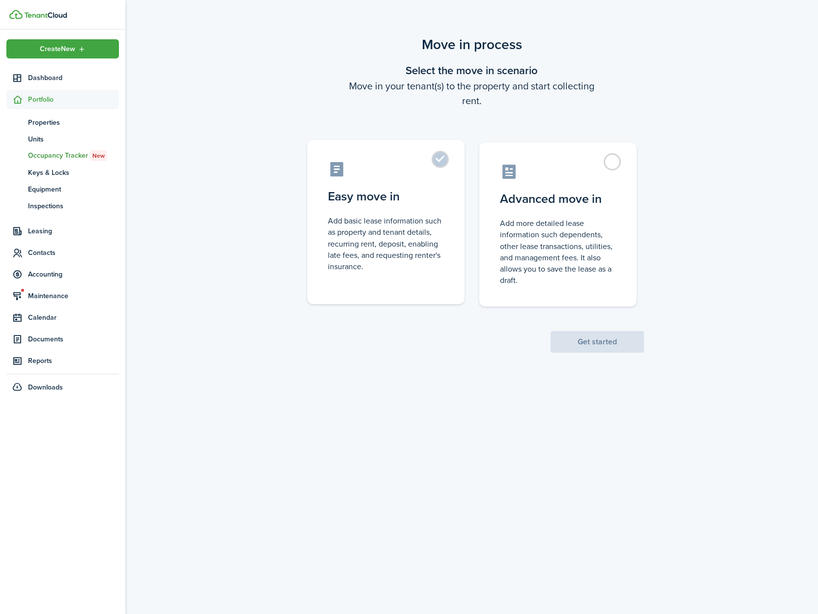
click at [438, 169] on control-radio-card-icon at bounding box center [386, 169] width 116 height 17
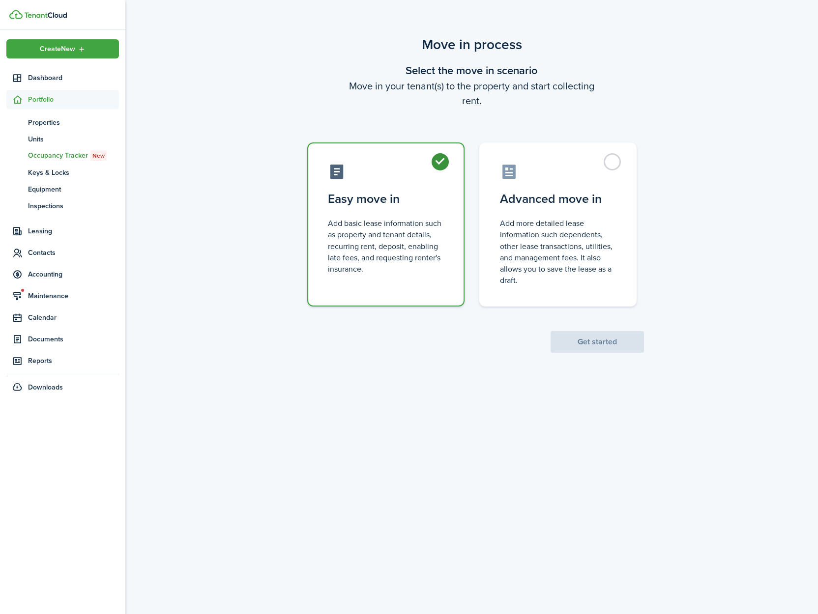
radio input "true"
click at [571, 349] on button "Get started" at bounding box center [597, 342] width 93 height 22
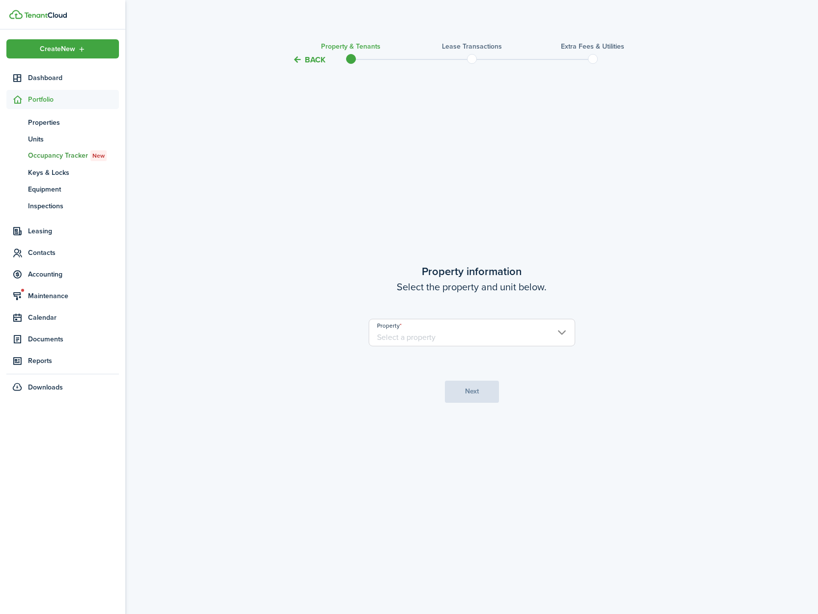
click at [500, 343] on input "Property" at bounding box center [472, 333] width 206 height 28
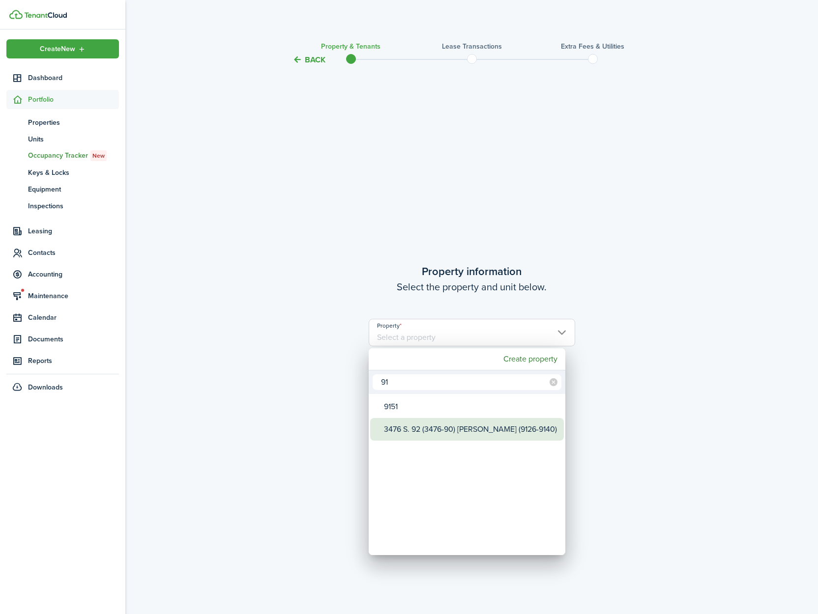
type input "91"
click at [476, 434] on div "3476 S. 92 (3476-90) [PERSON_NAME] (9126-9140)" at bounding box center [471, 429] width 174 height 23
type input "3476 S. 92 (3476-90) [PERSON_NAME] (9126-9140)"
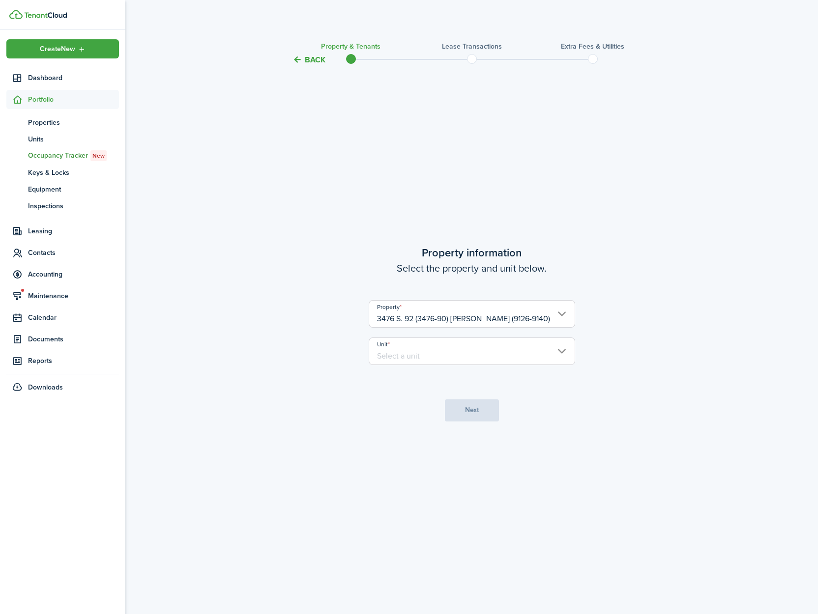
click at [457, 360] on input "Unit" at bounding box center [472, 352] width 206 height 28
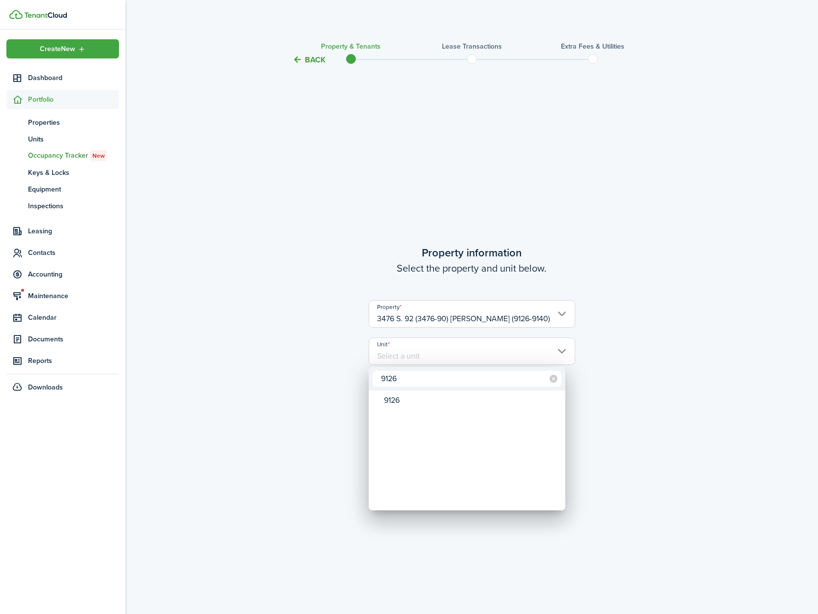
type input "9126"
click at [434, 409] on mbsc-wheel-item "Unit" at bounding box center [467, 417] width 194 height 17
click at [435, 406] on div "9126" at bounding box center [471, 400] width 174 height 17
type input "9126"
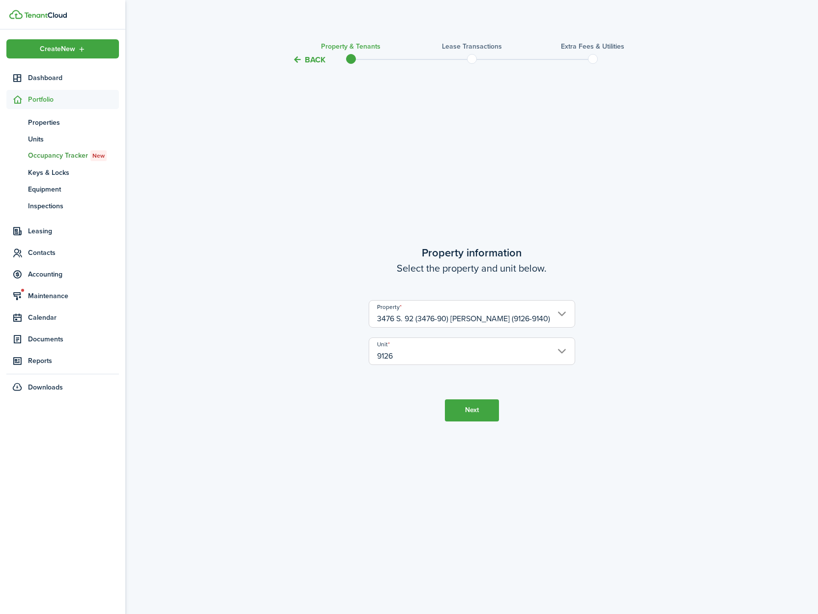
click at [475, 410] on button "Next" at bounding box center [472, 411] width 54 height 22
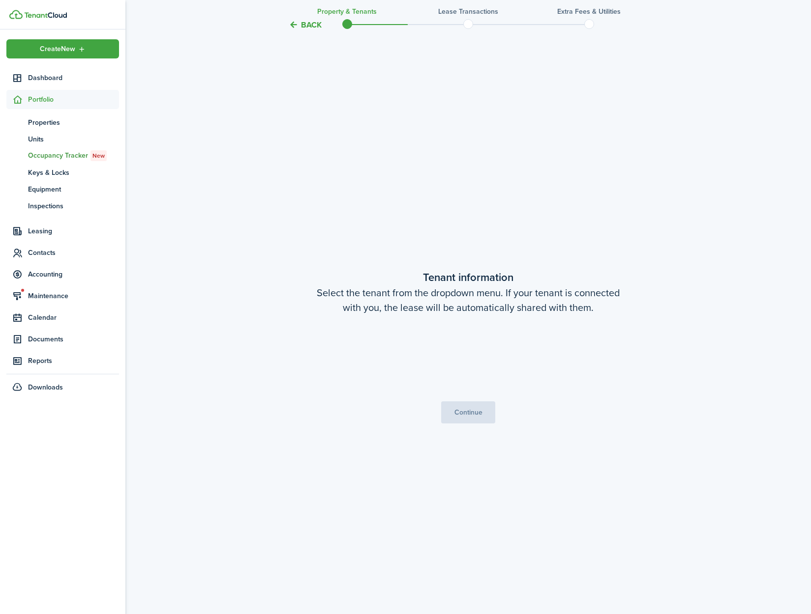
scroll to position [549, 0]
click at [462, 356] on span "[PERSON_NAME]" at bounding box center [467, 358] width 205 height 17
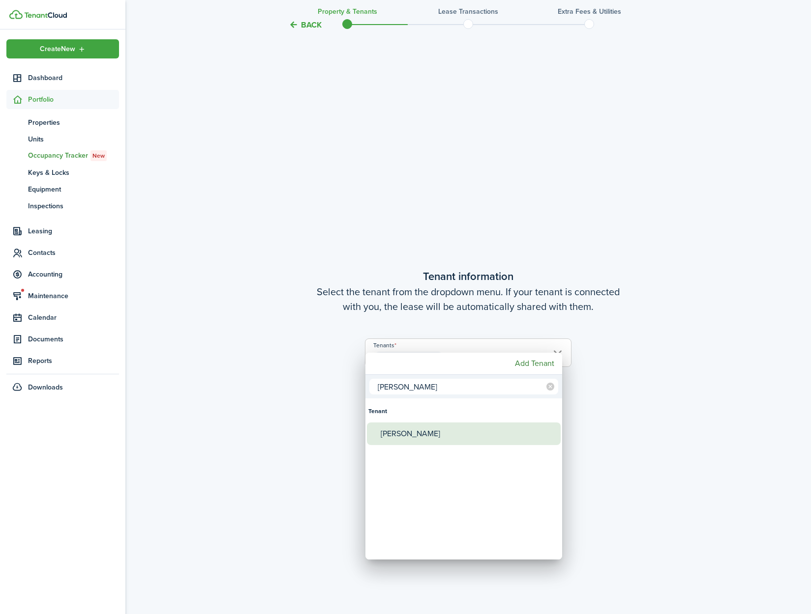
type input "[PERSON_NAME]"
click at [441, 439] on div "[PERSON_NAME]" at bounding box center [467, 434] width 174 height 23
type input "[PERSON_NAME], [PERSON_NAME]"
click at [527, 361] on mbsc-button "Add Tenant" at bounding box center [534, 364] width 47 height 18
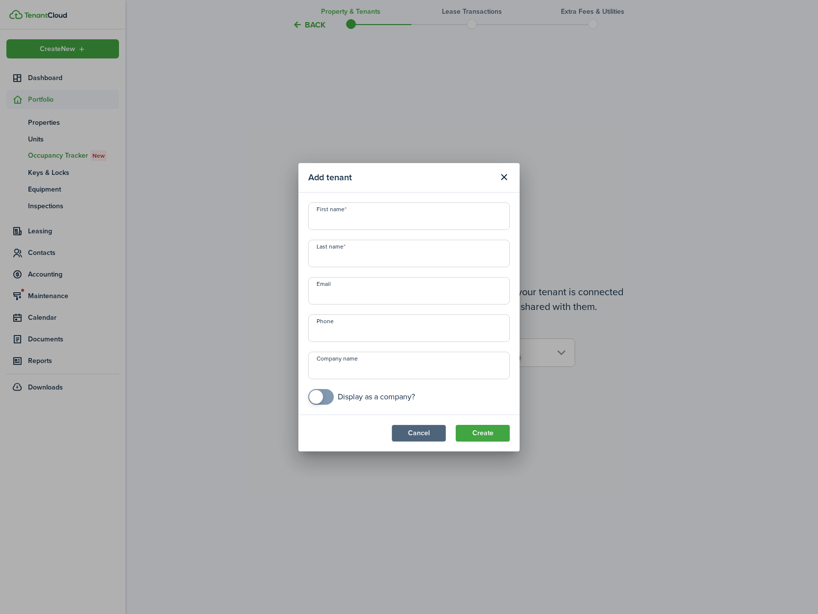
click at [432, 437] on button "Cancel" at bounding box center [419, 433] width 54 height 17
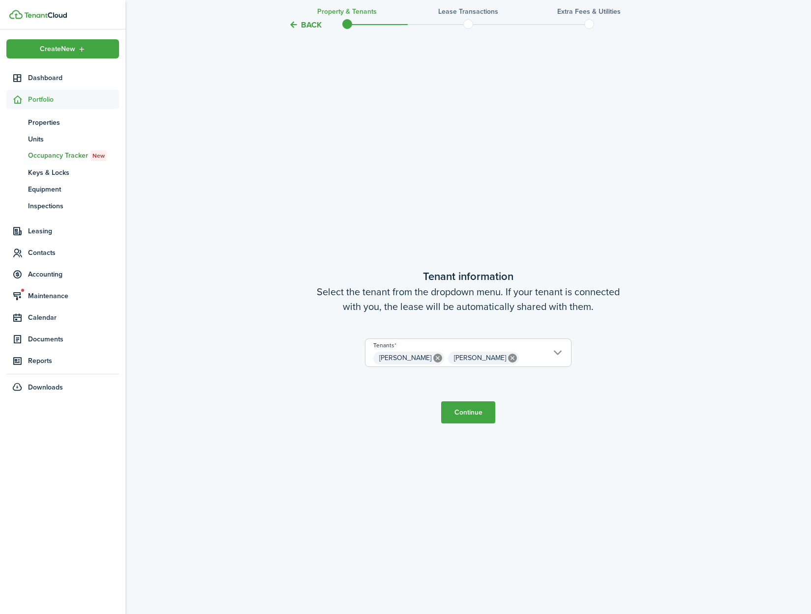
click at [517, 475] on tc-wizard-step "Tenant information Select the tenant from the dropdown menu. If your tenant is …" at bounding box center [467, 346] width 413 height 614
click at [473, 415] on button "Continue" at bounding box center [468, 413] width 54 height 22
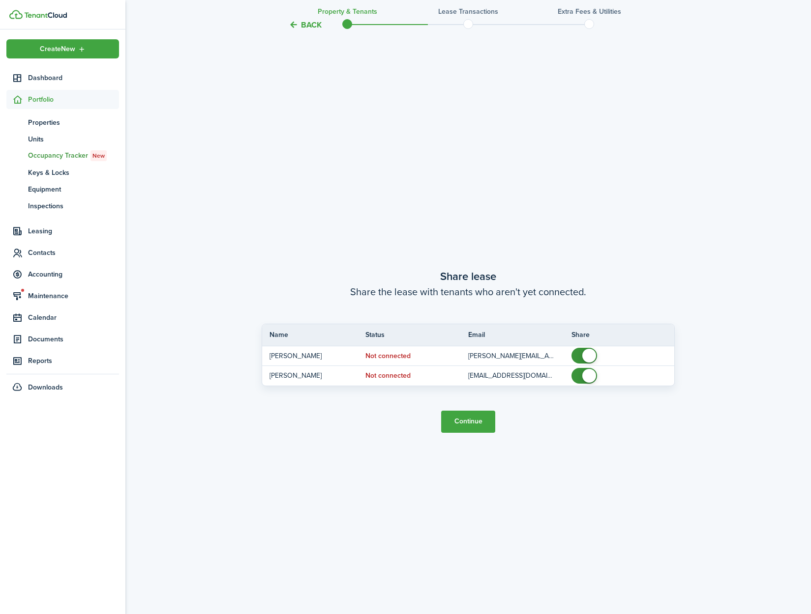
scroll to position [1163, 0]
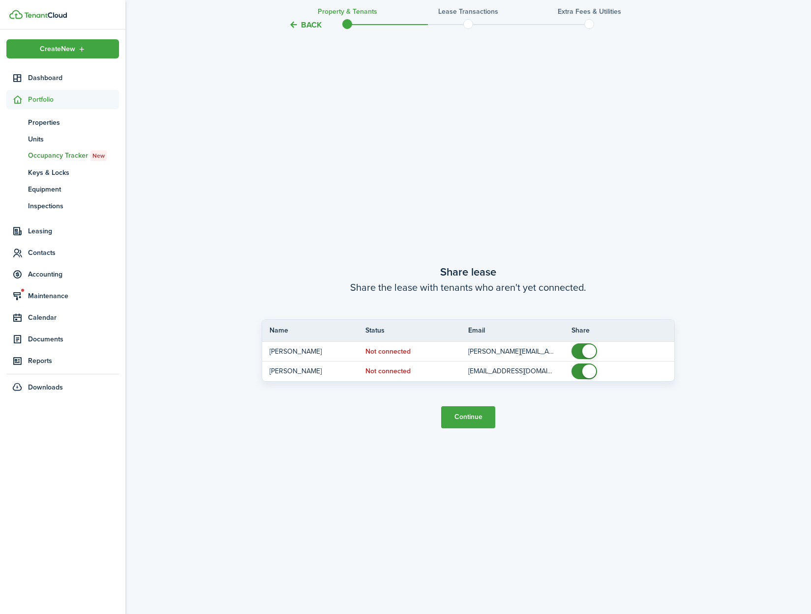
click at [474, 418] on button "Continue" at bounding box center [468, 417] width 54 height 22
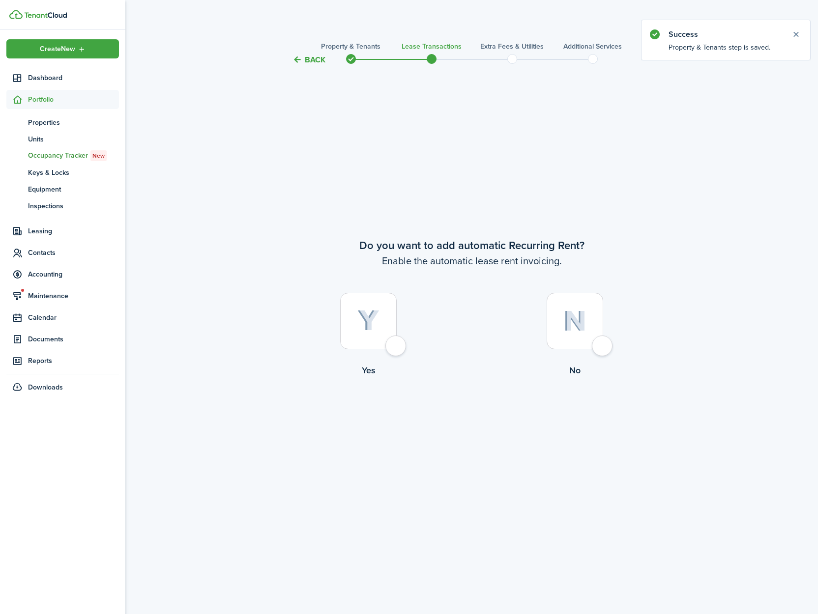
click at [396, 348] on div at bounding box center [368, 321] width 57 height 57
radio input "true"
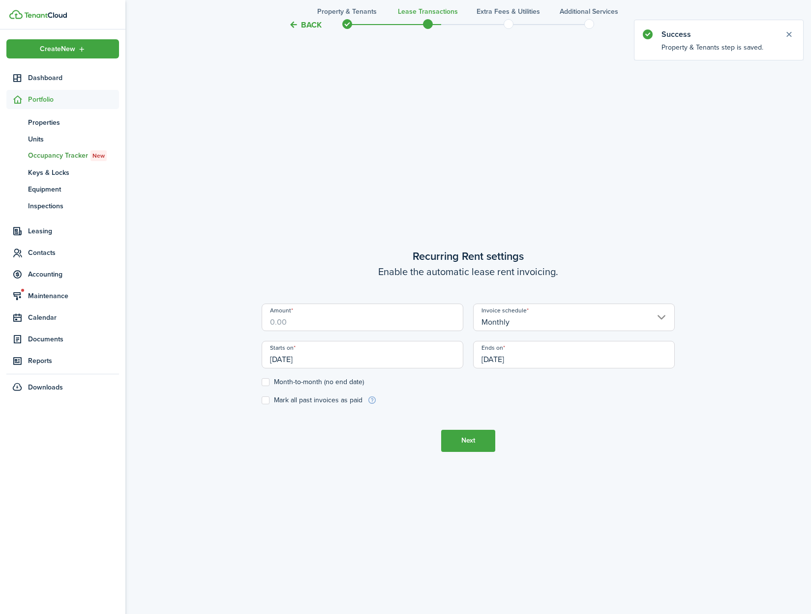
scroll to position [549, 0]
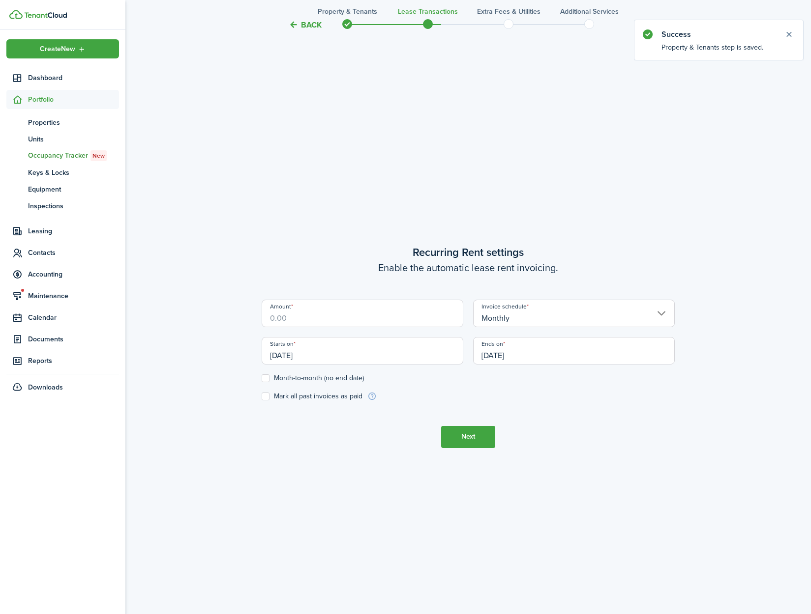
click at [356, 323] on input "Amount" at bounding box center [362, 314] width 202 height 28
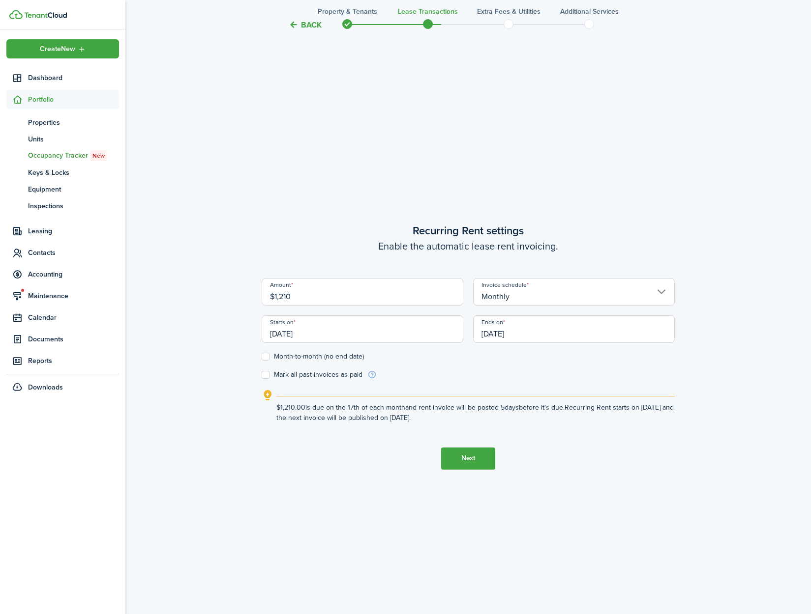
click at [385, 330] on input "[DATE]" at bounding box center [362, 330] width 202 height 28
type input "$1,210.00"
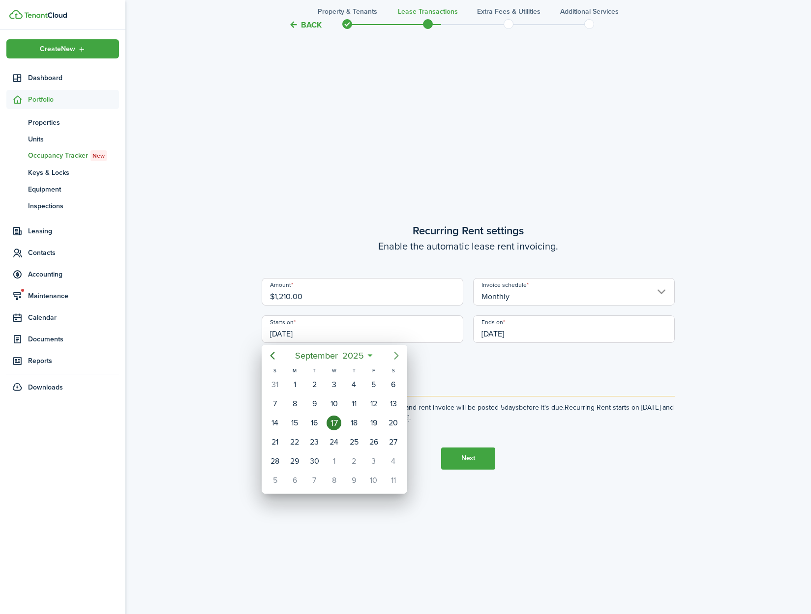
click at [398, 350] on icon "Next page" at bounding box center [396, 356] width 12 height 12
click at [332, 386] on div "1" at bounding box center [333, 384] width 15 height 15
type input "[DATE]"
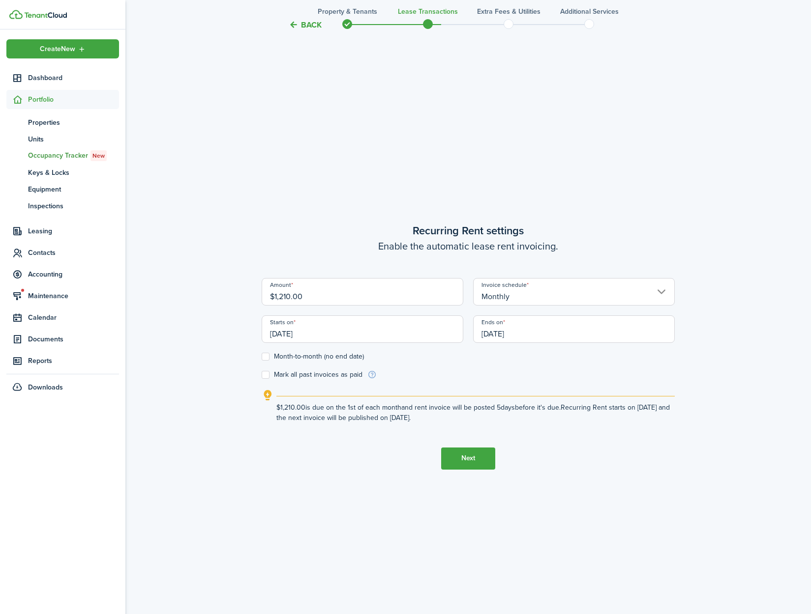
click at [525, 334] on input "[DATE]" at bounding box center [574, 330] width 202 height 28
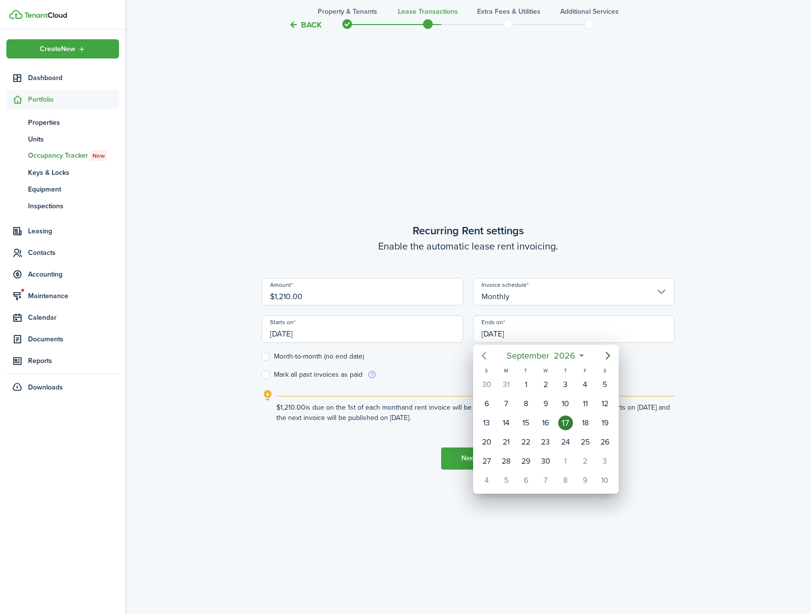
click at [487, 355] on icon "Previous page" at bounding box center [484, 356] width 12 height 12
click at [480, 353] on icon "Previous page" at bounding box center [484, 356] width 12 height 12
click at [501, 477] on div "31" at bounding box center [505, 480] width 15 height 15
type input "[DATE]"
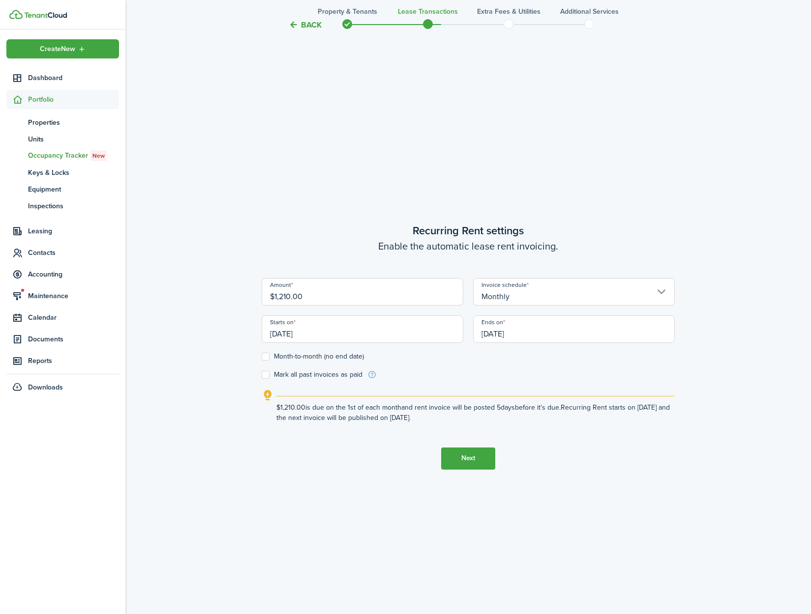
click at [460, 462] on button "Next" at bounding box center [468, 459] width 54 height 22
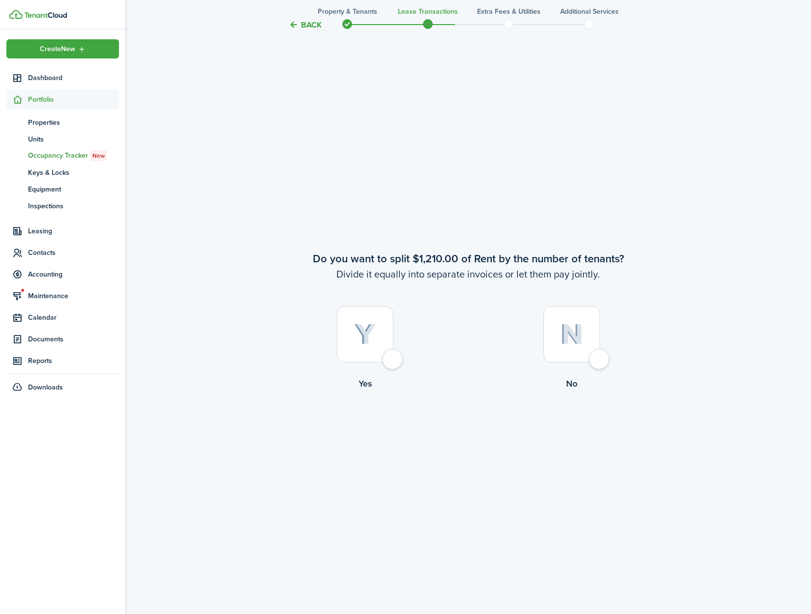
scroll to position [1163, 0]
click at [599, 359] on div at bounding box center [571, 334] width 57 height 57
radio input "true"
click at [390, 362] on div at bounding box center [365, 334] width 57 height 57
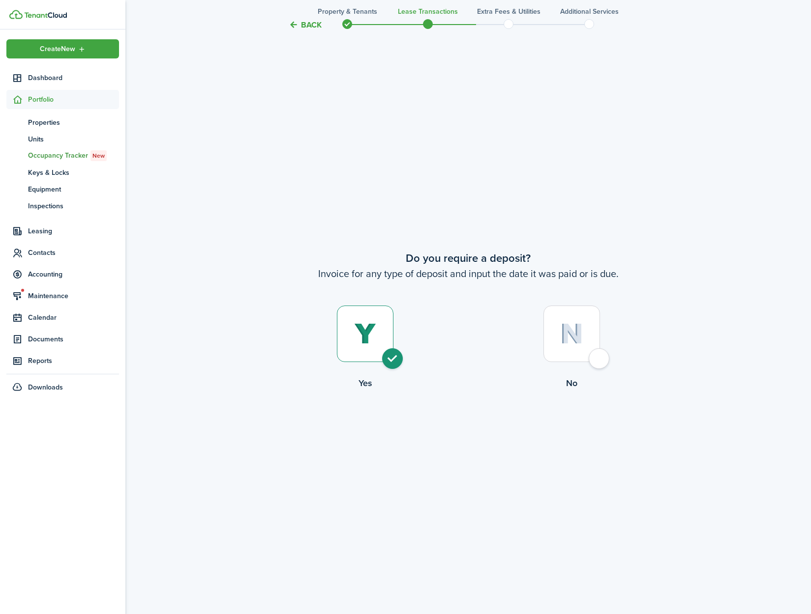
radio input "true"
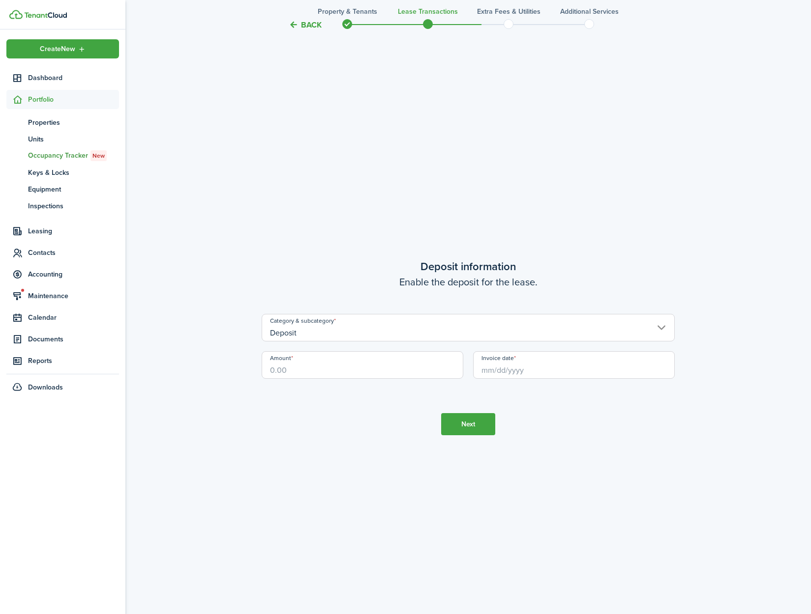
scroll to position [2392, 0]
click at [349, 373] on input "Amount" at bounding box center [362, 364] width 202 height 28
click at [501, 372] on input "Invoice date" at bounding box center [574, 364] width 202 height 28
type input "$895.00"
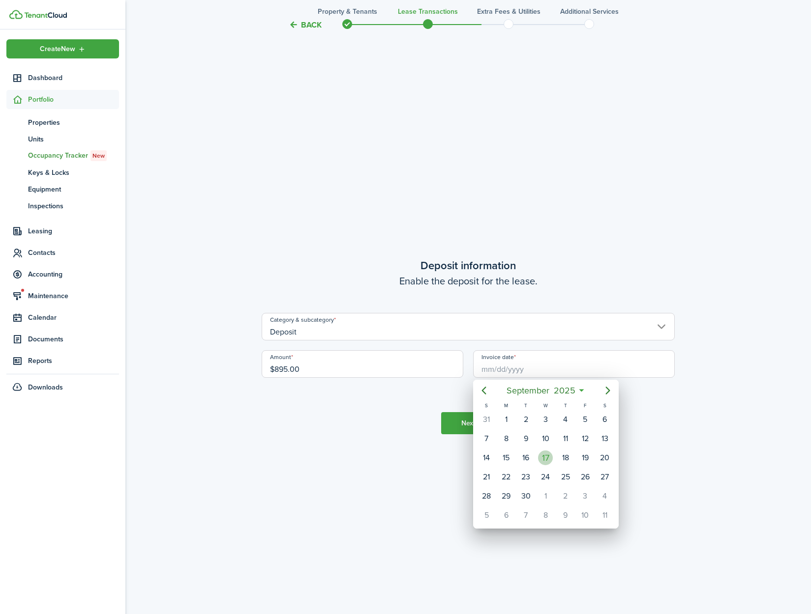
click at [548, 461] on div "17" at bounding box center [545, 458] width 15 height 15
type input "[DATE]"
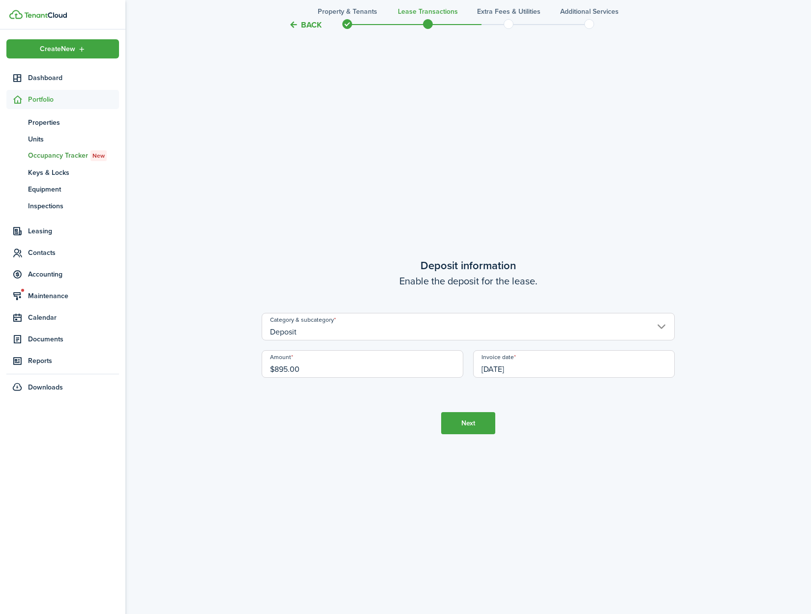
click at [467, 423] on button "Next" at bounding box center [468, 423] width 54 height 22
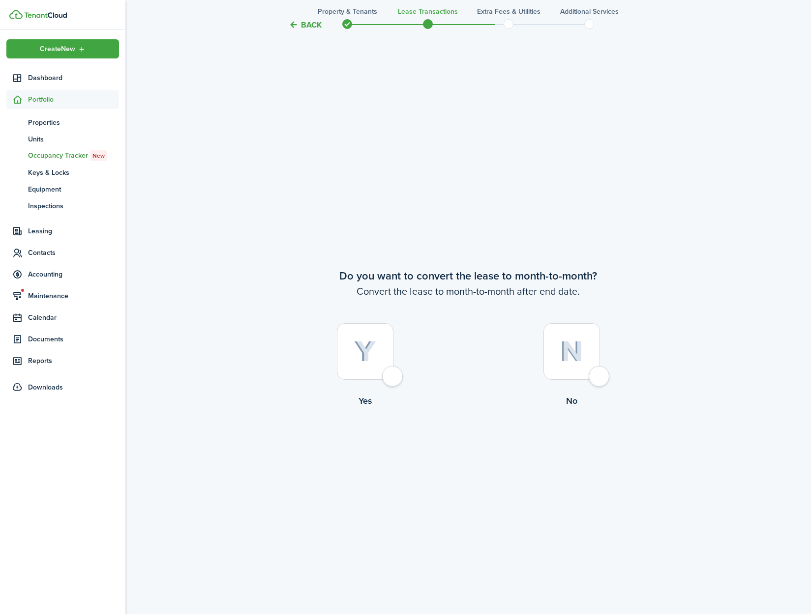
scroll to position [3006, 0]
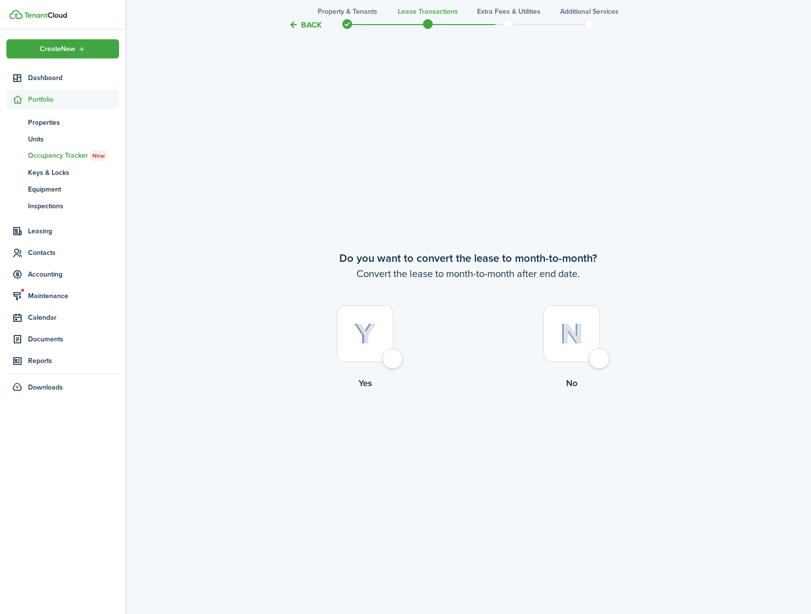
click at [393, 353] on div at bounding box center [365, 334] width 57 height 57
radio input "true"
click at [463, 434] on button "Continue" at bounding box center [468, 431] width 54 height 22
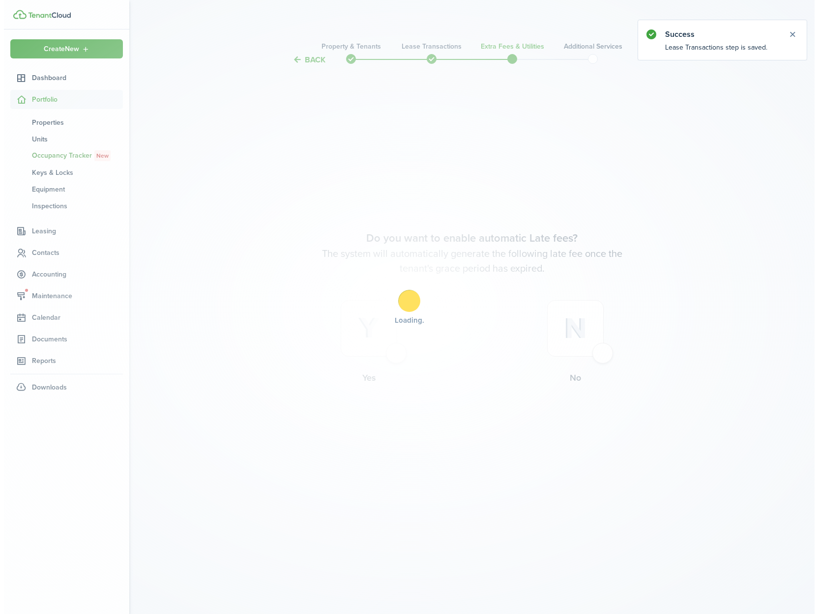
scroll to position [0, 0]
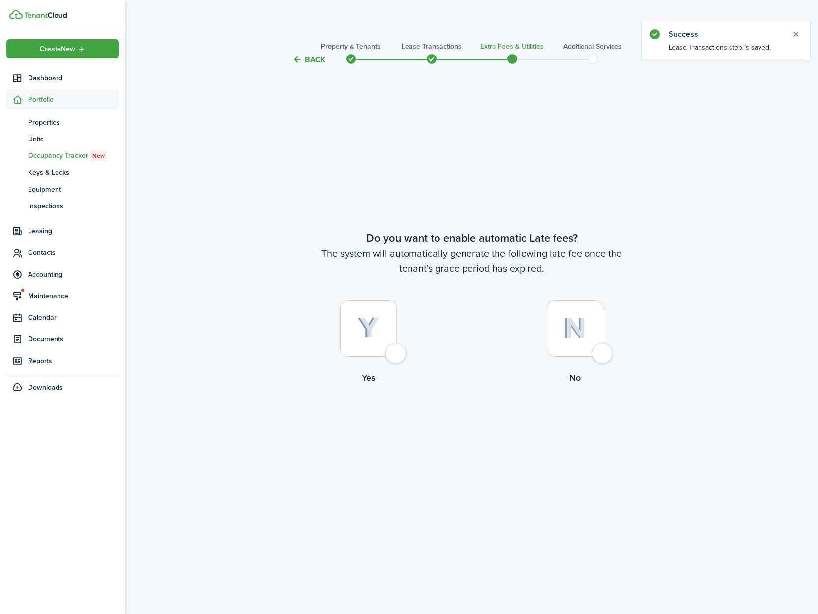
click at [397, 357] on div at bounding box center [368, 328] width 57 height 57
radio input "true"
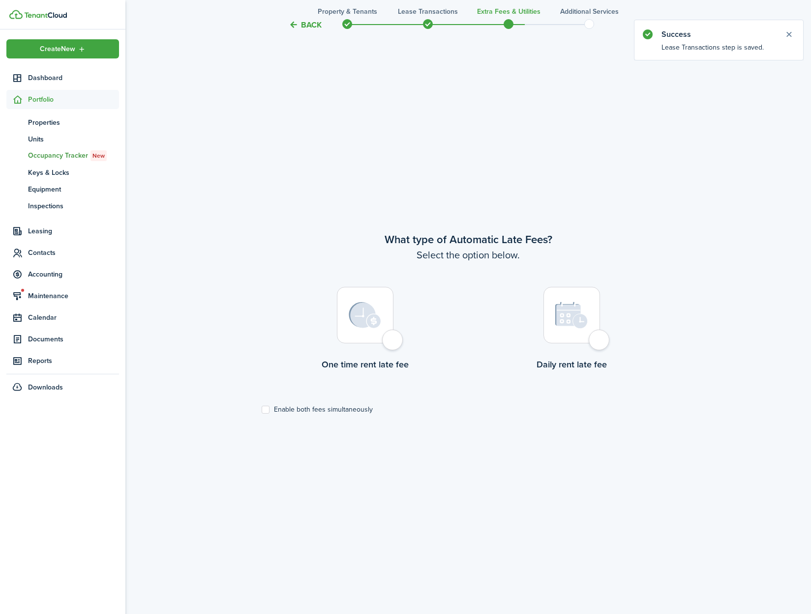
click at [393, 344] on div at bounding box center [365, 315] width 57 height 57
radio input "true"
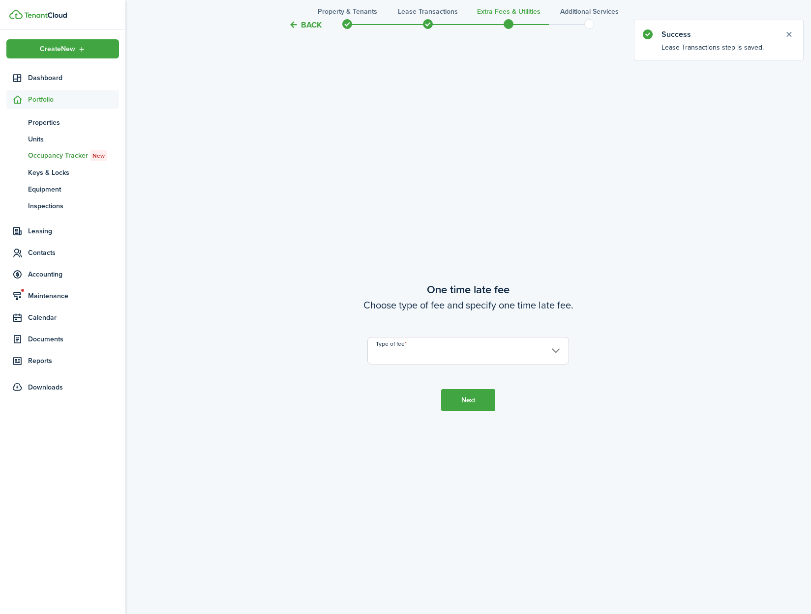
scroll to position [1163, 0]
click at [521, 355] on input "Type of fee" at bounding box center [468, 351] width 202 height 28
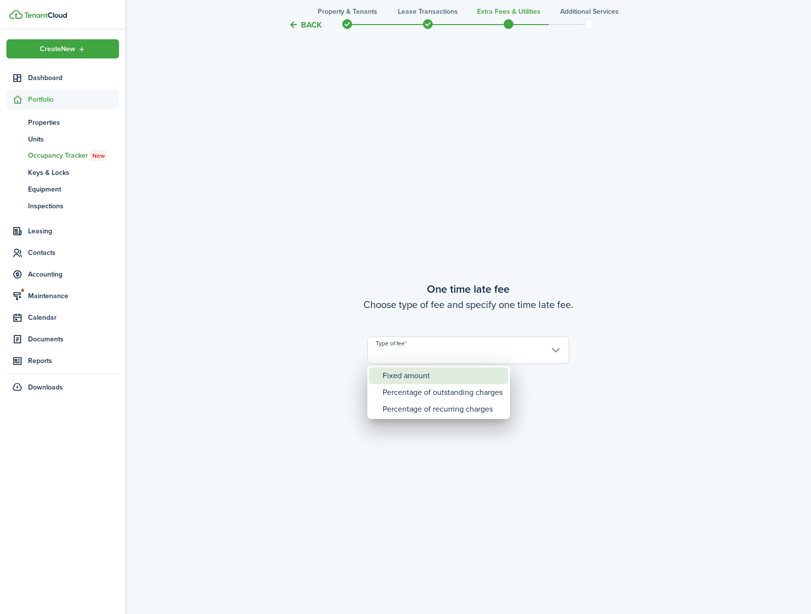
click at [464, 377] on div "Fixed amount" at bounding box center [442, 376] width 120 height 17
type input "Fixed amount"
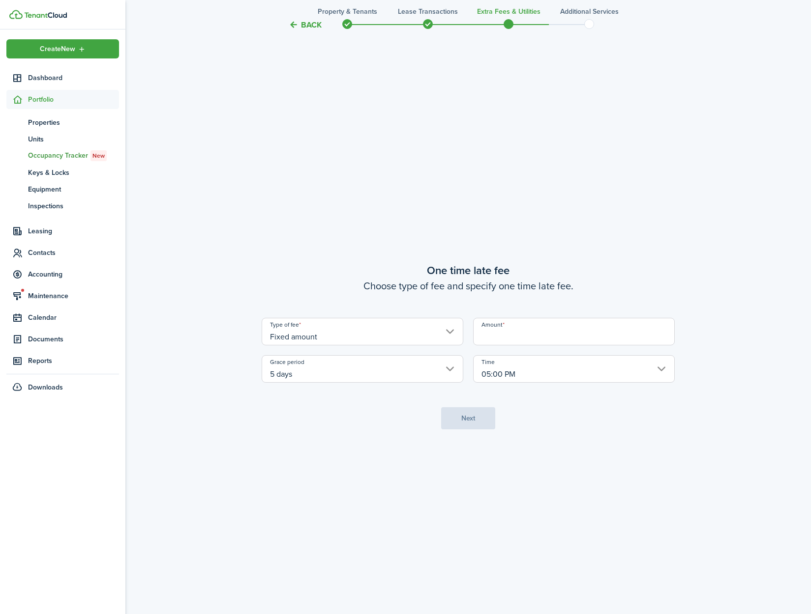
click at [495, 335] on input "Amount" at bounding box center [574, 332] width 202 height 28
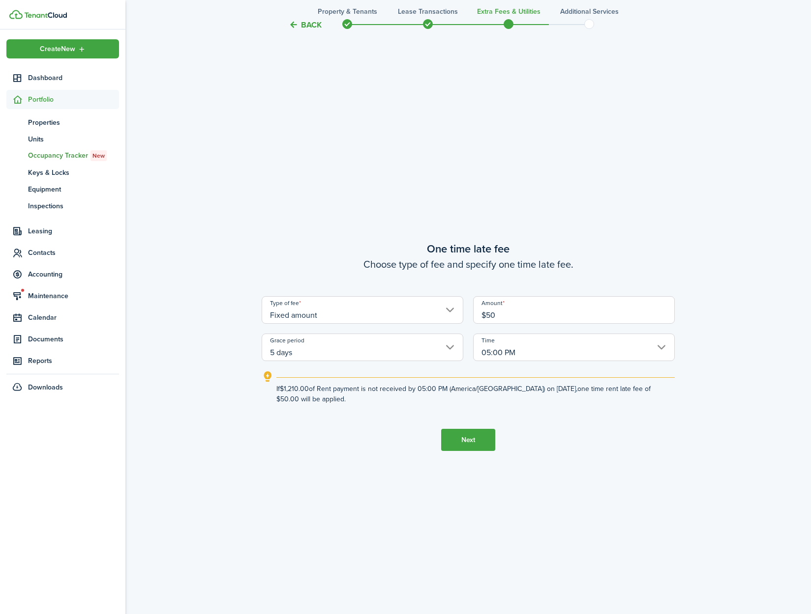
type input "$50.00"
click at [460, 444] on button "Next" at bounding box center [468, 440] width 54 height 22
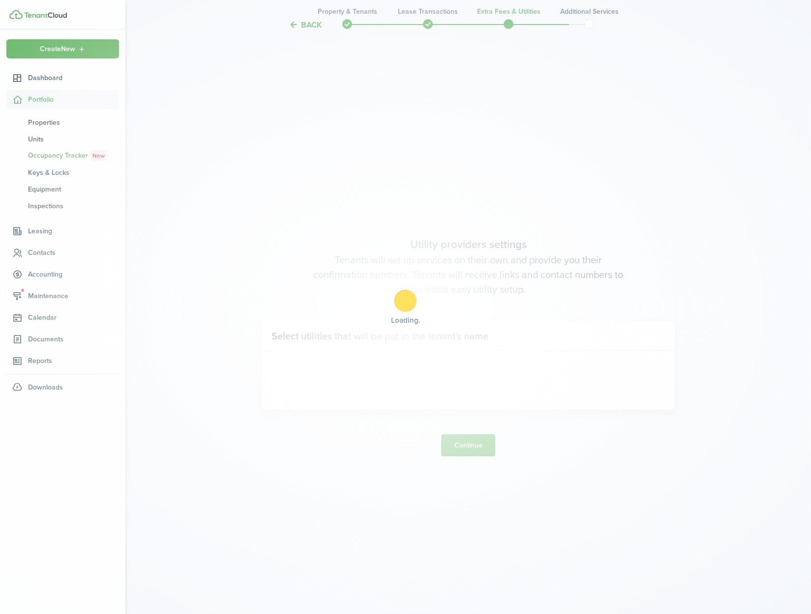
scroll to position [1777, 0]
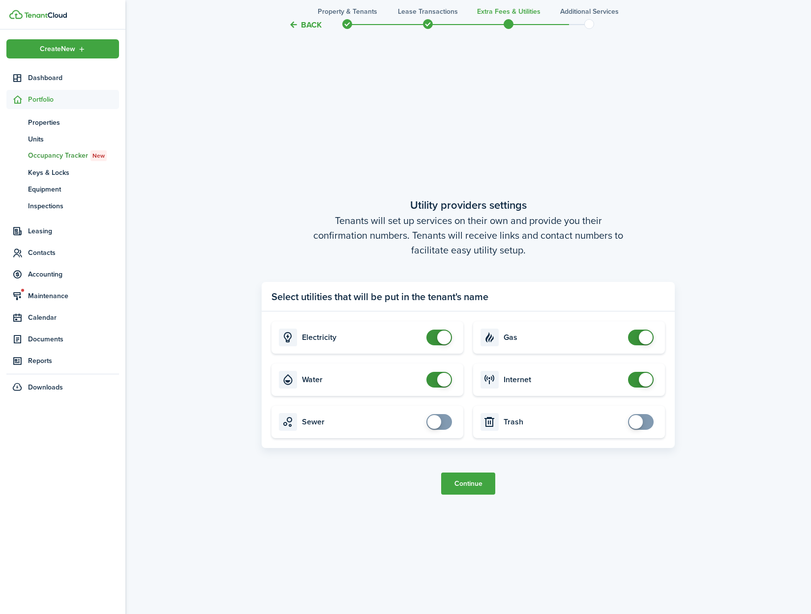
checkbox input "false"
click at [448, 378] on span at bounding box center [444, 380] width 14 height 14
click at [460, 481] on button "Continue" at bounding box center [468, 484] width 54 height 22
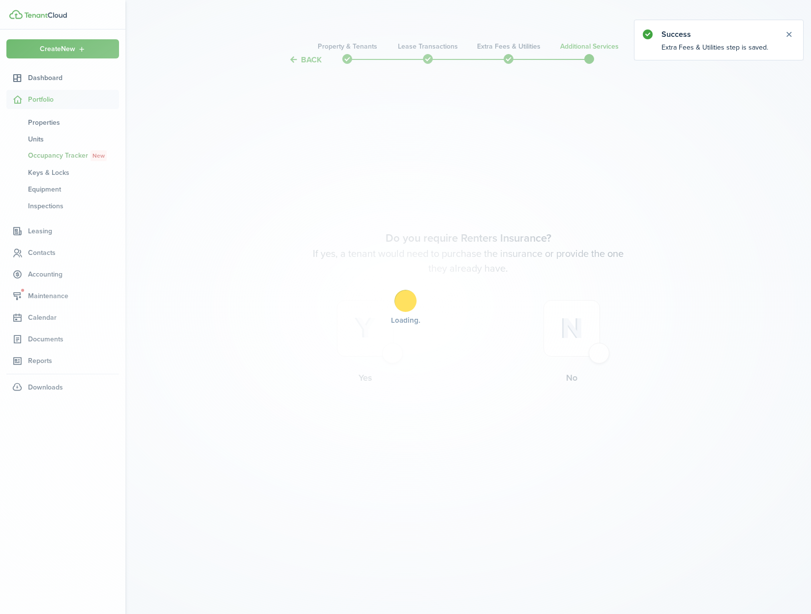
scroll to position [0, 0]
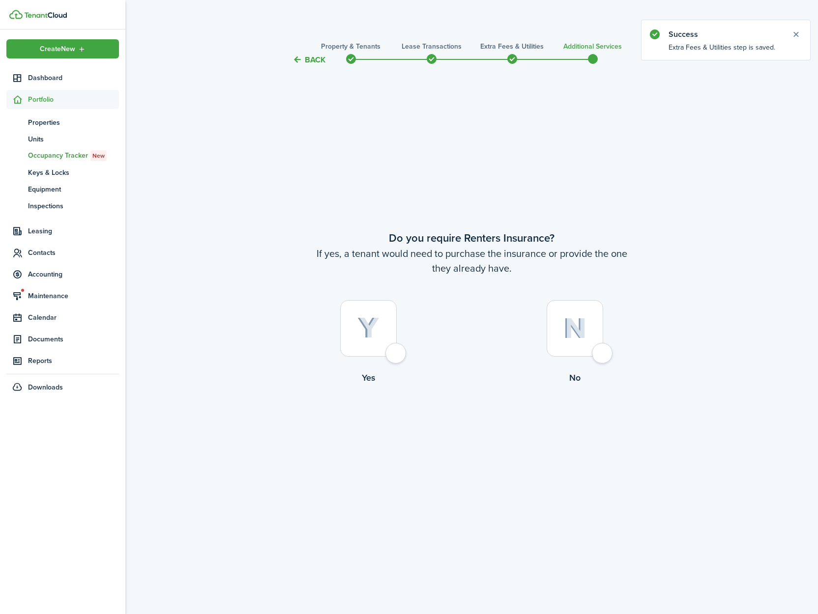
click at [603, 354] on div at bounding box center [575, 328] width 57 height 57
radio input "true"
click at [491, 418] on button "Complete move in" at bounding box center [471, 425] width 72 height 22
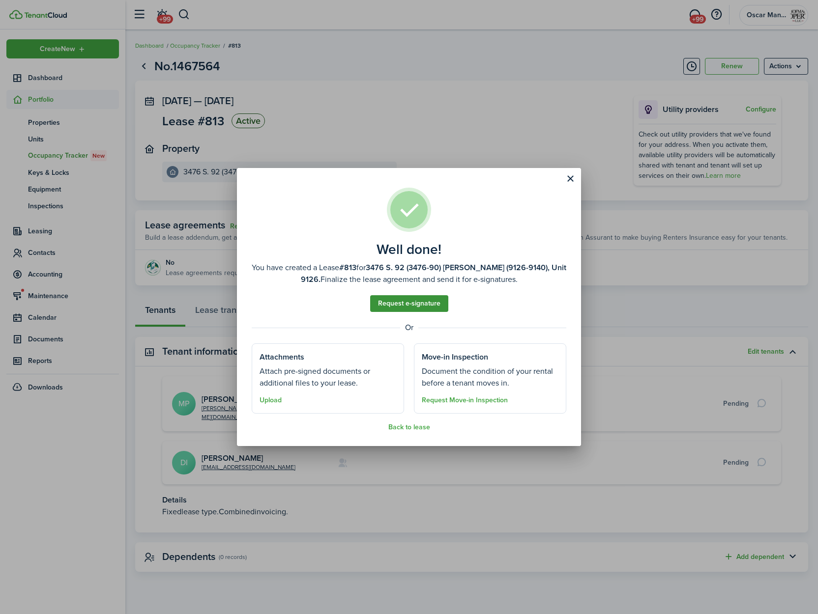
click at [412, 306] on link "Request e-signature" at bounding box center [409, 303] width 78 height 17
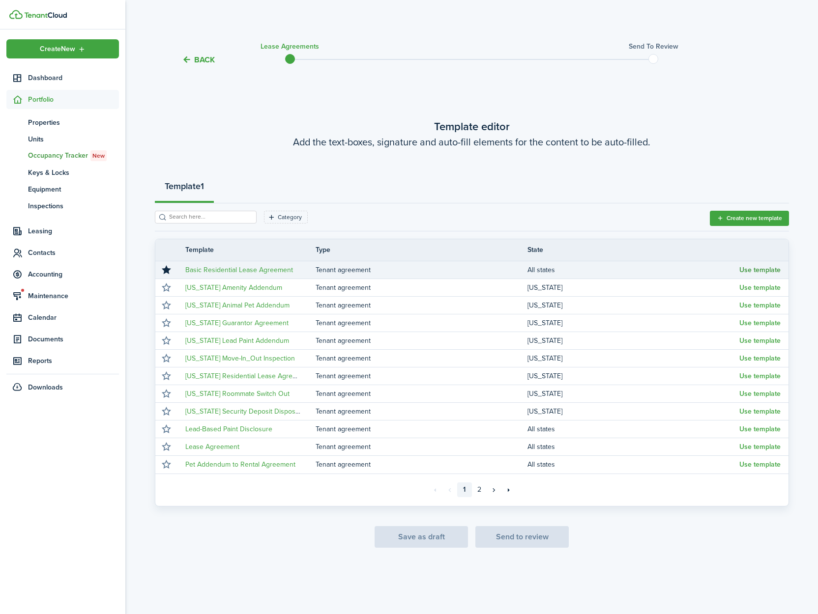
click at [760, 270] on button "Use template" at bounding box center [759, 270] width 41 height 8
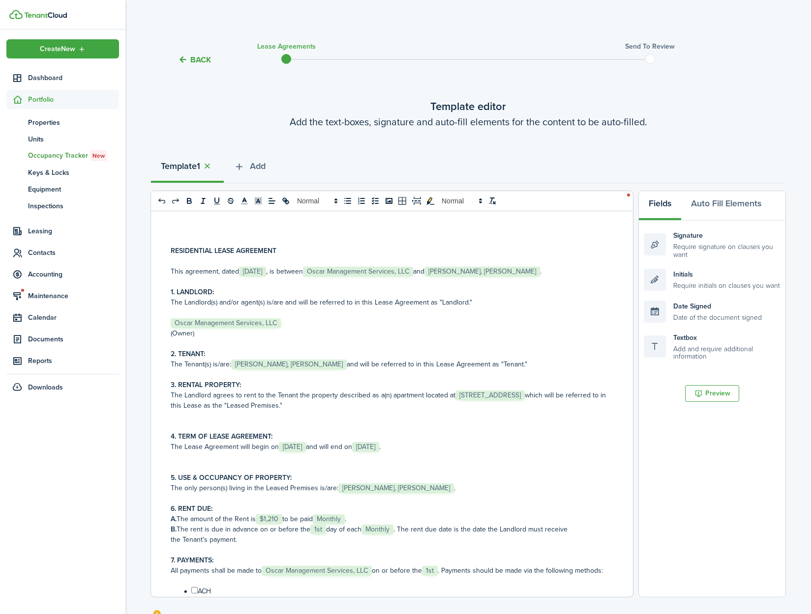
click at [497, 396] on span "[STREET_ADDRESS]" at bounding box center [489, 396] width 69 height 10
click at [504, 447] on p "The Lease Agreement will begin on ﻿ [DATE] ﻿ and will end on ﻿ [DATE] ﻿." at bounding box center [388, 447] width 435 height 10
click at [262, 168] on span "Add" at bounding box center [258, 166] width 16 height 13
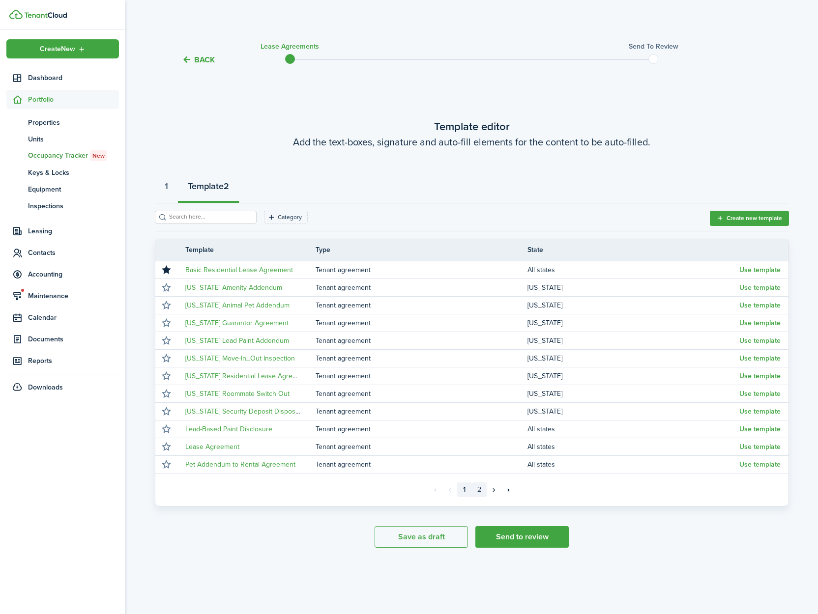
click at [480, 492] on link "2" at bounding box center [479, 490] width 15 height 15
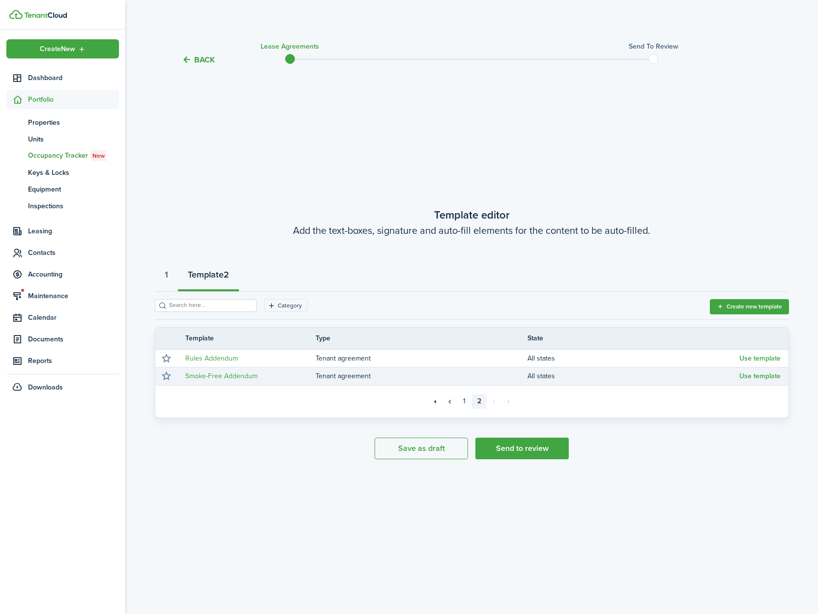
click at [758, 381] on td "Use template" at bounding box center [763, 376] width 49 height 13
click at [757, 377] on button "Use template" at bounding box center [759, 377] width 41 height 8
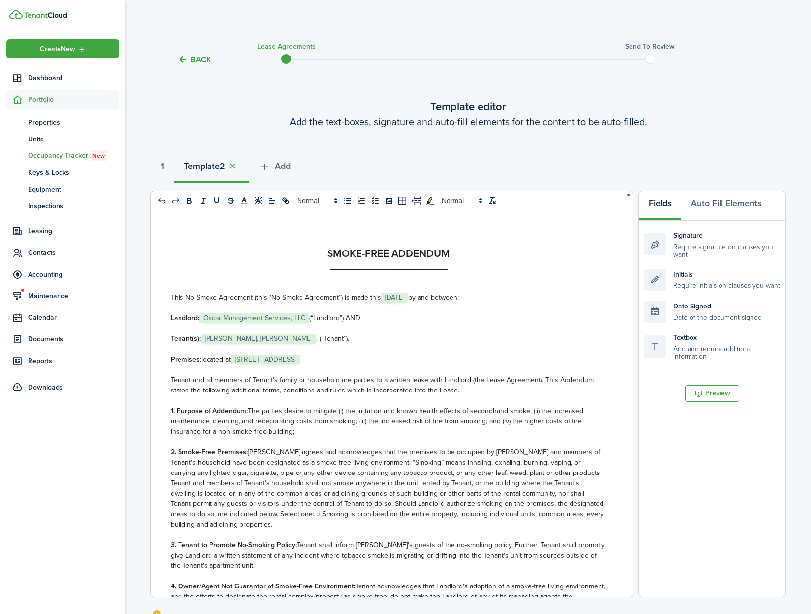
click at [272, 361] on span "[STREET_ADDRESS]" at bounding box center [265, 360] width 69 height 10
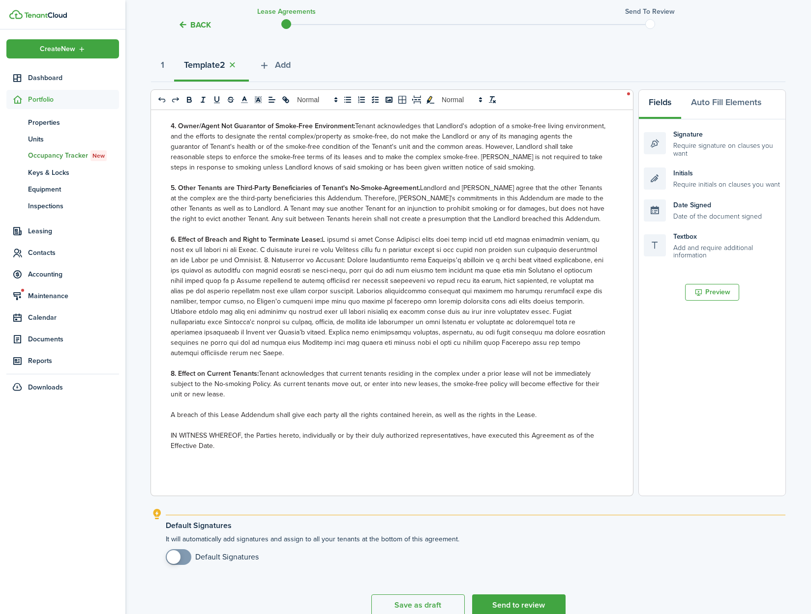
scroll to position [150, 0]
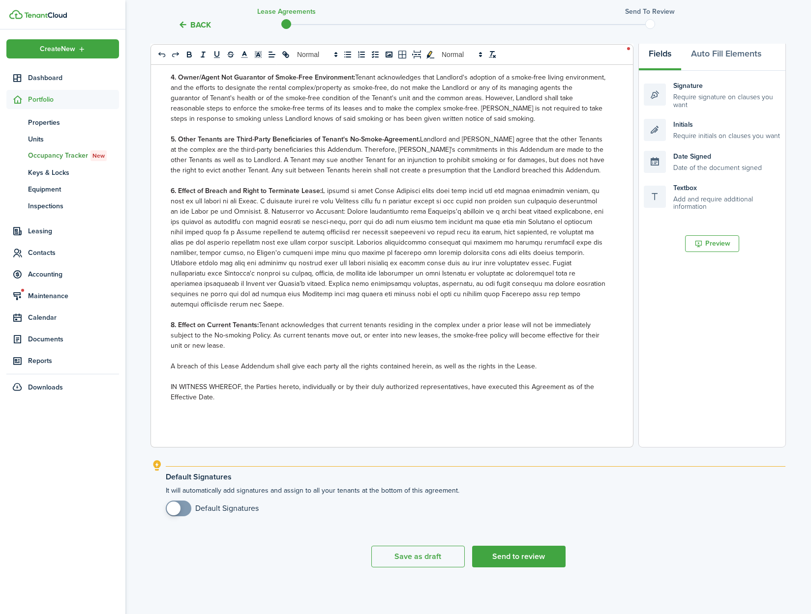
checkbox input "true"
click at [171, 508] on span at bounding box center [174, 509] width 14 height 14
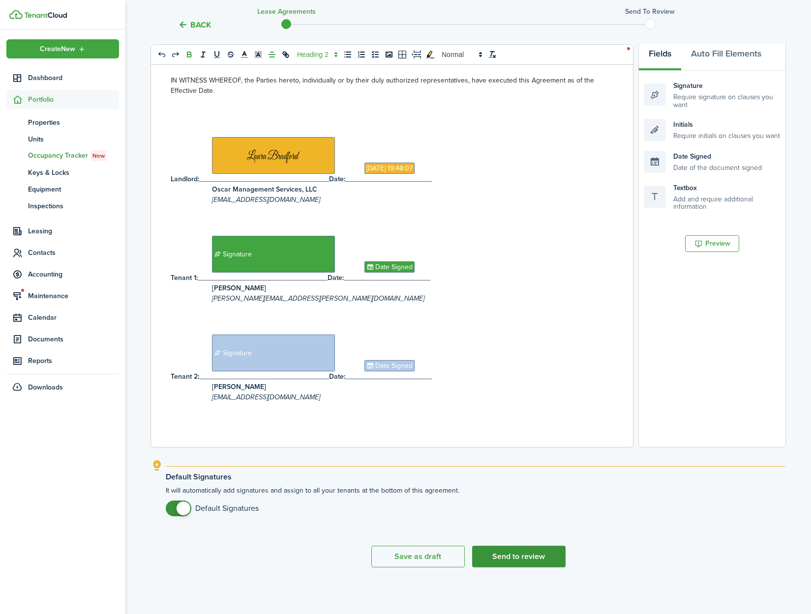
click at [537, 564] on button "Send to review" at bounding box center [518, 557] width 93 height 22
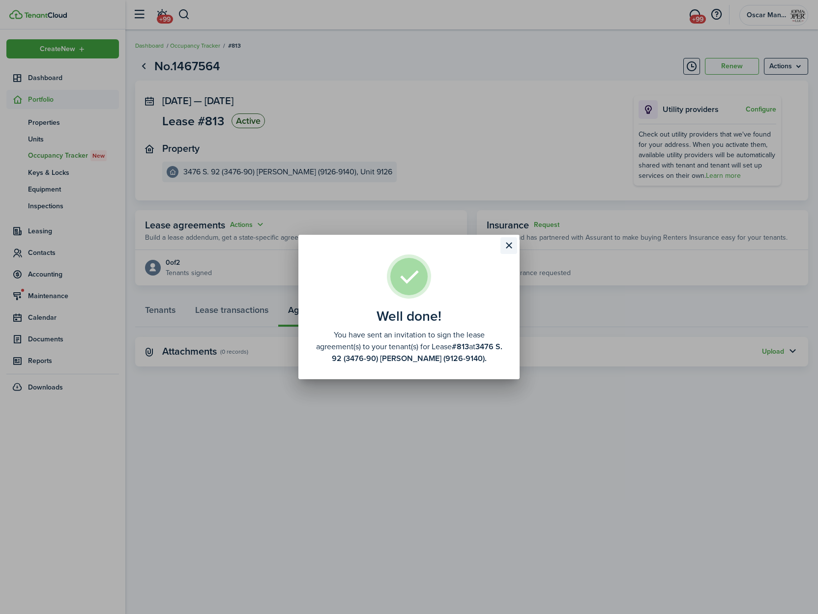
click at [508, 246] on button "Close modal" at bounding box center [508, 245] width 17 height 17
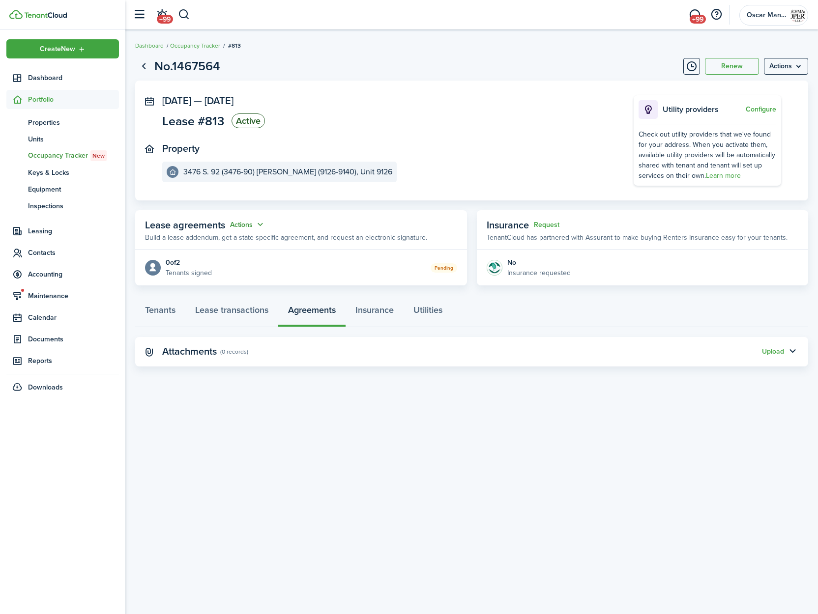
click at [245, 226] on button "Actions" at bounding box center [247, 224] width 35 height 11
click at [246, 244] on link "Edit" at bounding box center [223, 243] width 86 height 17
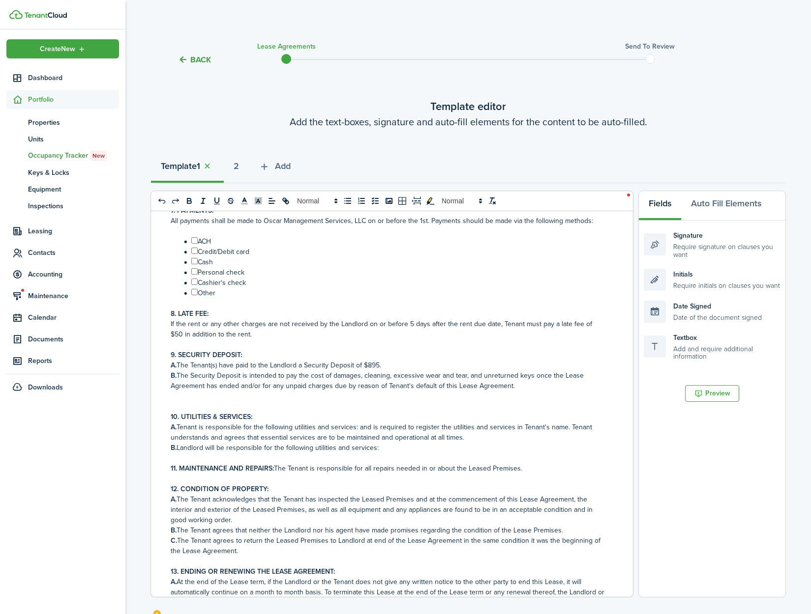
scroll to position [393, 0]
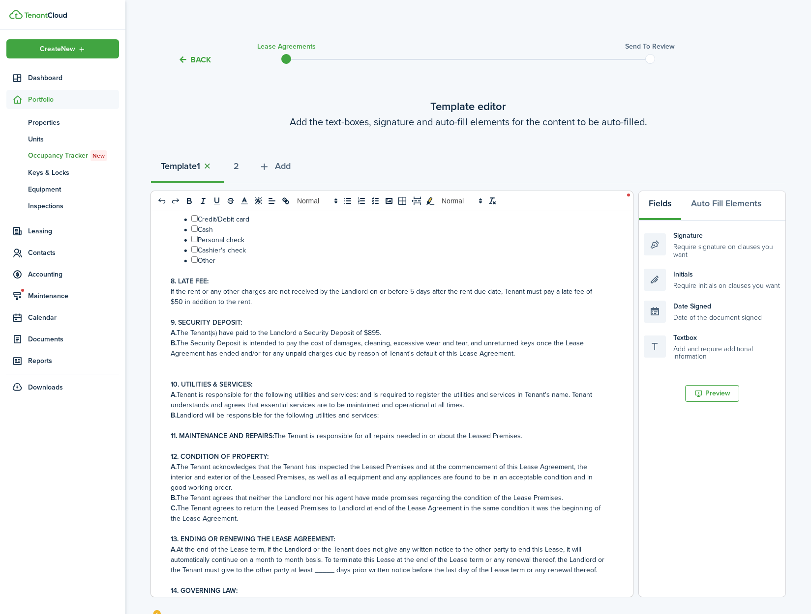
click at [210, 167] on button "button" at bounding box center [207, 166] width 14 height 11
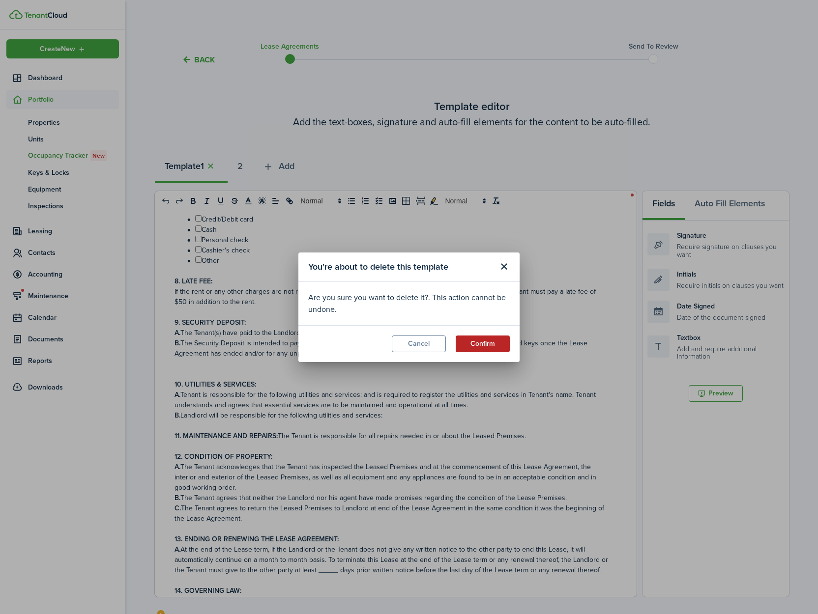
click at [494, 345] on button "Confirm" at bounding box center [483, 344] width 54 height 17
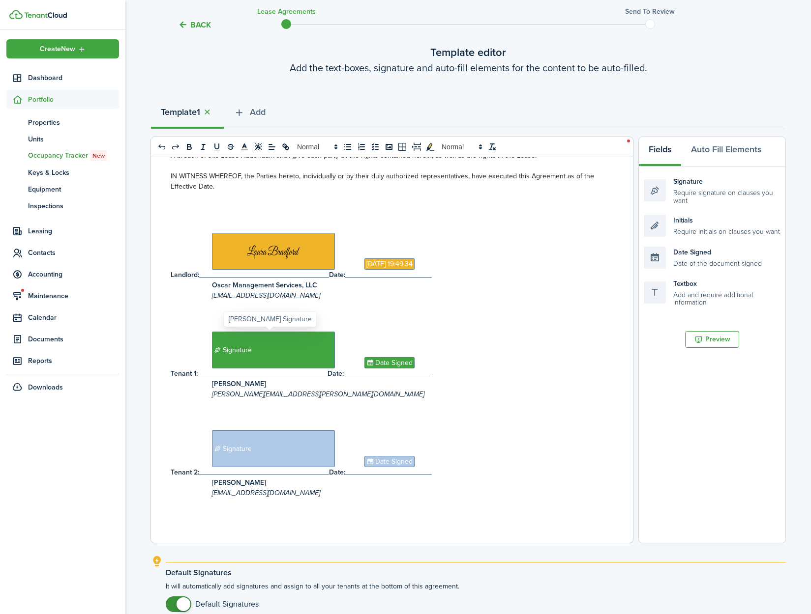
scroll to position [150, 0]
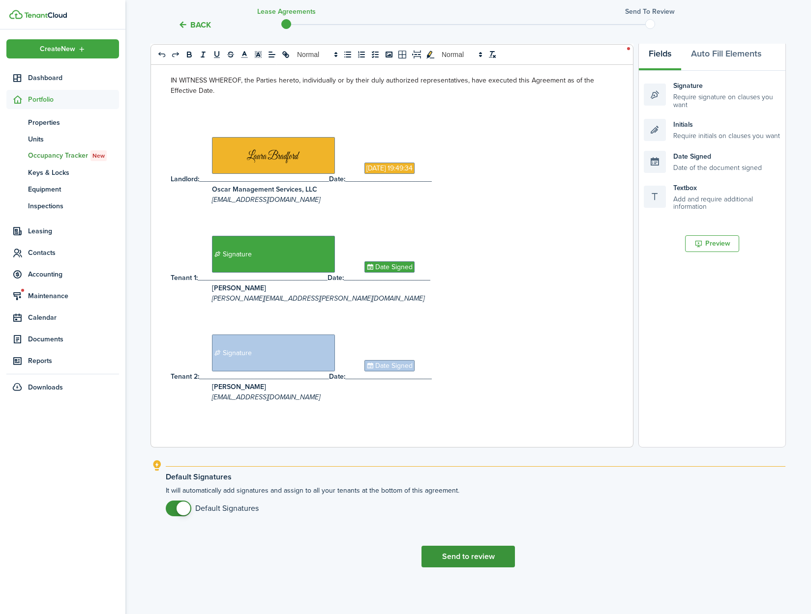
click at [481, 560] on button "Send to review" at bounding box center [467, 557] width 93 height 22
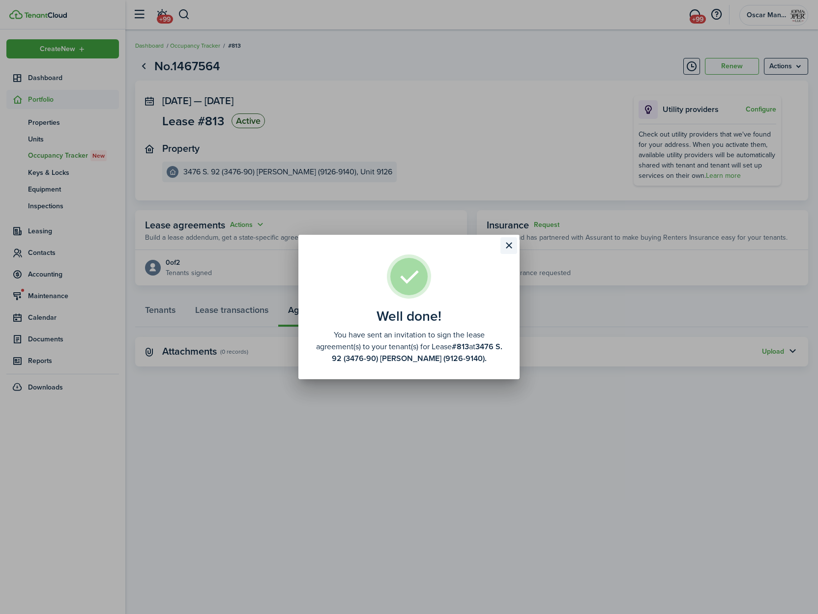
click at [505, 245] on button "Close modal" at bounding box center [508, 245] width 17 height 17
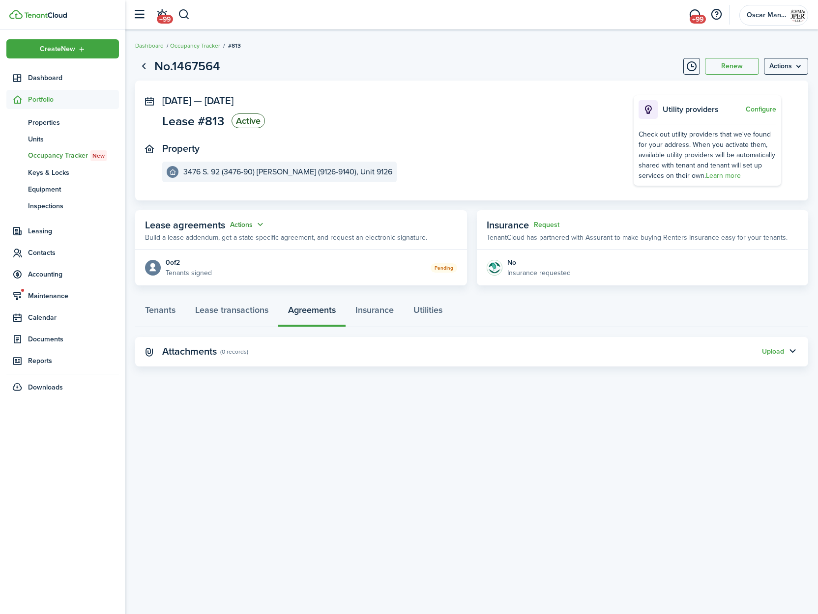
click at [249, 230] on button "Actions" at bounding box center [247, 224] width 35 height 11
click at [243, 242] on link "Edit" at bounding box center [223, 243] width 86 height 17
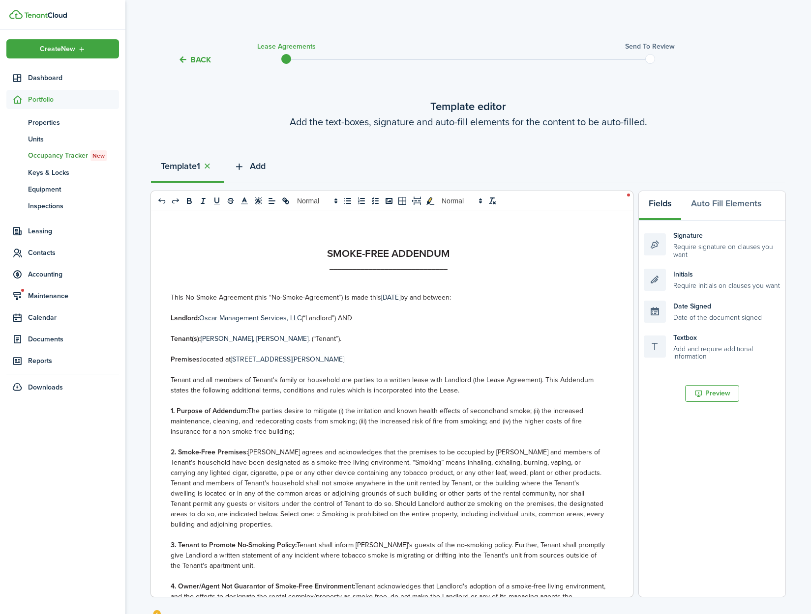
click at [263, 165] on span "Add" at bounding box center [258, 166] width 16 height 13
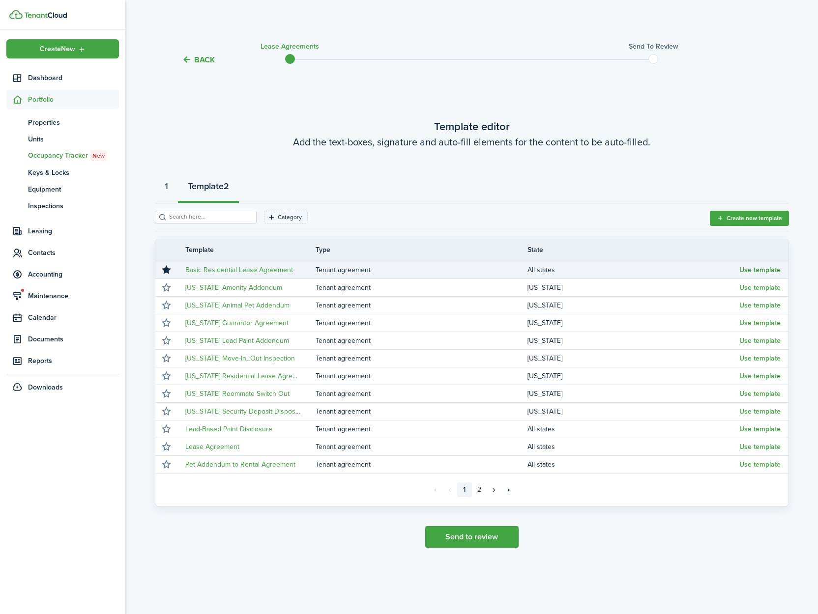
click at [753, 271] on button "Use template" at bounding box center [759, 270] width 41 height 8
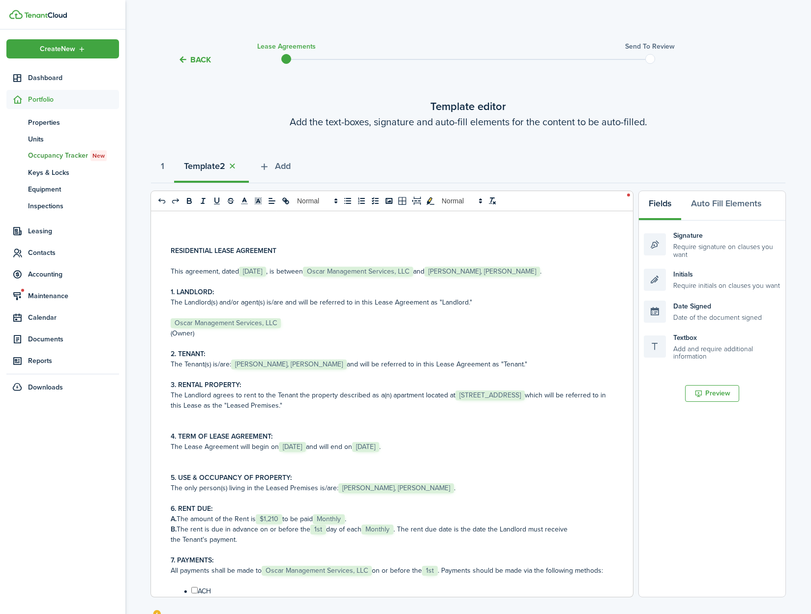
click at [524, 397] on span "[STREET_ADDRESS]" at bounding box center [489, 396] width 69 height 10
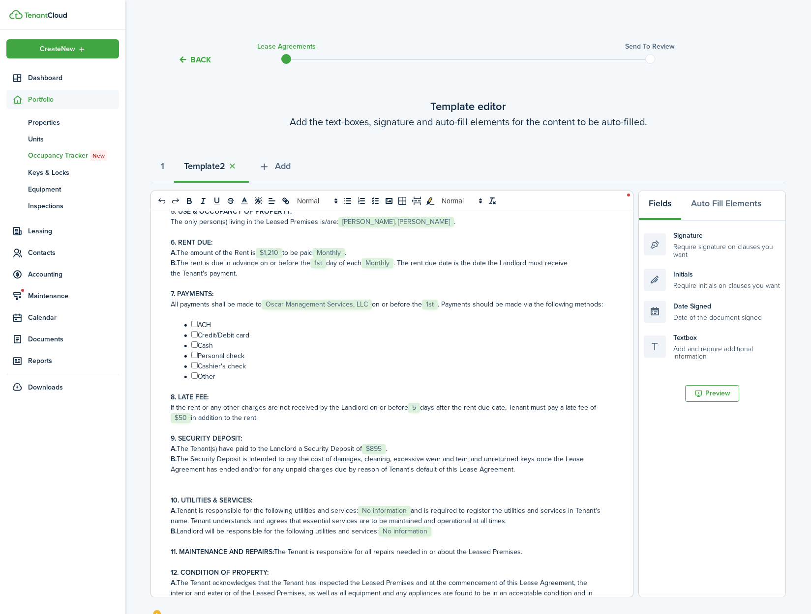
scroll to position [264, 0]
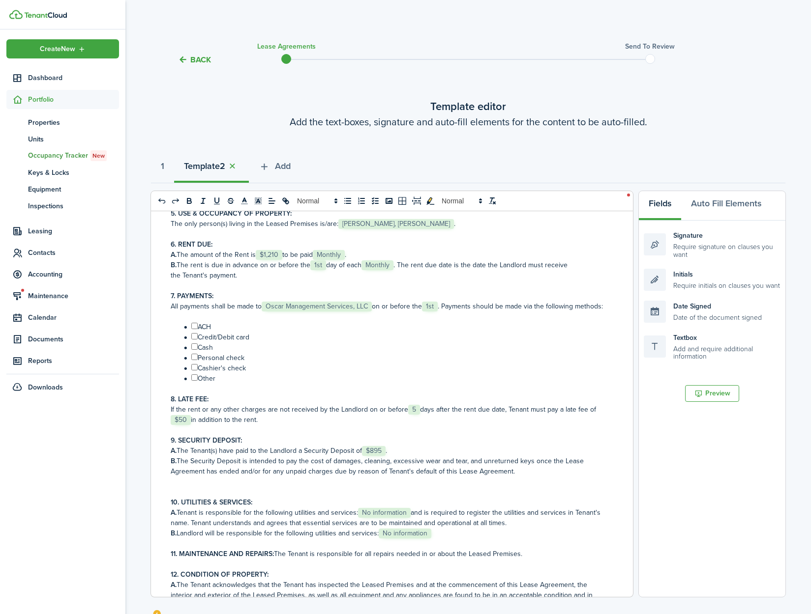
click at [197, 329] on input "﻿ ﻿" at bounding box center [194, 326] width 6 height 6
checkbox input "true"
click at [196, 340] on input "﻿ ﻿" at bounding box center [194, 336] width 6 height 6
checkbox input "true"
click at [195, 350] on input "﻿ ﻿" at bounding box center [194, 347] width 6 height 6
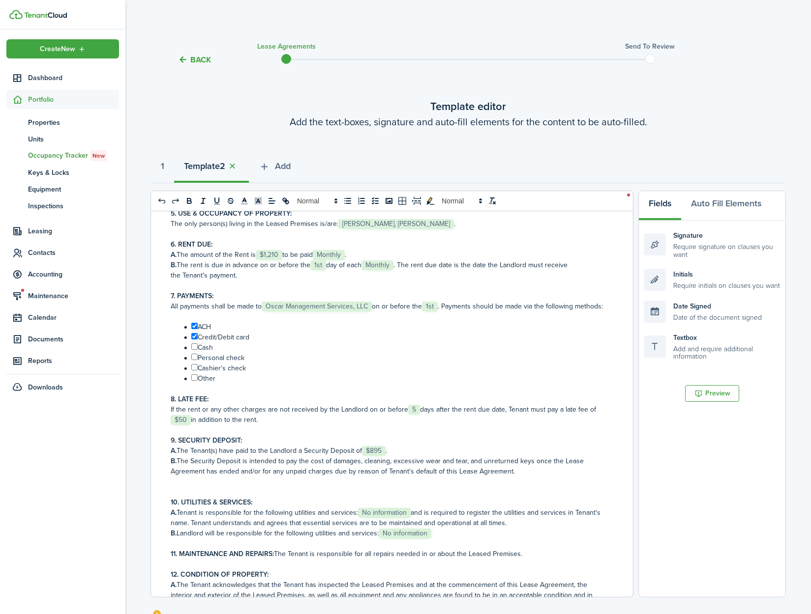
checkbox input "true"
click at [194, 360] on input "﻿ ﻿" at bounding box center [194, 357] width 6 height 6
checkbox input "true"
click at [193, 371] on input "﻿ ﻿" at bounding box center [194, 367] width 6 height 6
checkbox input "true"
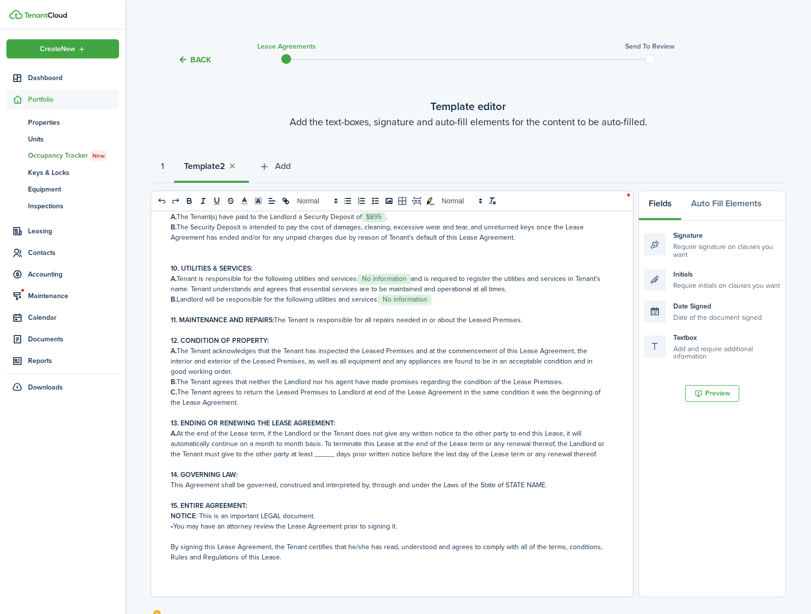
scroll to position [507, 0]
click at [329, 455] on p "A. At the end of the Lease term, if the Landlord or the Tenant does not give an…" at bounding box center [388, 444] width 435 height 31
drag, startPoint x: 540, startPoint y: 496, endPoint x: 501, endPoint y: 498, distance: 38.9
click at [501, 491] on p "This Agreement shall be governed, construed and interpreted by, through and und…" at bounding box center [388, 485] width 435 height 10
click at [510, 522] on p "NOTICE : This is an important LEGAL document." at bounding box center [388, 516] width 435 height 10
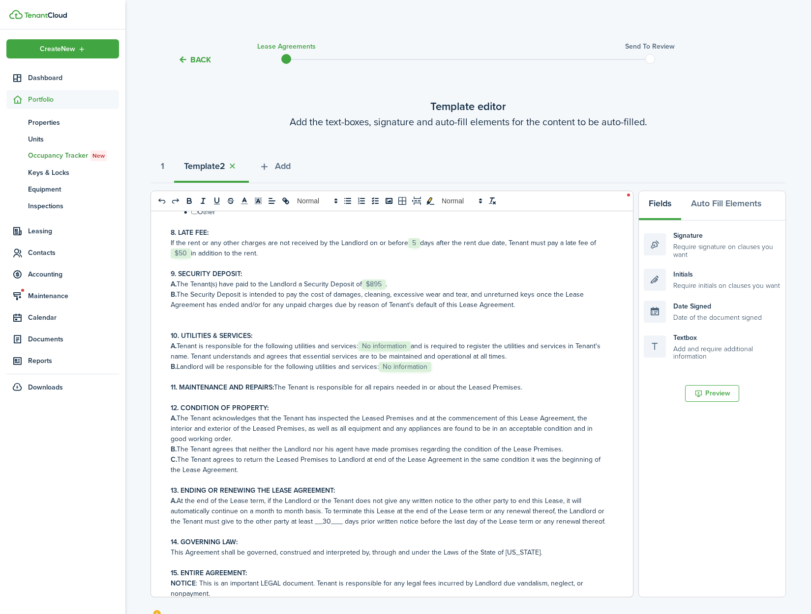
scroll to position [431, 0]
click at [395, 373] on span "No information" at bounding box center [404, 368] width 53 height 10
click at [381, 352] on span "No information" at bounding box center [384, 347] width 53 height 10
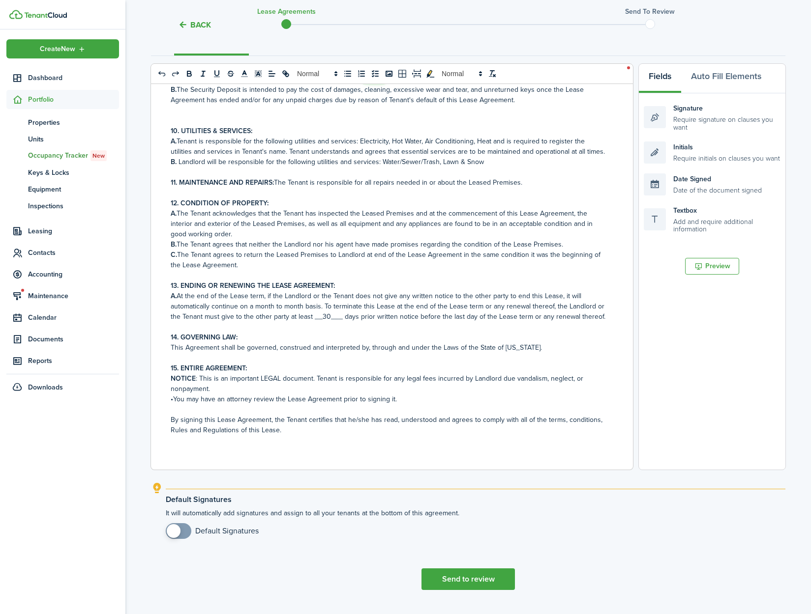
scroll to position [150, 0]
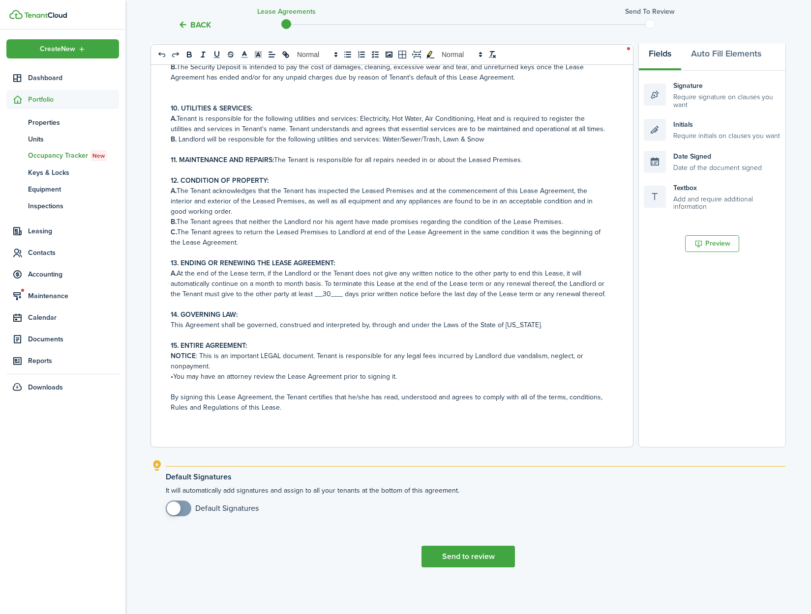
checkbox input "true"
click at [179, 509] on span at bounding box center [174, 509] width 14 height 14
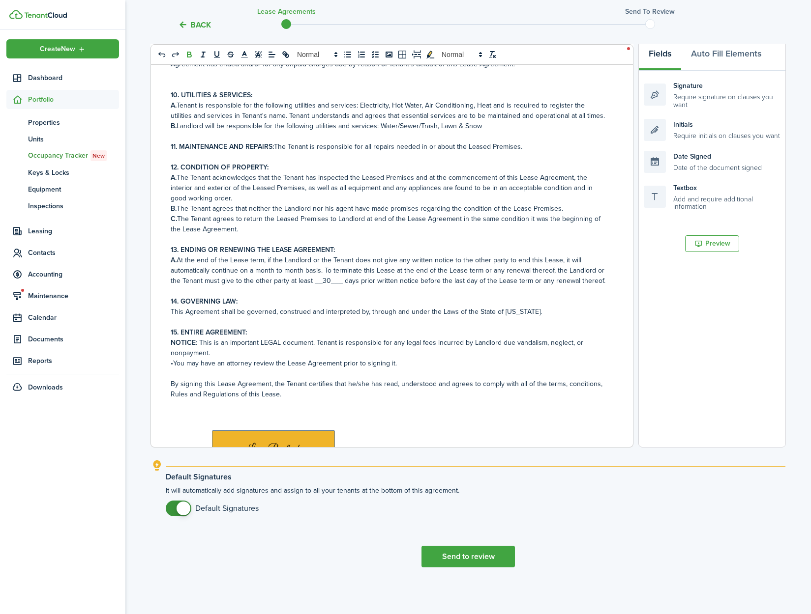
scroll to position [846, 0]
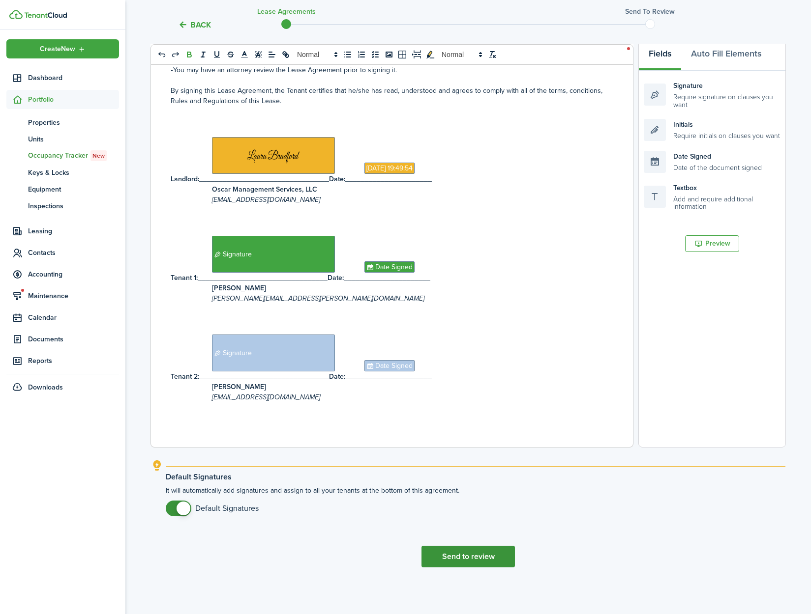
click at [463, 551] on button "Send to review" at bounding box center [467, 557] width 93 height 22
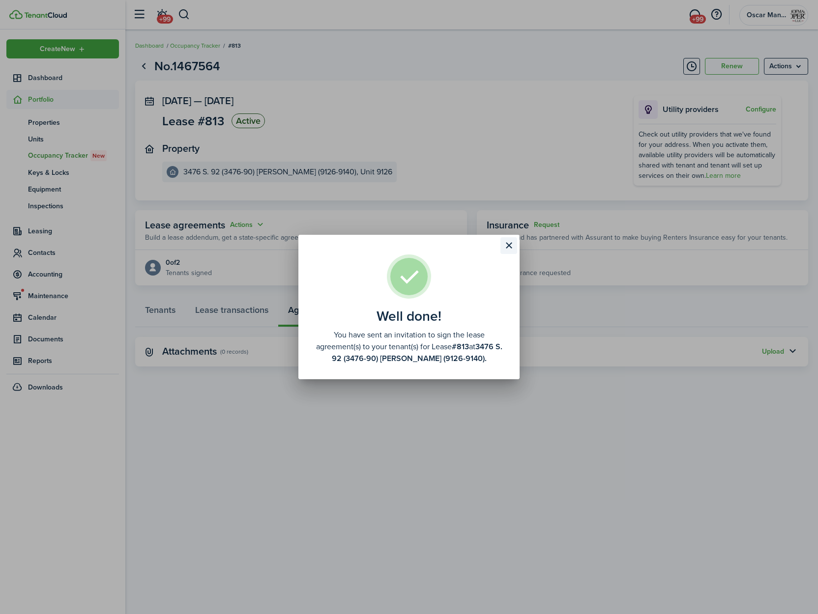
click at [513, 242] on button "Close modal" at bounding box center [508, 245] width 17 height 17
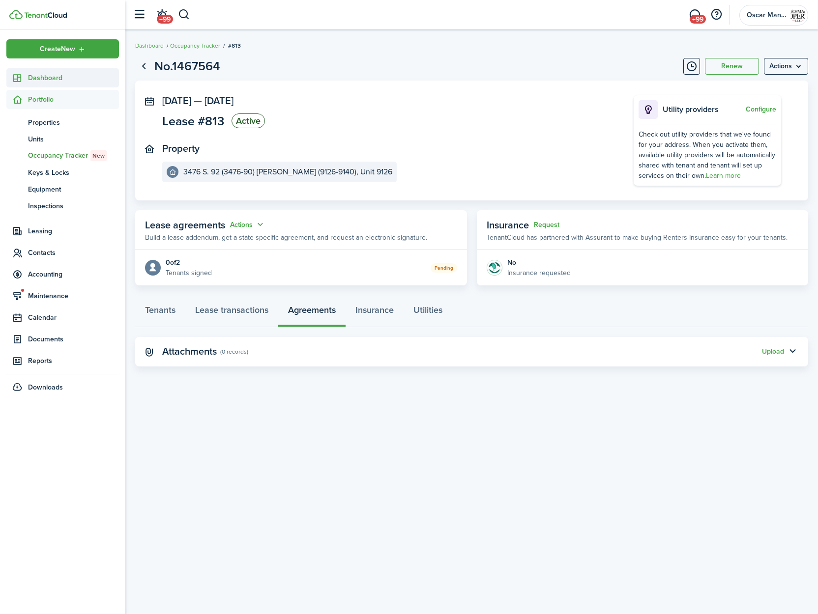
click at [52, 80] on span "Dashboard" at bounding box center [73, 78] width 91 height 10
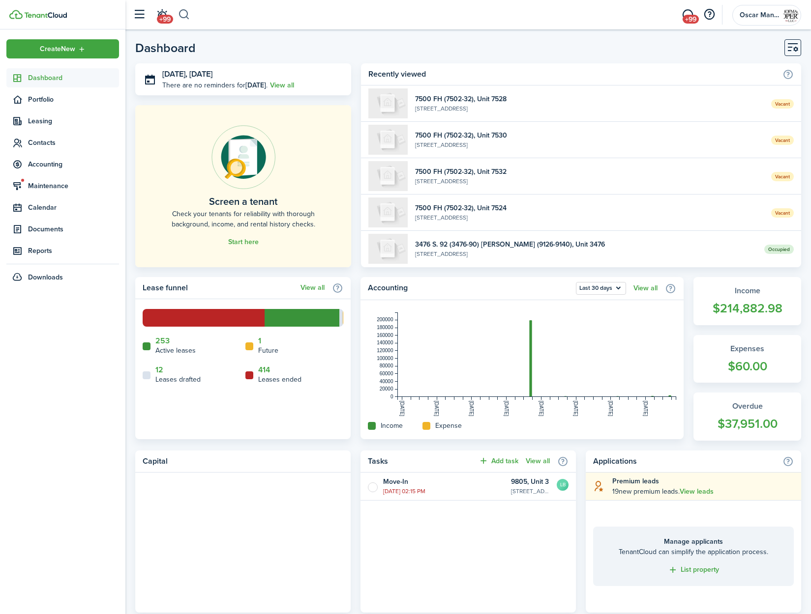
click at [185, 17] on button "button" at bounding box center [184, 14] width 12 height 17
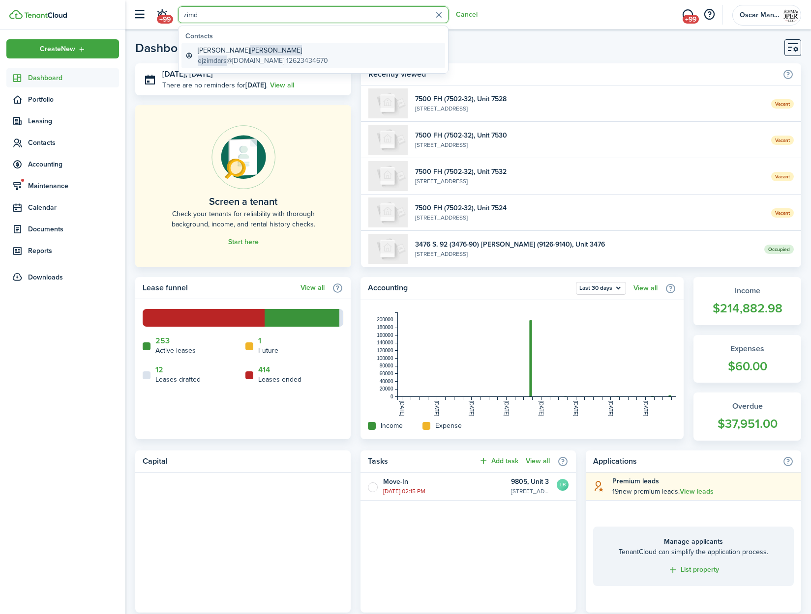
type input "zimd"
click at [237, 57] on global-search-item-description "ejzimdars @[DOMAIN_NAME] 12623434670" at bounding box center [263, 61] width 130 height 10
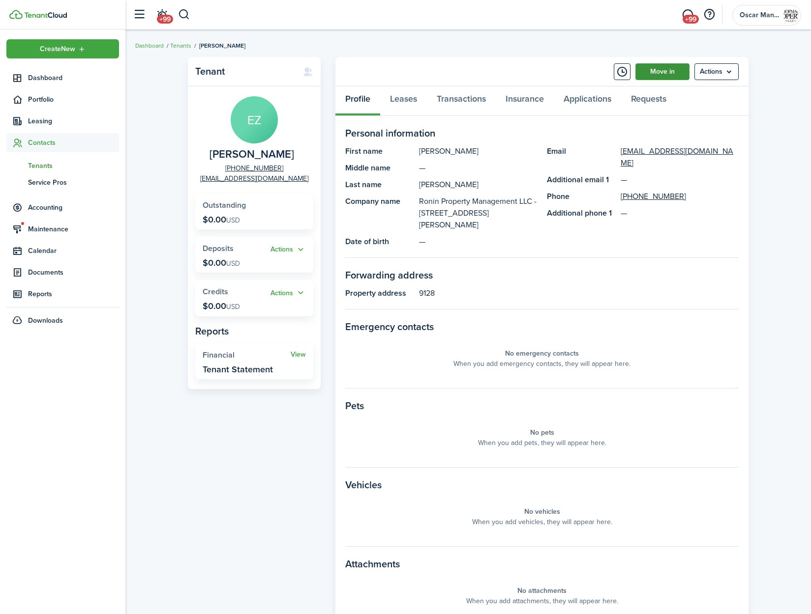
click at [643, 76] on link "Move in" at bounding box center [662, 71] width 54 height 17
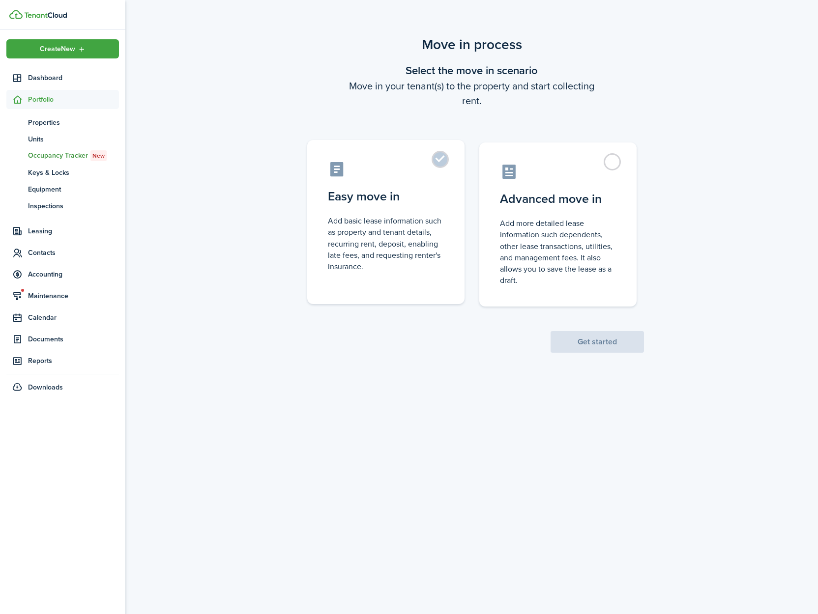
click at [444, 159] on label "Easy move in Add basic lease information such as property and tenant details, r…" at bounding box center [385, 222] width 157 height 164
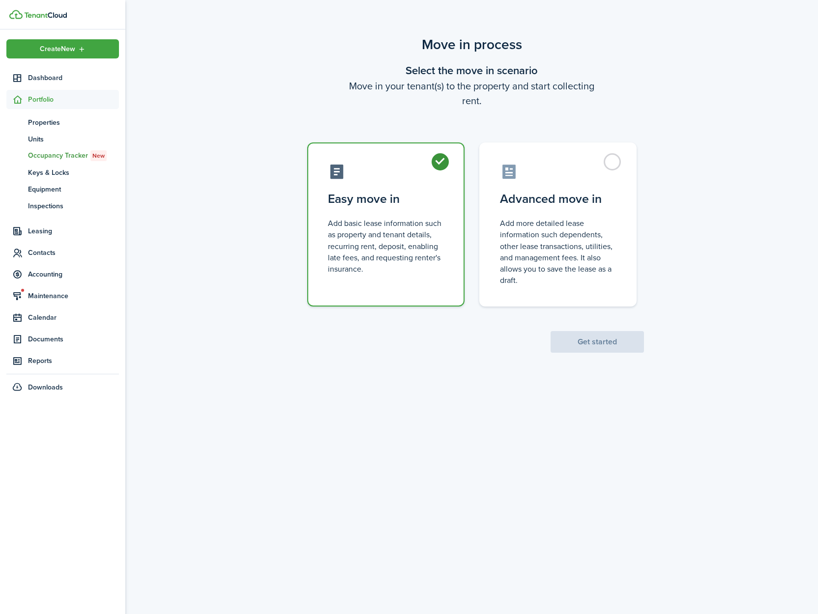
radio input "true"
click at [600, 346] on button "Get started" at bounding box center [597, 342] width 93 height 22
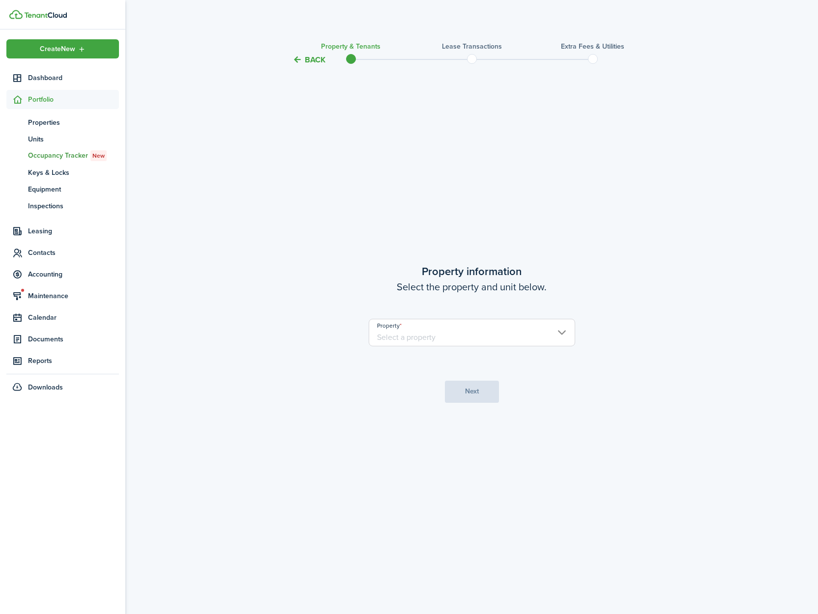
click at [511, 340] on input "Property" at bounding box center [472, 333] width 206 height 28
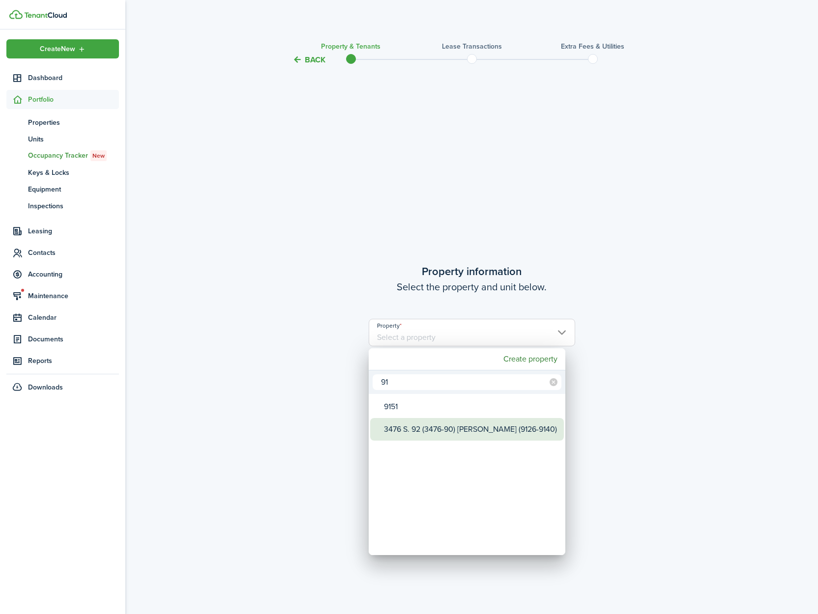
type input "91"
click at [506, 426] on div "3476 S. 92 (3476-90) [PERSON_NAME] (9126-9140)" at bounding box center [471, 429] width 174 height 23
type input "3476 S. 92 (3476-90) [PERSON_NAME] (9126-9140)"
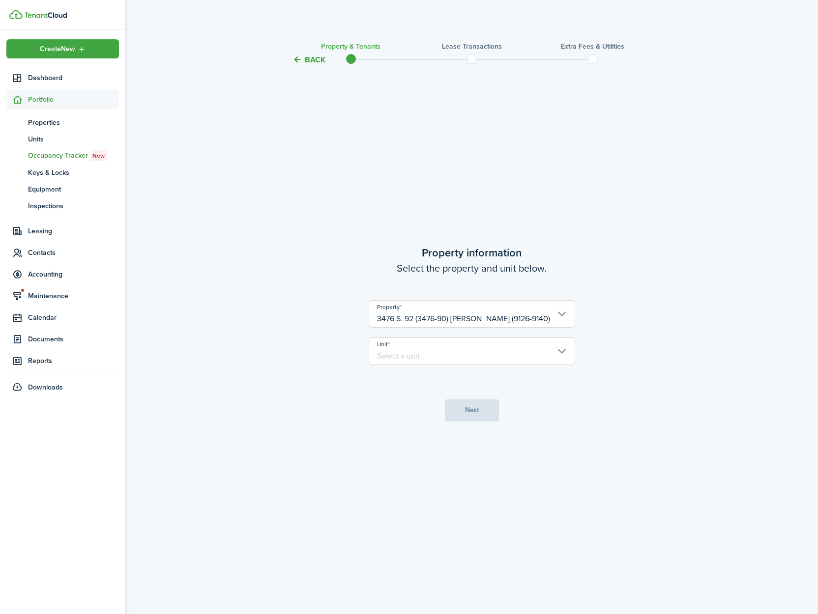
click at [446, 354] on input "Unit" at bounding box center [472, 352] width 206 height 28
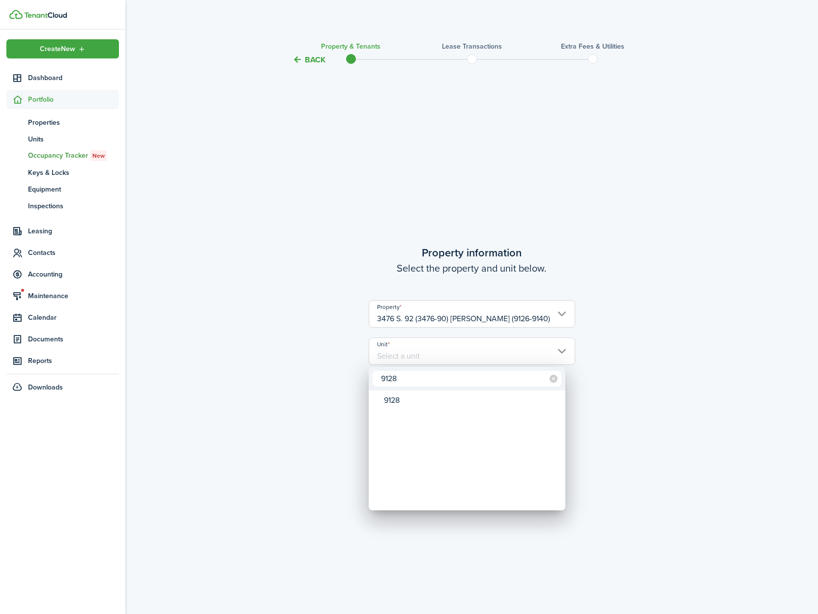
type input "9128"
click at [442, 409] on mbsc-wheel-item "Unit" at bounding box center [467, 417] width 194 height 17
click at [389, 400] on div "9128" at bounding box center [471, 400] width 174 height 17
type input "9128"
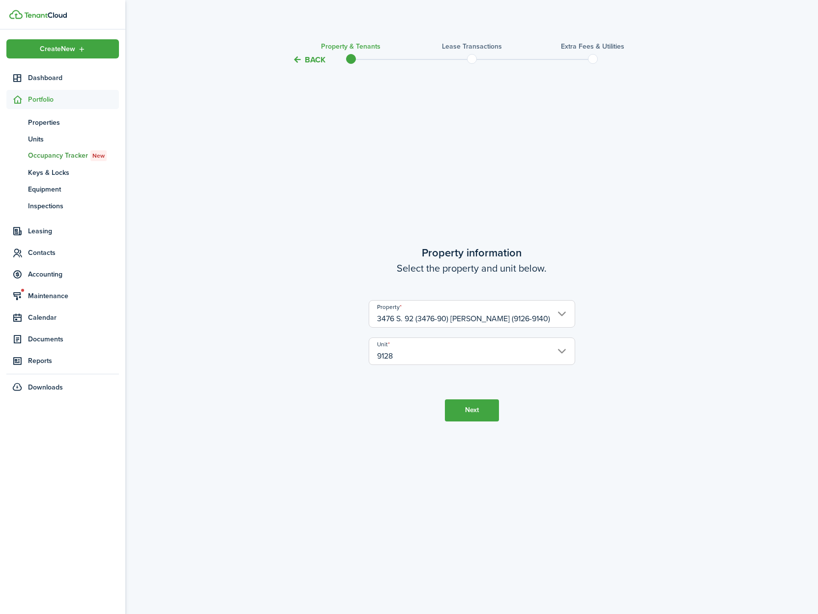
click at [478, 410] on button "Next" at bounding box center [472, 411] width 54 height 22
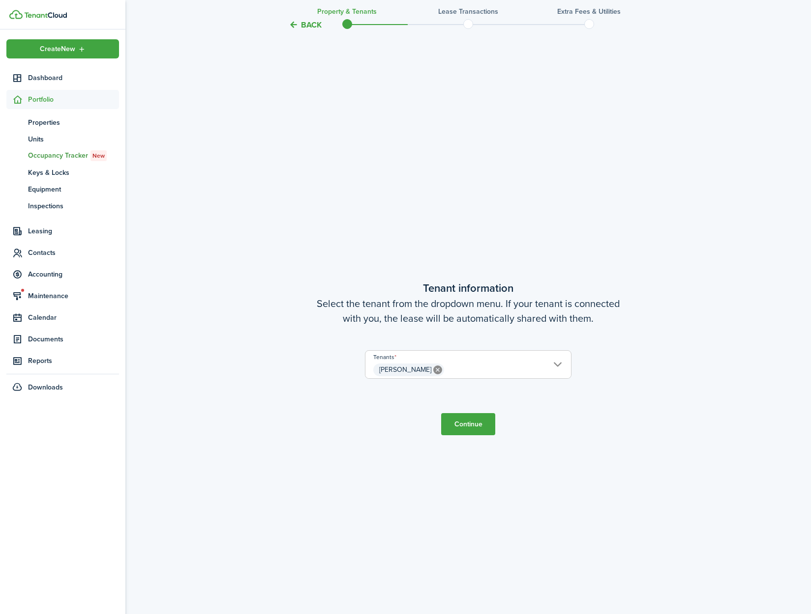
scroll to position [549, 0]
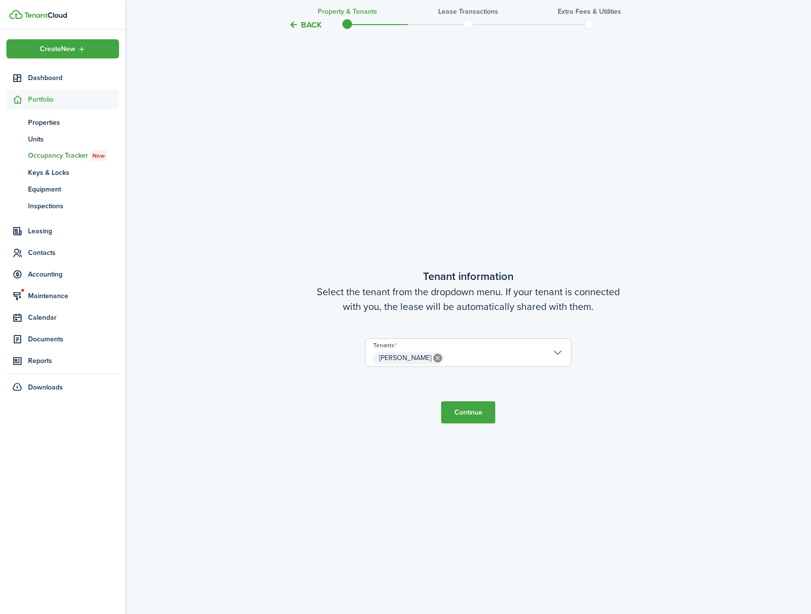
click at [463, 361] on span "[PERSON_NAME]" at bounding box center [467, 358] width 205 height 17
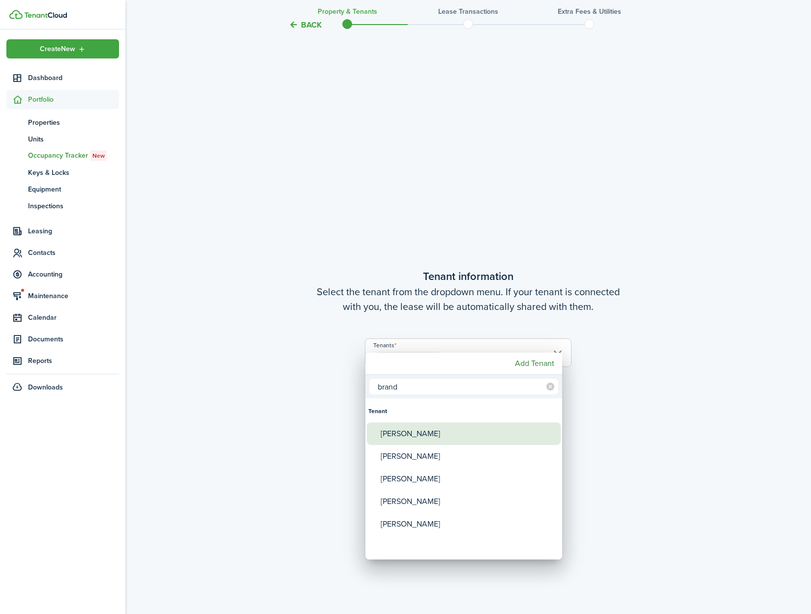
type input "brand"
click at [420, 438] on div "[PERSON_NAME]" at bounding box center [467, 434] width 174 height 23
type input "[PERSON_NAME], [PERSON_NAME]"
click at [616, 432] on div at bounding box center [405, 307] width 968 height 772
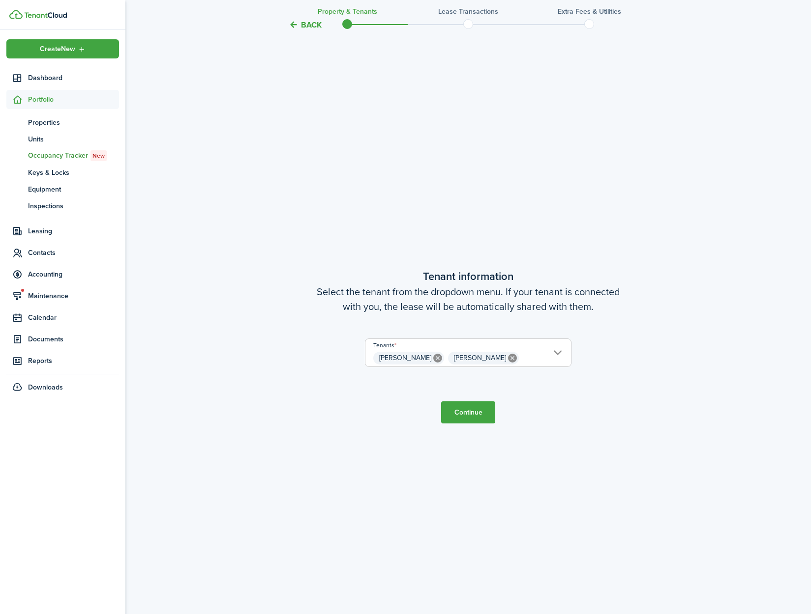
click at [465, 415] on button "Continue" at bounding box center [468, 413] width 54 height 22
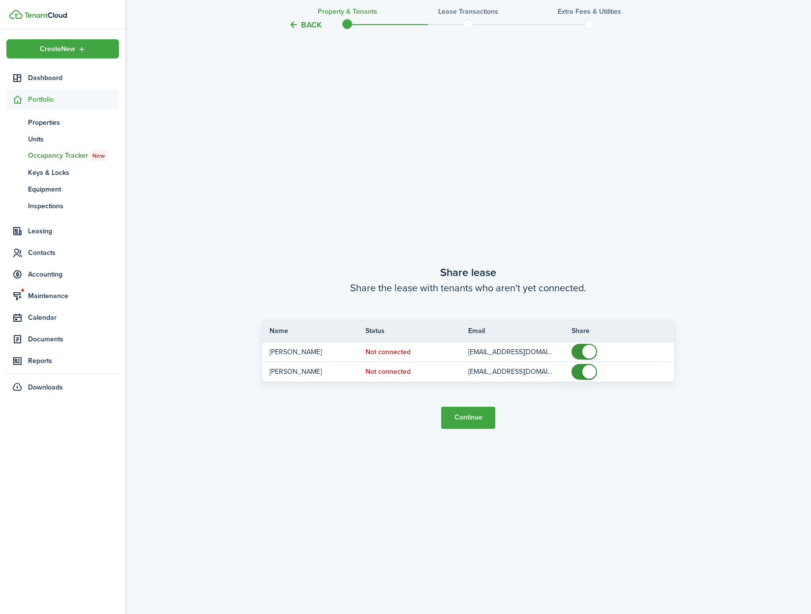
scroll to position [1163, 0]
click at [464, 419] on button "Continue" at bounding box center [468, 417] width 54 height 22
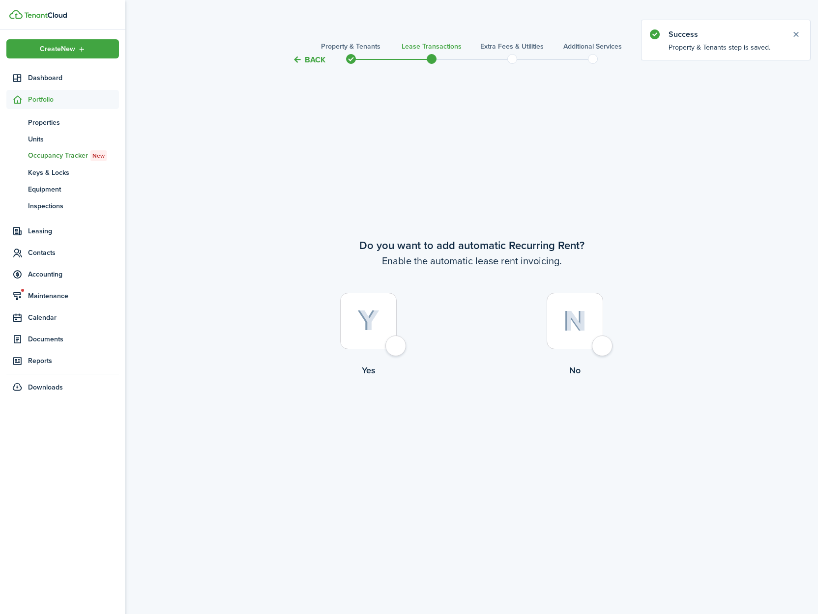
click at [397, 346] on div at bounding box center [368, 321] width 57 height 57
radio input "true"
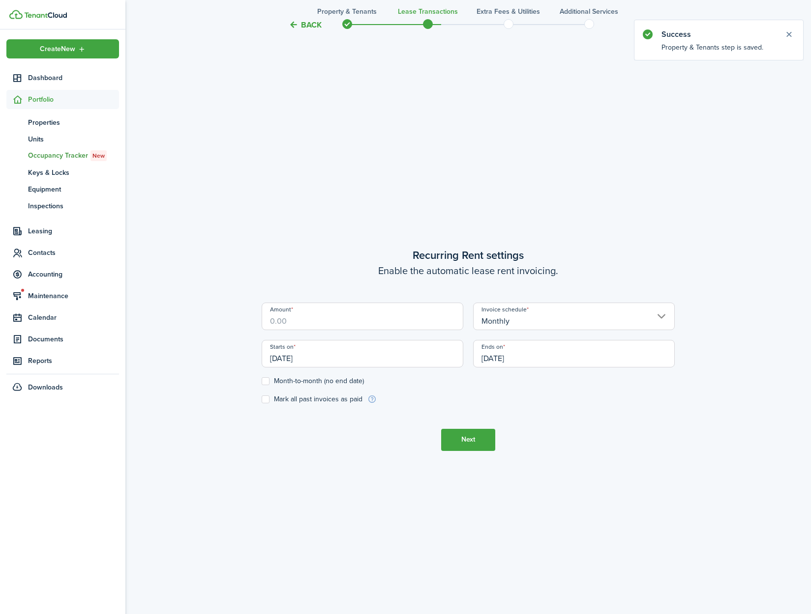
scroll to position [549, 0]
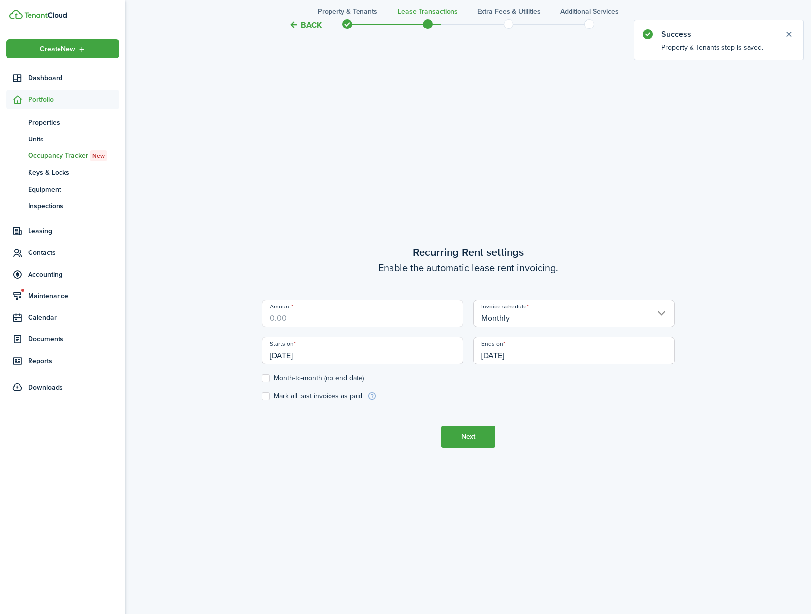
click at [359, 323] on input "Amount" at bounding box center [362, 314] width 202 height 28
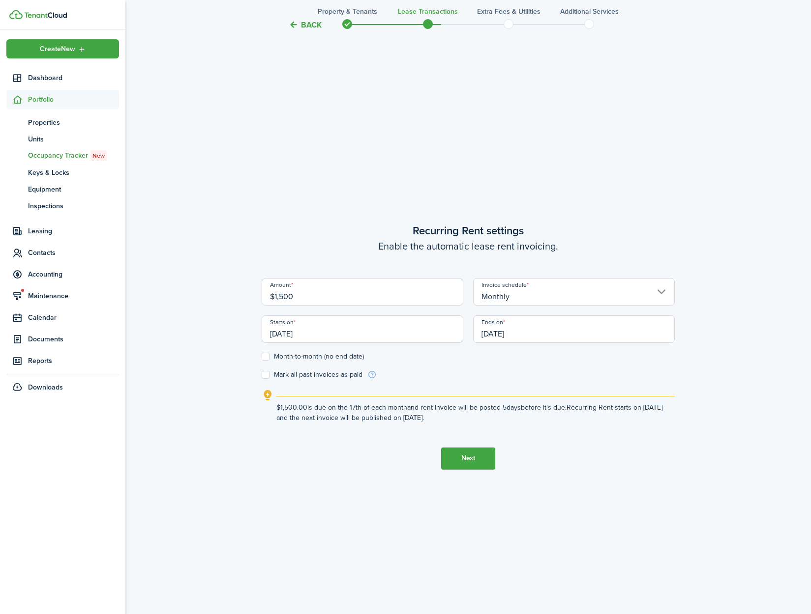
type input "$1,500.00"
click at [338, 338] on input "[DATE]" at bounding box center [362, 330] width 202 height 28
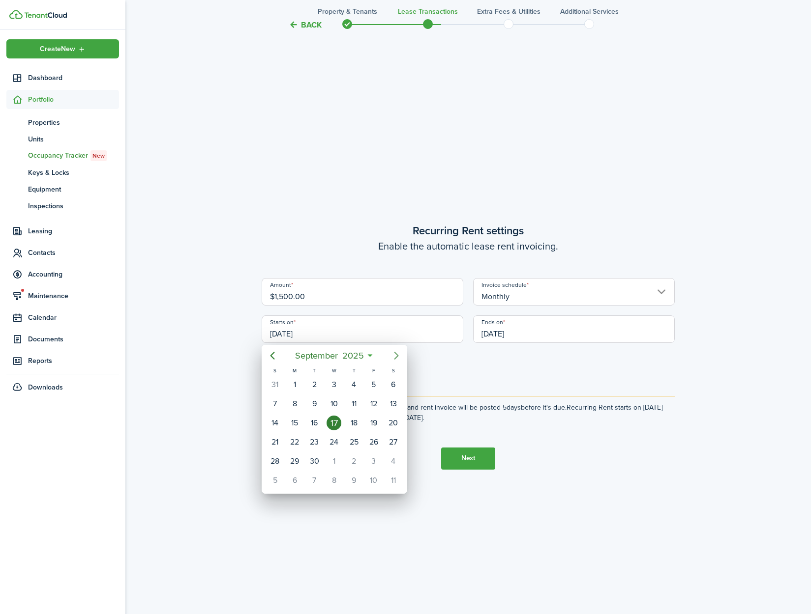
click at [399, 352] on icon "Next page" at bounding box center [396, 356] width 12 height 12
click at [338, 381] on div "1" at bounding box center [333, 384] width 15 height 15
type input "[DATE]"
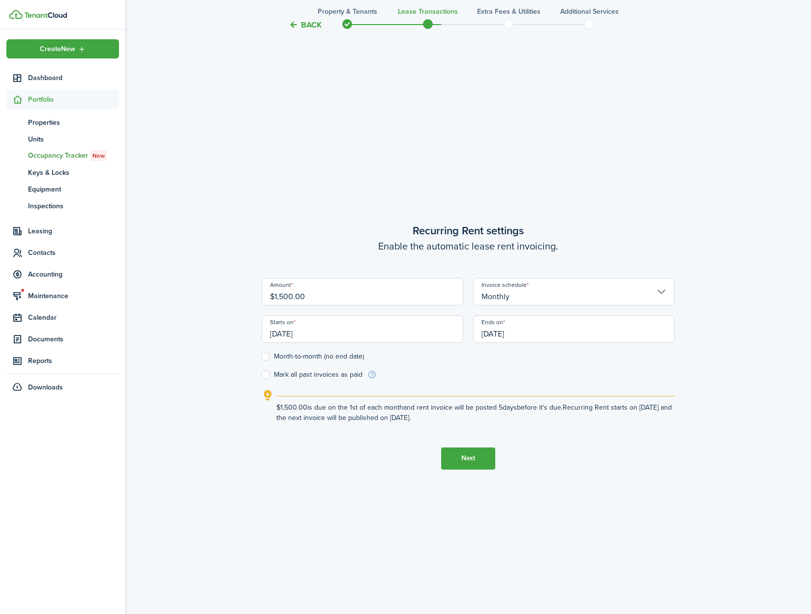
click at [599, 340] on input "[DATE]" at bounding box center [574, 330] width 202 height 28
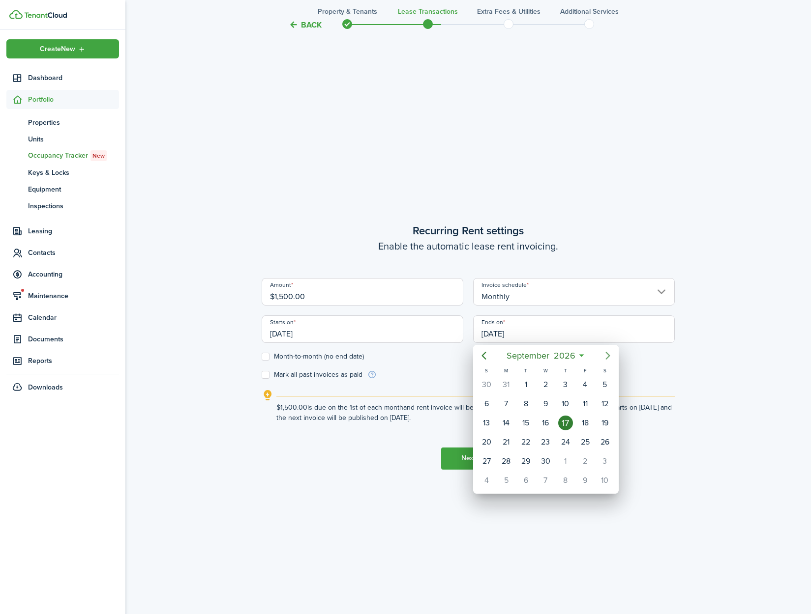
click at [608, 355] on icon "Next page" at bounding box center [607, 356] width 4 height 8
click at [488, 356] on icon "Previous page" at bounding box center [484, 356] width 12 height 12
click at [502, 484] on div "31" at bounding box center [505, 480] width 15 height 15
type input "[DATE]"
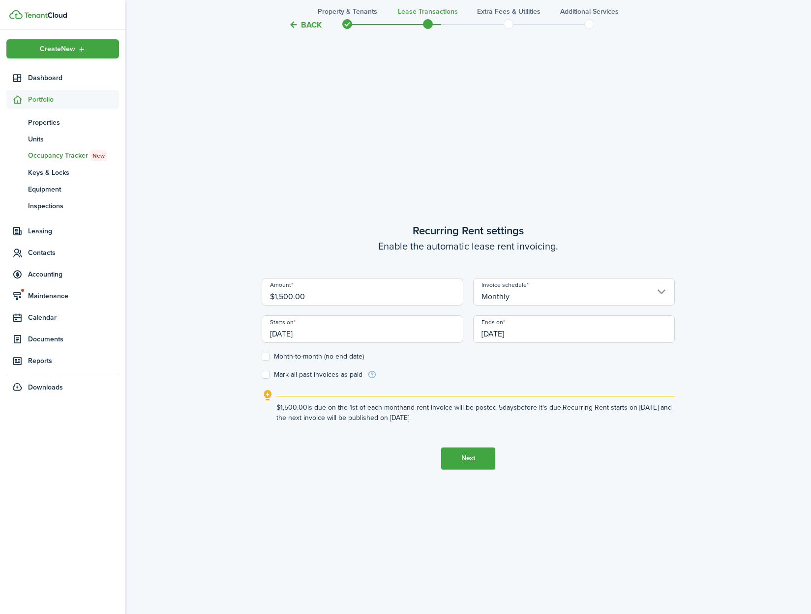
click at [464, 461] on button "Next" at bounding box center [468, 459] width 54 height 22
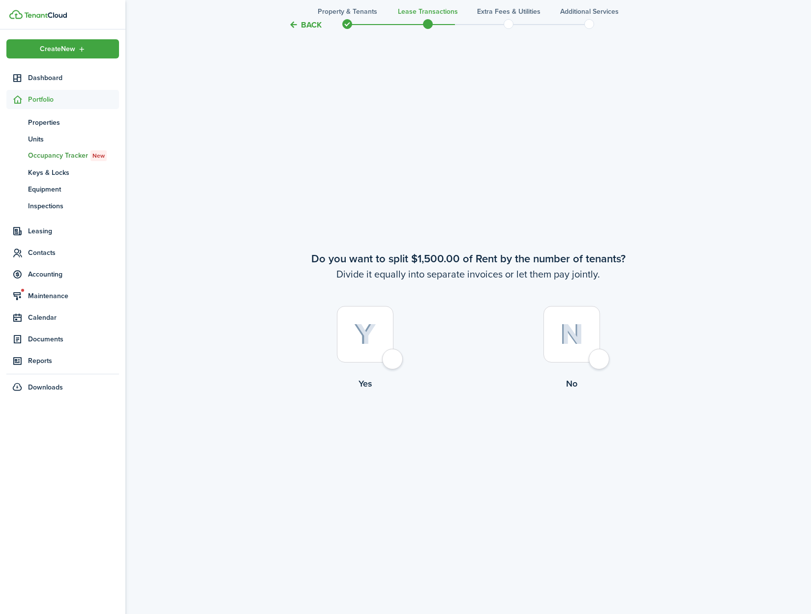
scroll to position [1163, 0]
click at [598, 356] on div at bounding box center [571, 334] width 57 height 57
radio input "true"
click at [393, 360] on div at bounding box center [365, 334] width 57 height 57
radio input "true"
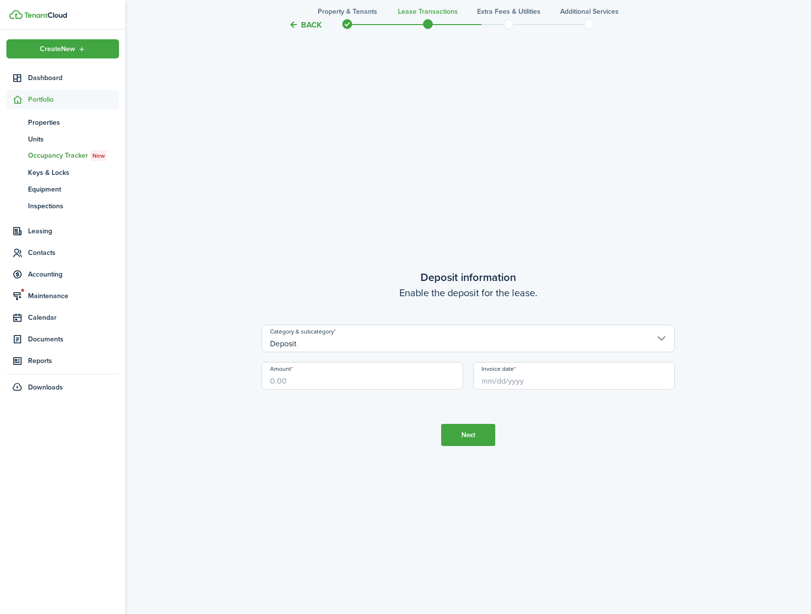
scroll to position [2392, 0]
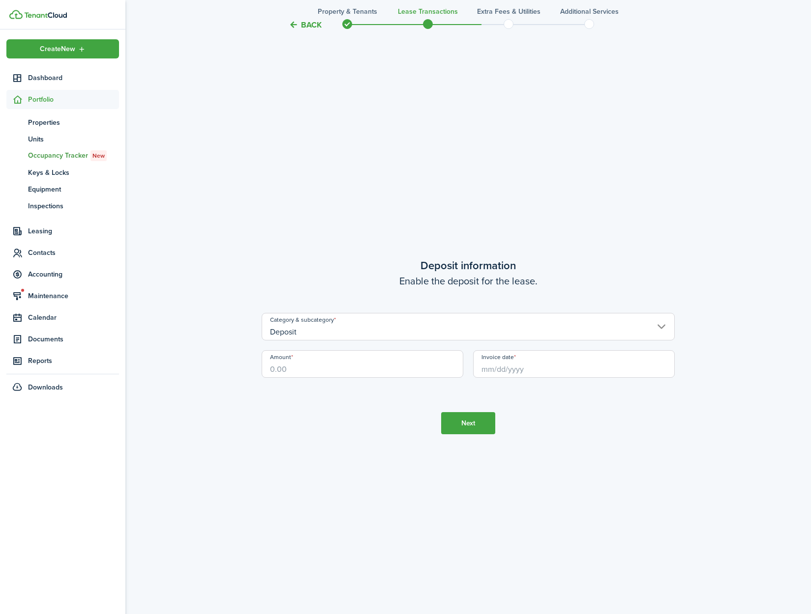
click at [338, 368] on input "Amount" at bounding box center [362, 364] width 202 height 28
click at [508, 373] on input "Invoice date" at bounding box center [574, 364] width 202 height 28
type input "$1,325.00"
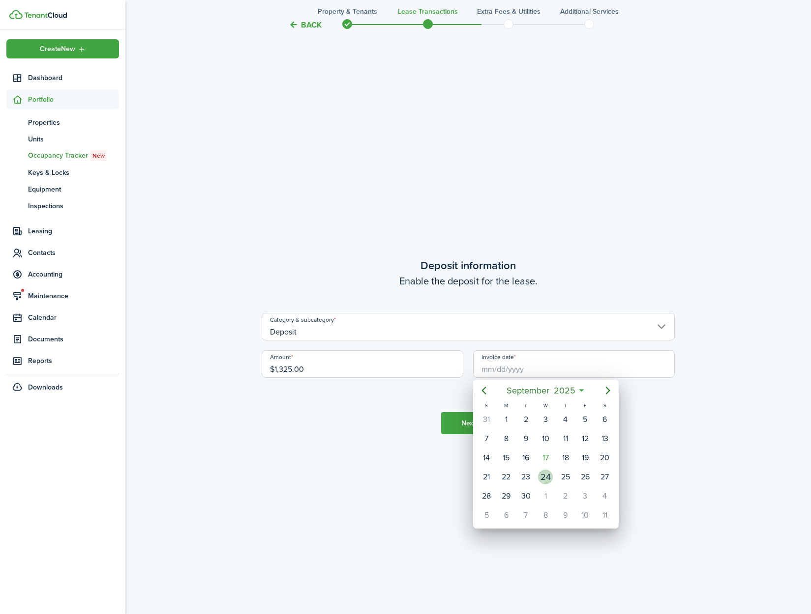
click at [547, 468] on div "24" at bounding box center [545, 477] width 20 height 19
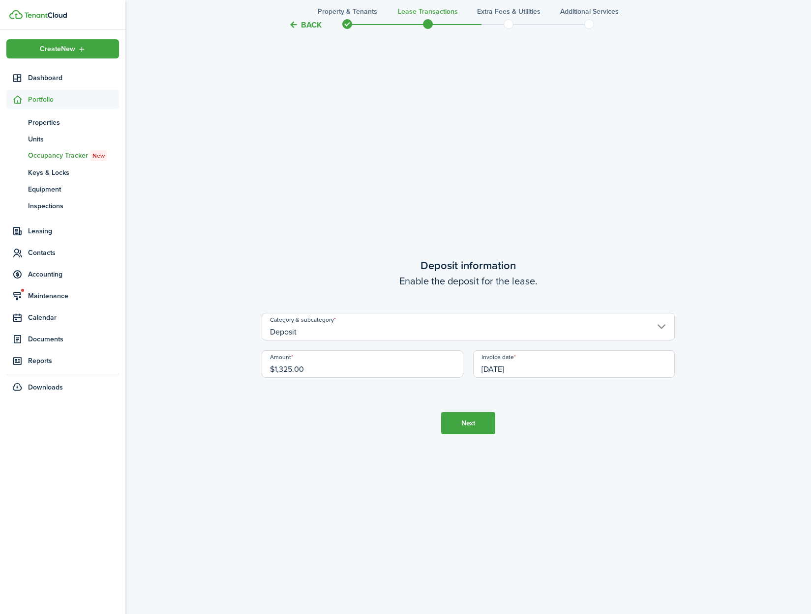
click at [535, 367] on input "[DATE]" at bounding box center [574, 364] width 202 height 28
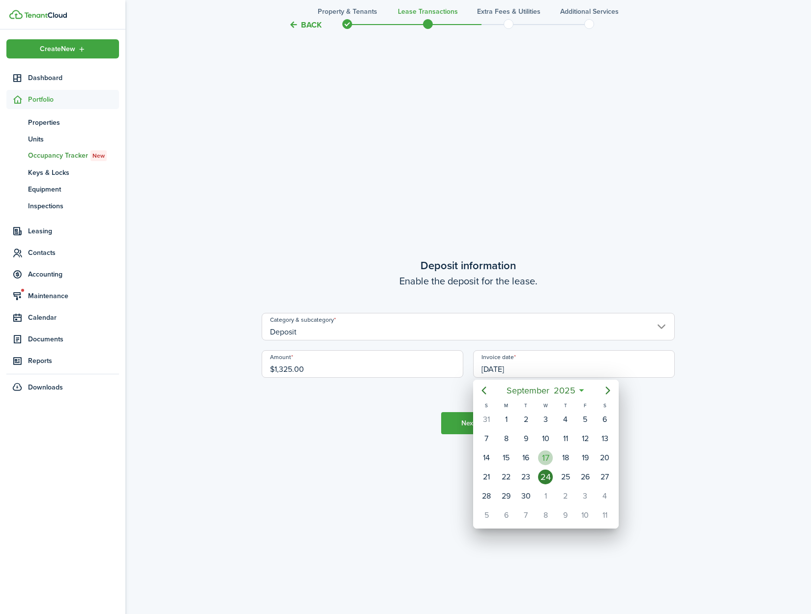
click at [541, 461] on div "17" at bounding box center [545, 458] width 15 height 15
type input "[DATE]"
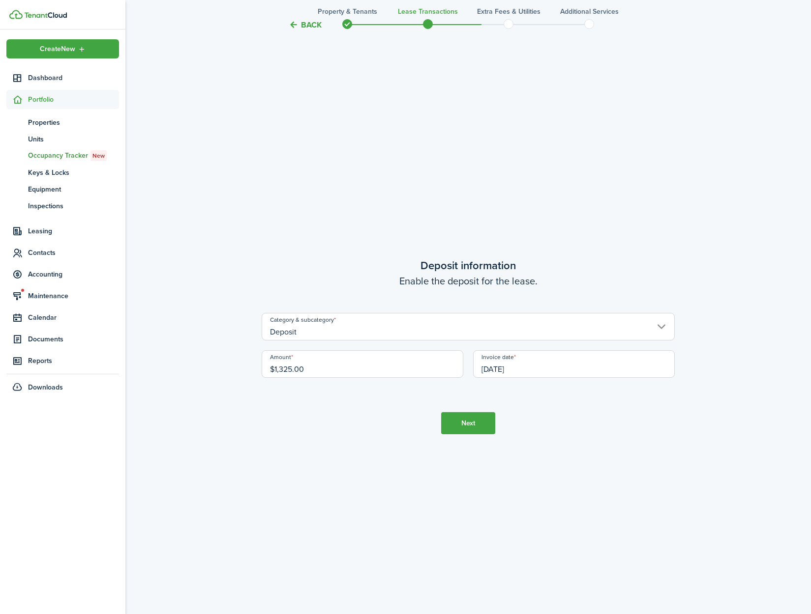
click at [477, 429] on button "Next" at bounding box center [468, 423] width 54 height 22
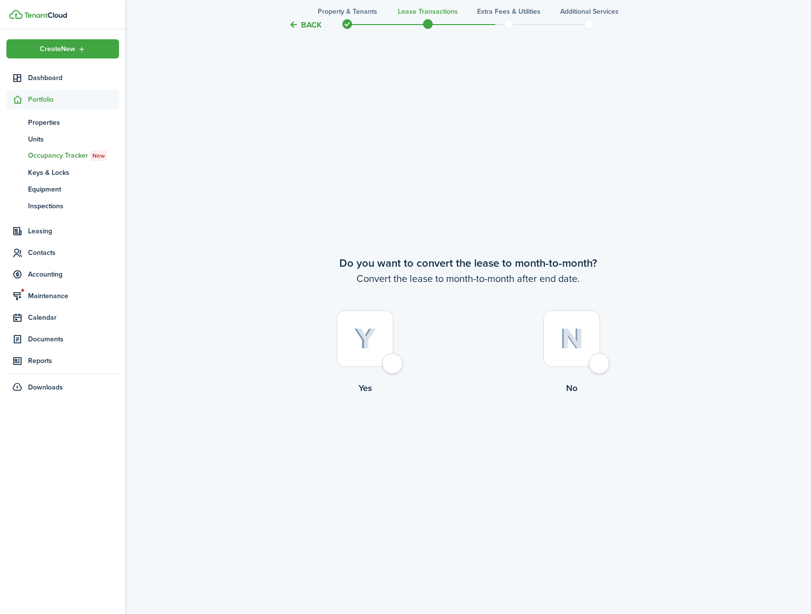
scroll to position [3006, 0]
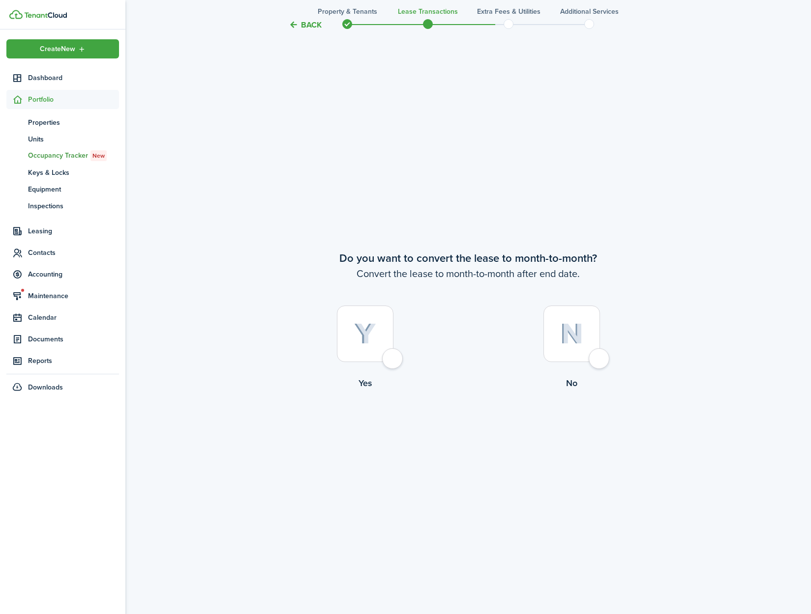
click at [387, 359] on div at bounding box center [365, 334] width 57 height 57
radio input "true"
click at [464, 432] on button "Continue" at bounding box center [468, 431] width 54 height 22
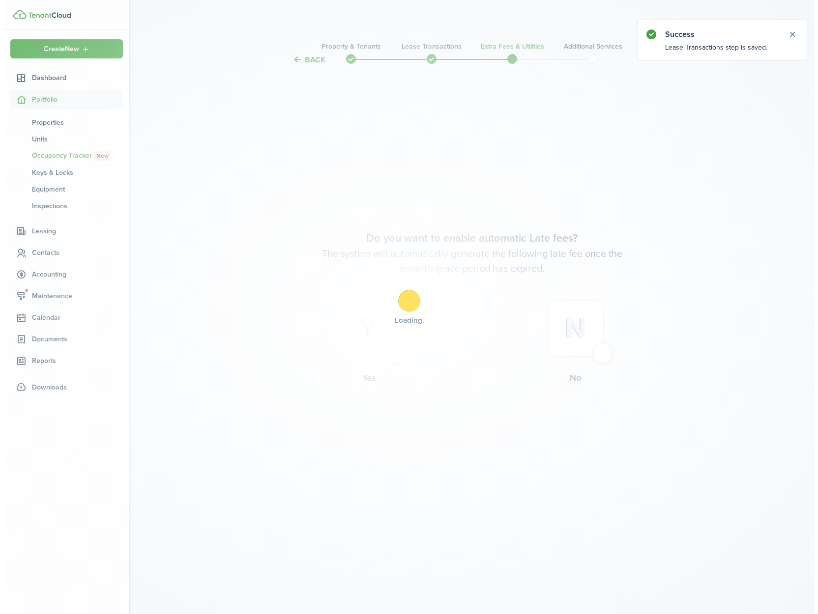
scroll to position [0, 0]
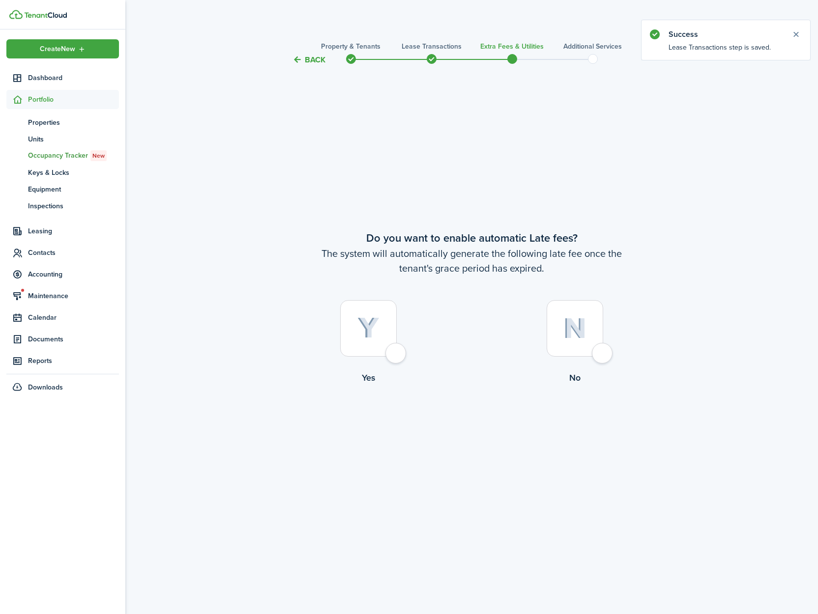
click at [397, 357] on div at bounding box center [368, 328] width 57 height 57
radio input "true"
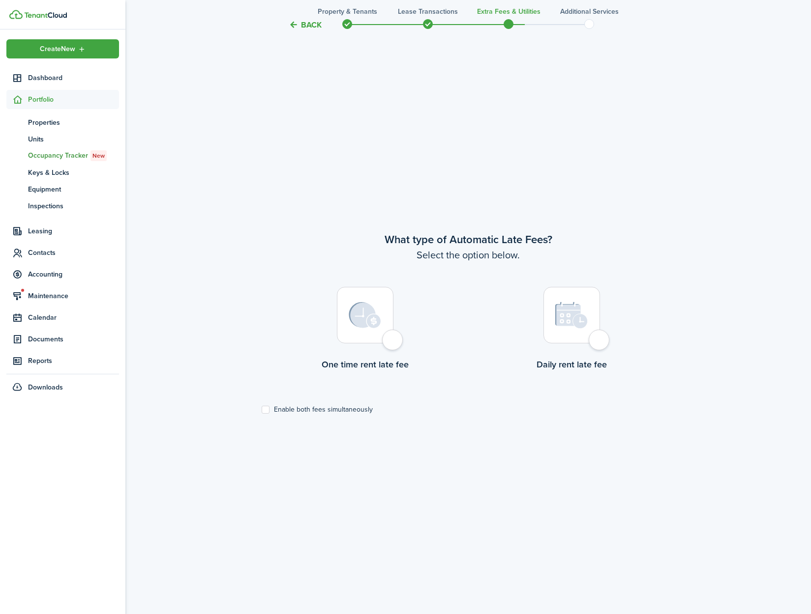
click at [392, 352] on label "One time rent late fee" at bounding box center [364, 331] width 206 height 89
radio input "true"
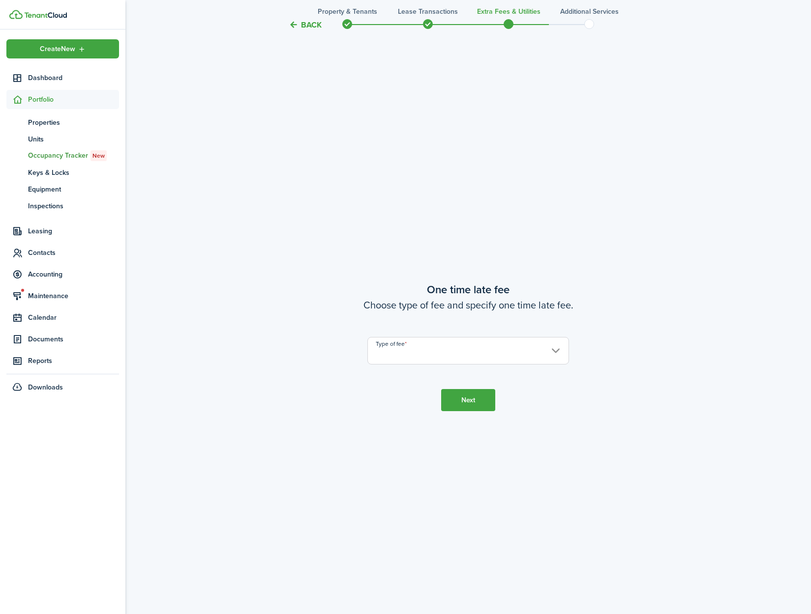
scroll to position [1163, 0]
click at [497, 348] on input "Type of fee" at bounding box center [468, 351] width 202 height 28
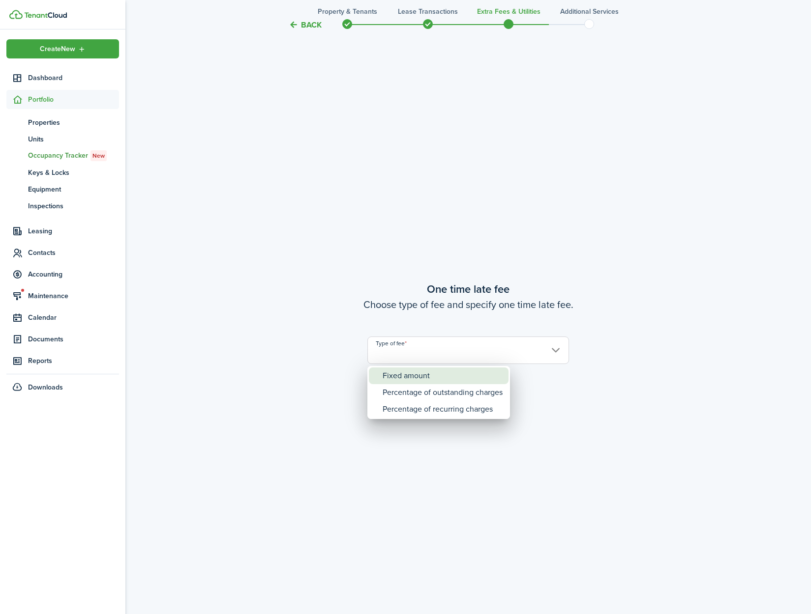
click at [484, 381] on div "Fixed amount" at bounding box center [442, 376] width 120 height 17
type input "Fixed amount"
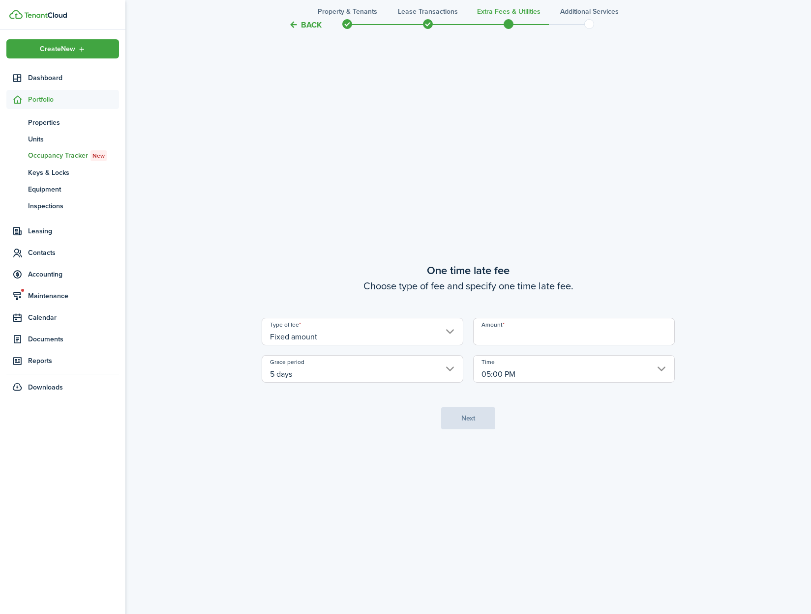
click at [559, 340] on input "Amount" at bounding box center [574, 332] width 202 height 28
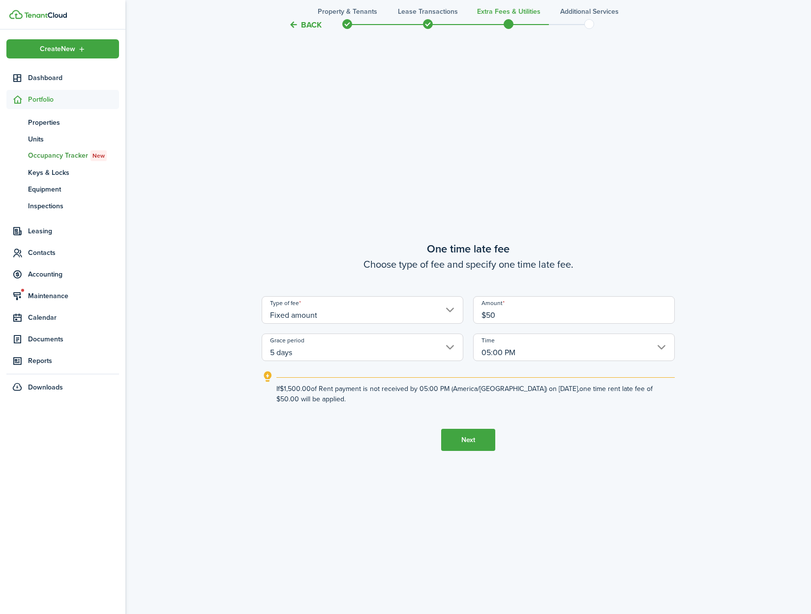
type input "$50.00"
click at [475, 442] on button "Next" at bounding box center [468, 440] width 54 height 22
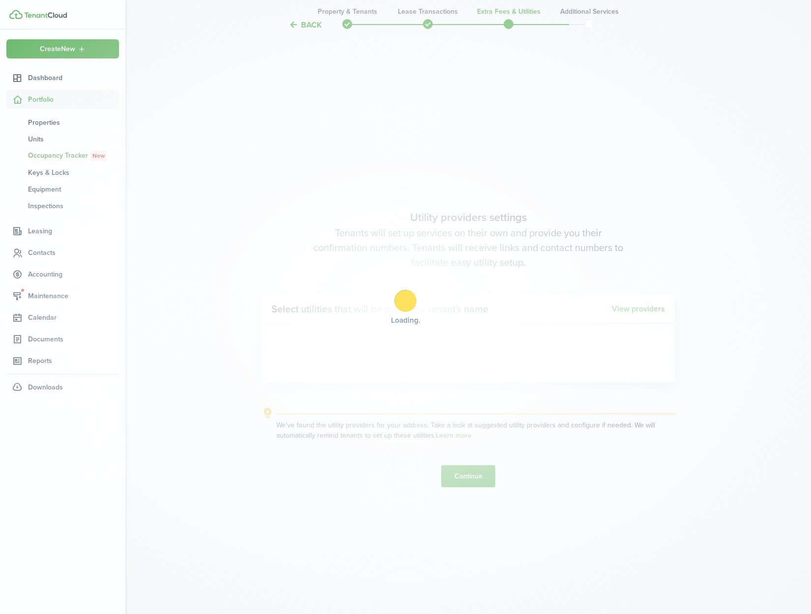
scroll to position [1777, 0]
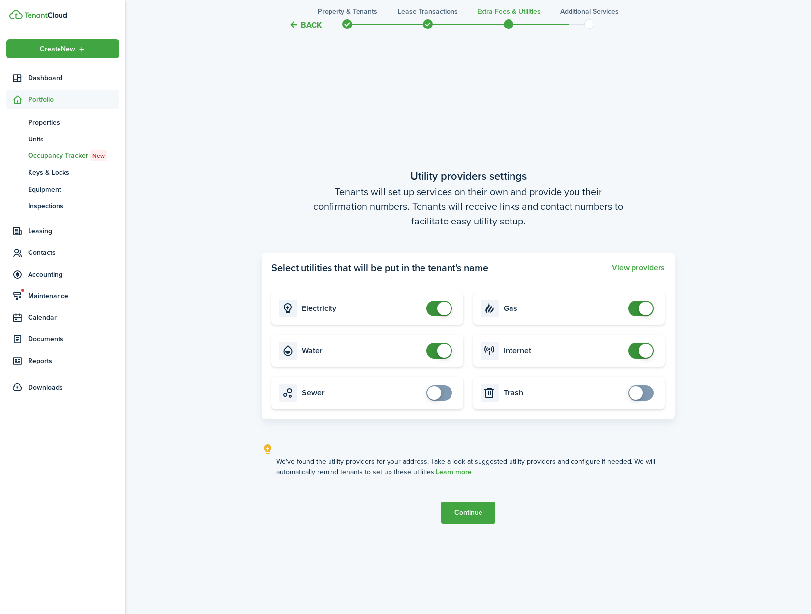
checkbox input "false"
click at [443, 354] on span at bounding box center [444, 351] width 14 height 14
click at [480, 520] on button "Continue" at bounding box center [468, 513] width 54 height 22
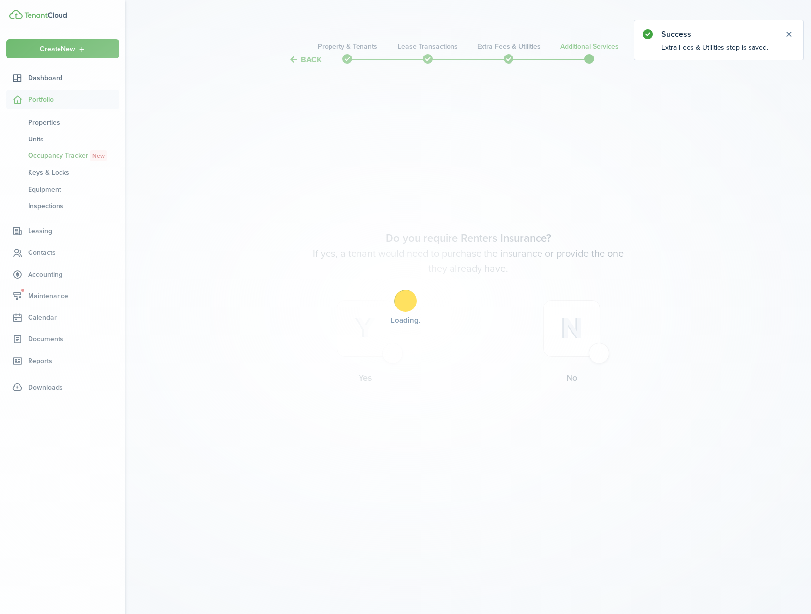
scroll to position [0, 0]
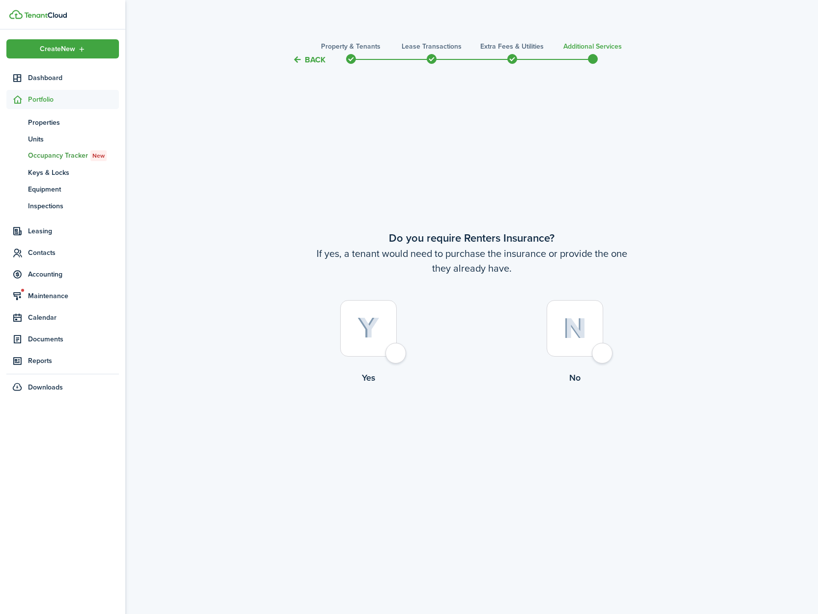
click at [602, 354] on div at bounding box center [575, 328] width 57 height 57
radio input "true"
click at [481, 428] on button "Complete move in" at bounding box center [471, 425] width 72 height 22
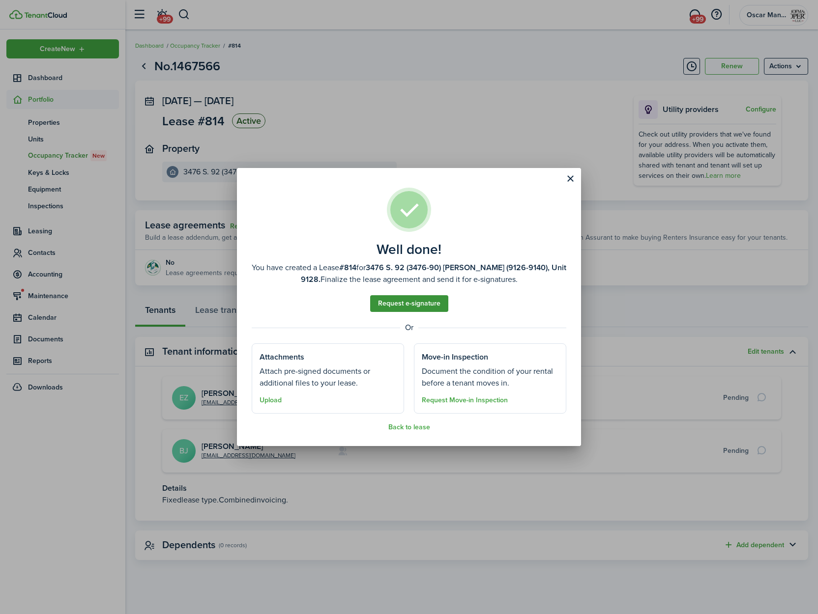
click at [413, 300] on link "Request e-signature" at bounding box center [409, 303] width 78 height 17
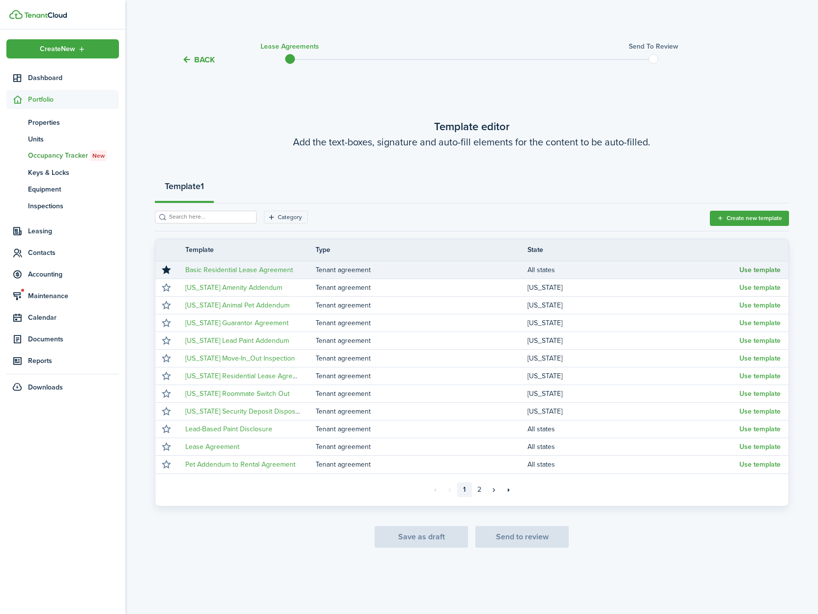
click at [754, 270] on button "Use template" at bounding box center [759, 270] width 41 height 8
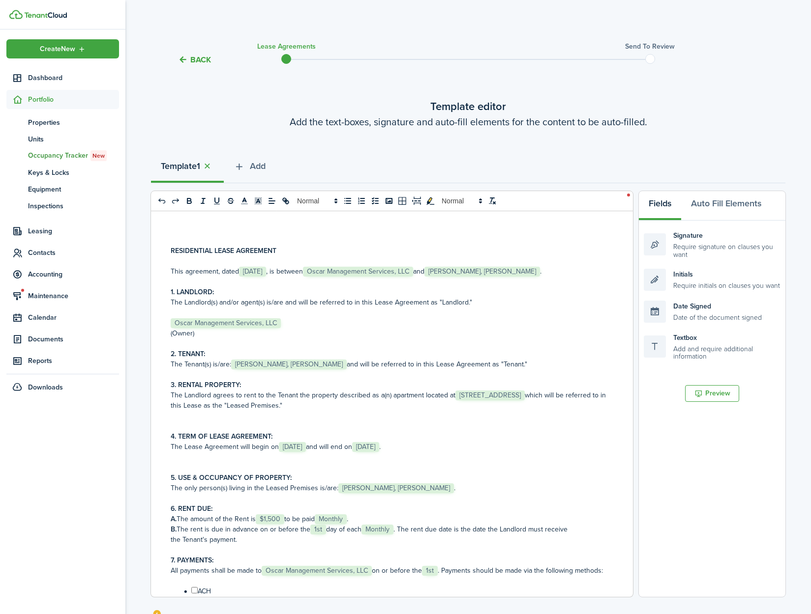
click at [524, 397] on span "[STREET_ADDRESS]" at bounding box center [489, 396] width 69 height 10
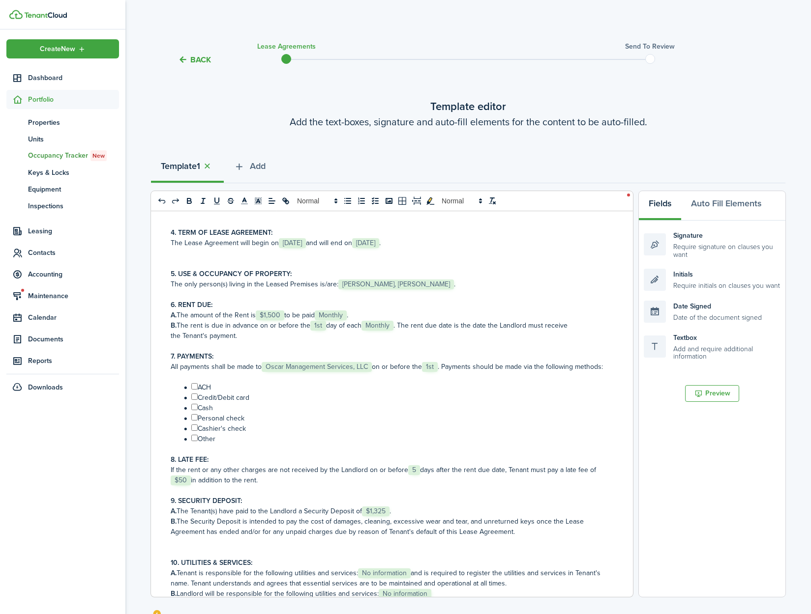
scroll to position [210, 0]
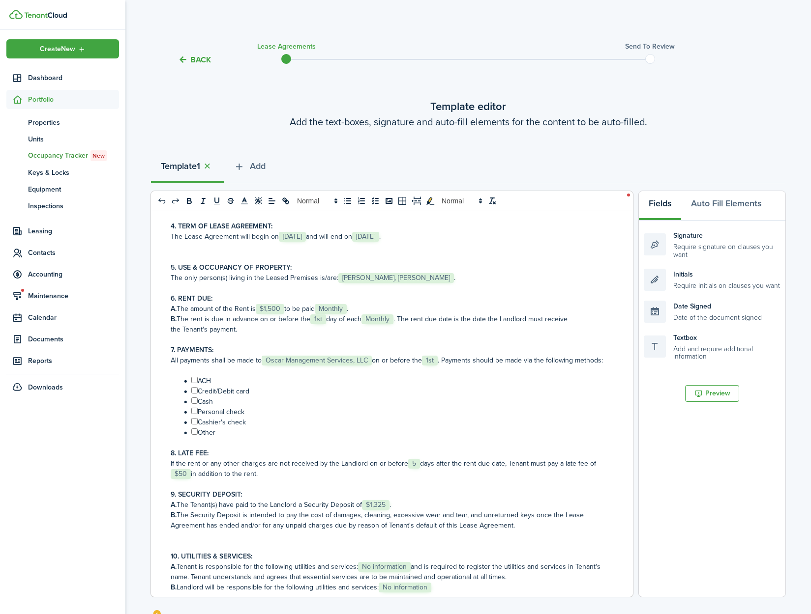
click at [194, 383] on input "﻿ ﻿" at bounding box center [194, 380] width 6 height 6
checkbox input "true"
click at [194, 394] on input "﻿ ﻿" at bounding box center [194, 390] width 6 height 6
checkbox input "true"
click at [194, 404] on input "﻿ ﻿" at bounding box center [194, 401] width 6 height 6
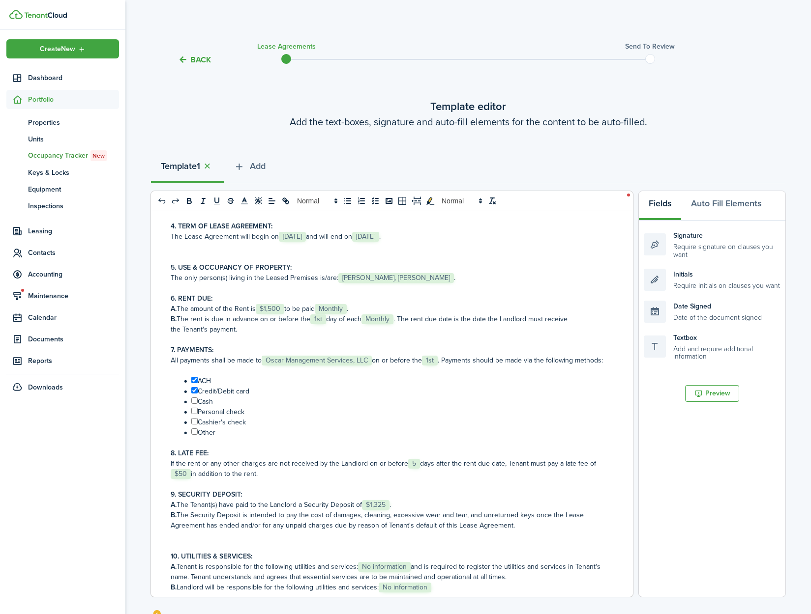
checkbox input "true"
click at [196, 414] on input "﻿ ﻿" at bounding box center [194, 411] width 6 height 6
checkbox input "true"
click at [195, 425] on input "﻿ ﻿" at bounding box center [194, 421] width 6 height 6
checkbox input "true"
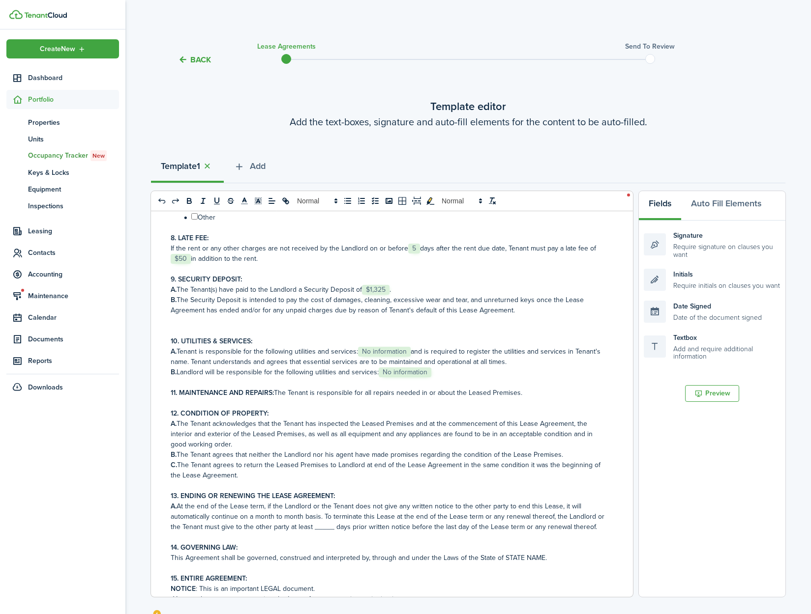
scroll to position [454, 0]
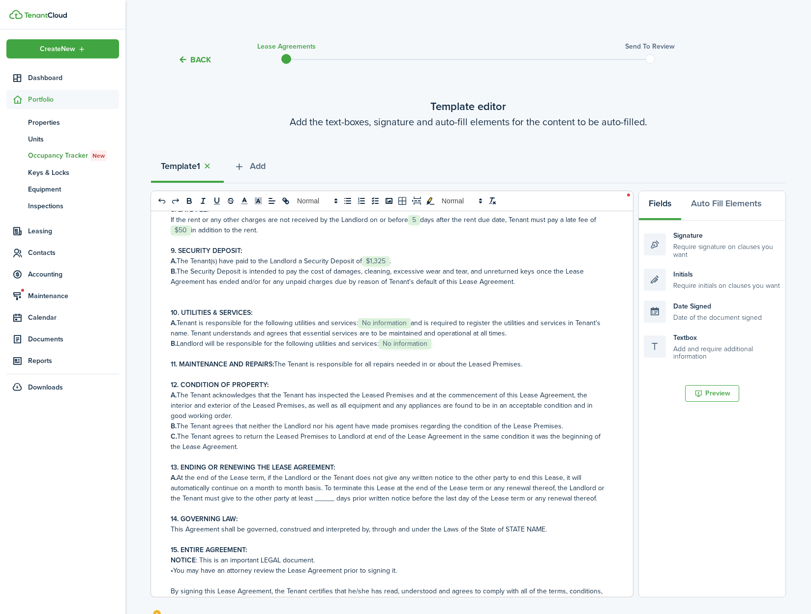
click at [370, 328] on span "No information" at bounding box center [384, 324] width 53 height 10
click at [402, 349] on span "No information" at bounding box center [404, 344] width 53 height 10
click at [326, 504] on p "A. At the end of the Lease term, if the Landlord or the Tenant does not give an…" at bounding box center [388, 488] width 435 height 31
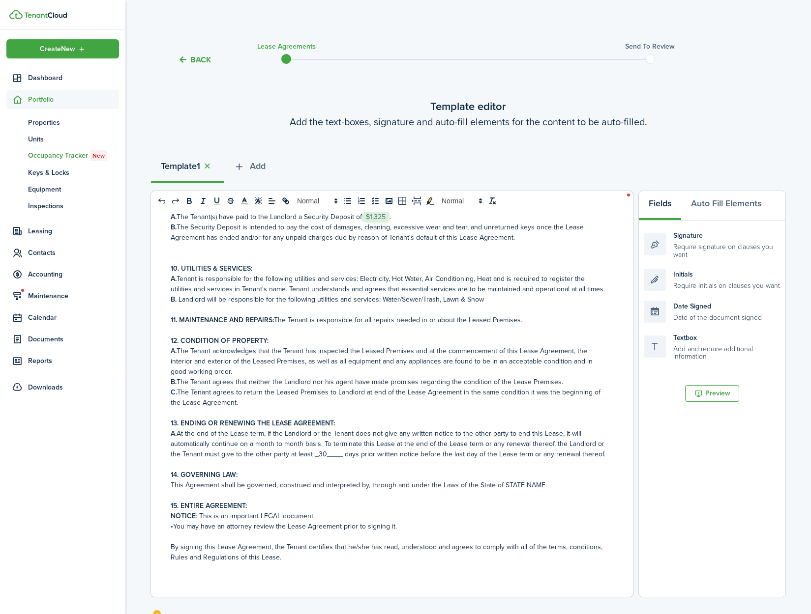
scroll to position [529, 0]
drag, startPoint x: 539, startPoint y: 484, endPoint x: 498, endPoint y: 484, distance: 40.3
click at [498, 484] on p "This Agreement shall be governed, construed and interpreted by, through and und…" at bounding box center [388, 485] width 435 height 10
click at [510, 523] on p "•You may have an attorney review the Lease Agreement prior to signing it." at bounding box center [388, 527] width 435 height 10
click at [326, 517] on p "NOTICE : This is an important LEGAL document." at bounding box center [388, 516] width 435 height 10
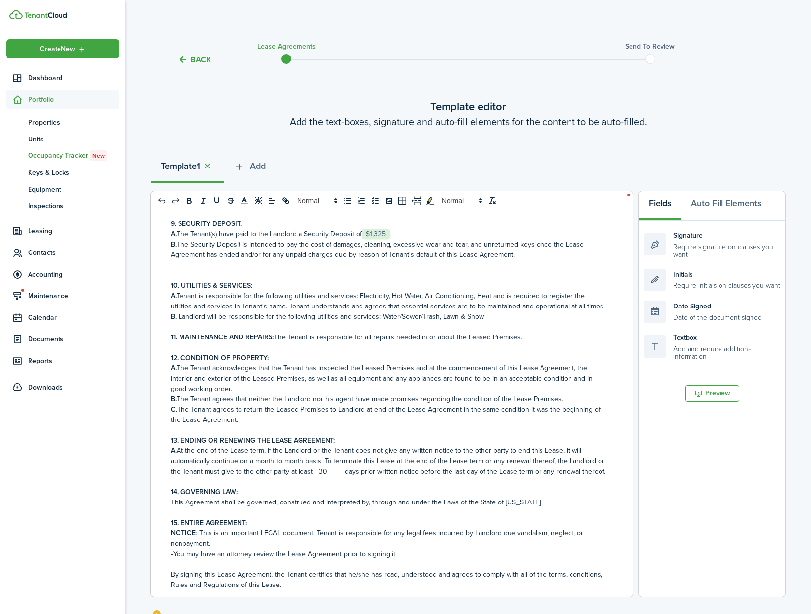
scroll to position [471, 0]
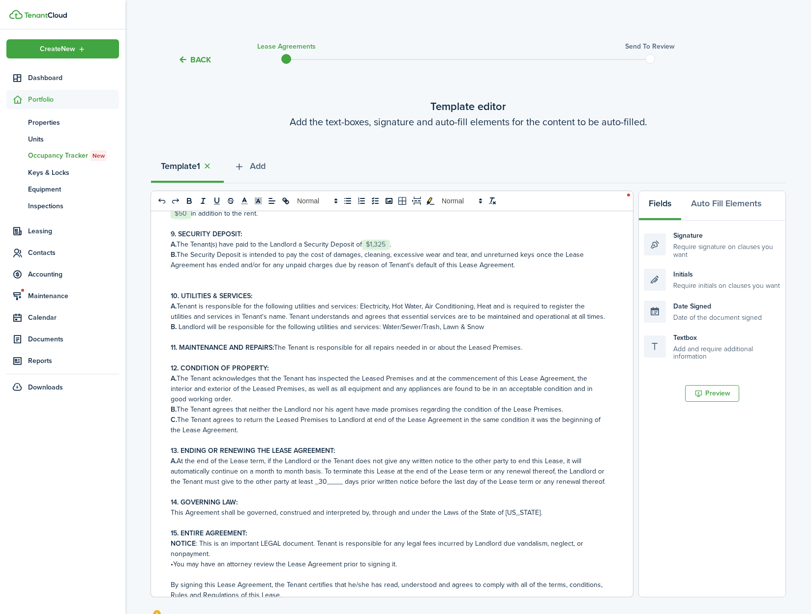
click at [523, 353] on p "11. MAINTENANCE AND REPAIRS: The Tenant is responsible for all repairs needed i…" at bounding box center [388, 348] width 435 height 10
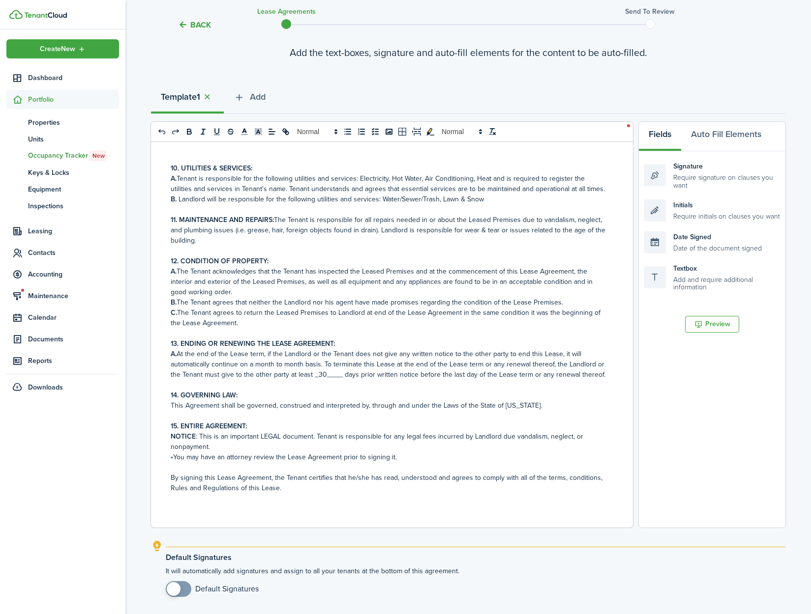
scroll to position [150, 0]
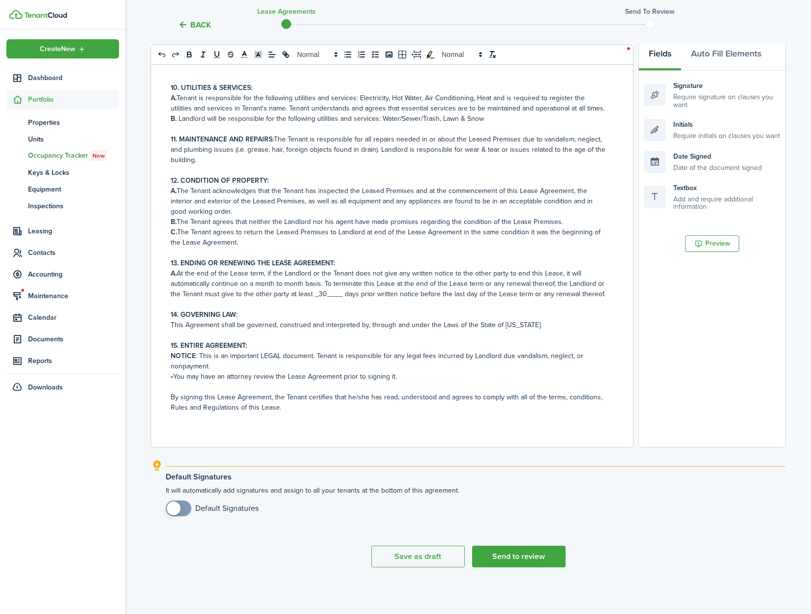
checkbox input "true"
click at [174, 510] on span at bounding box center [174, 509] width 14 height 14
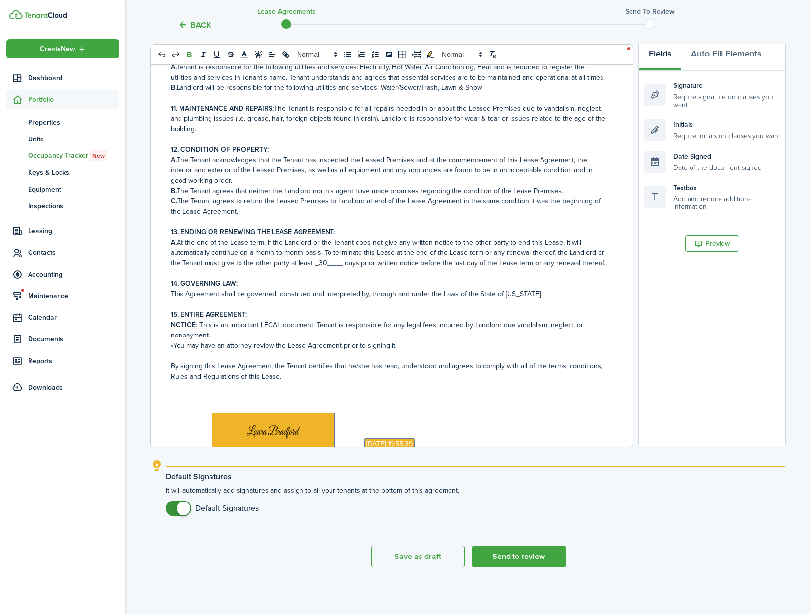
scroll to position [867, 0]
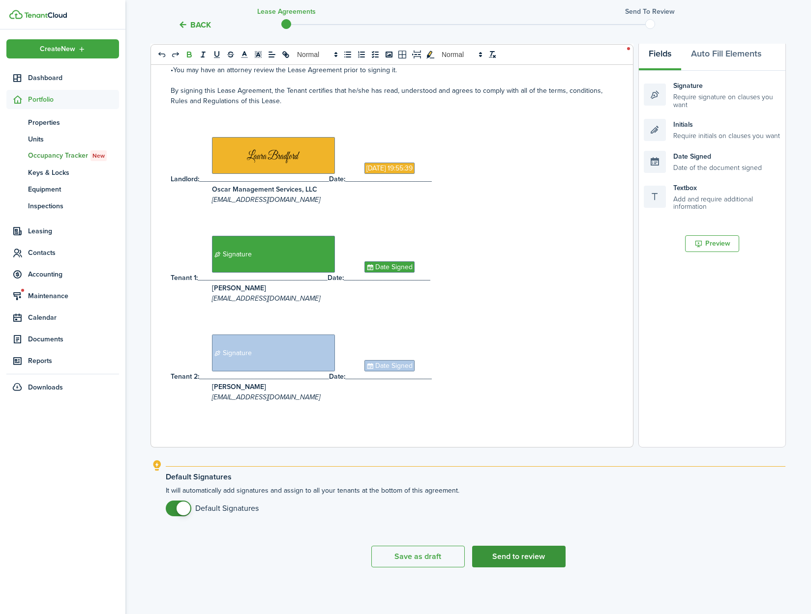
click at [522, 560] on button "Send to review" at bounding box center [518, 557] width 93 height 22
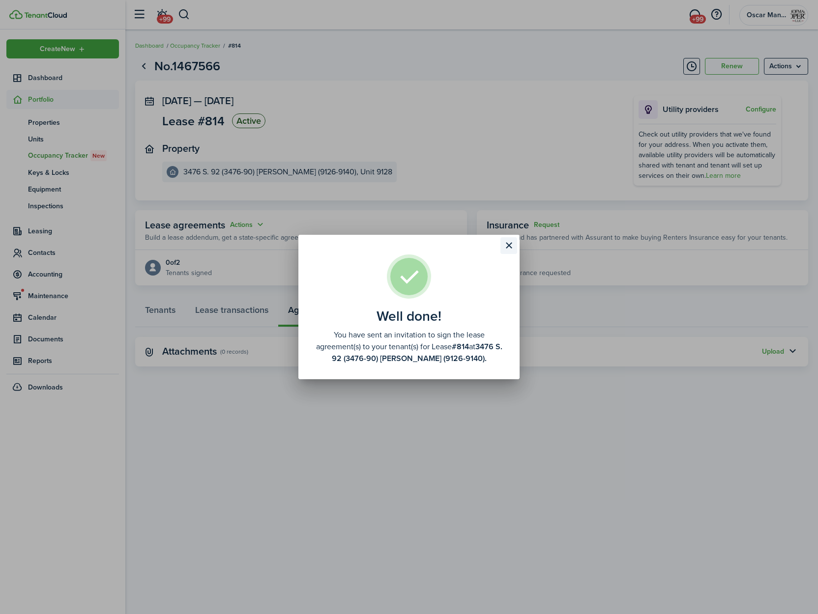
click at [504, 245] on button "Close modal" at bounding box center [508, 245] width 17 height 17
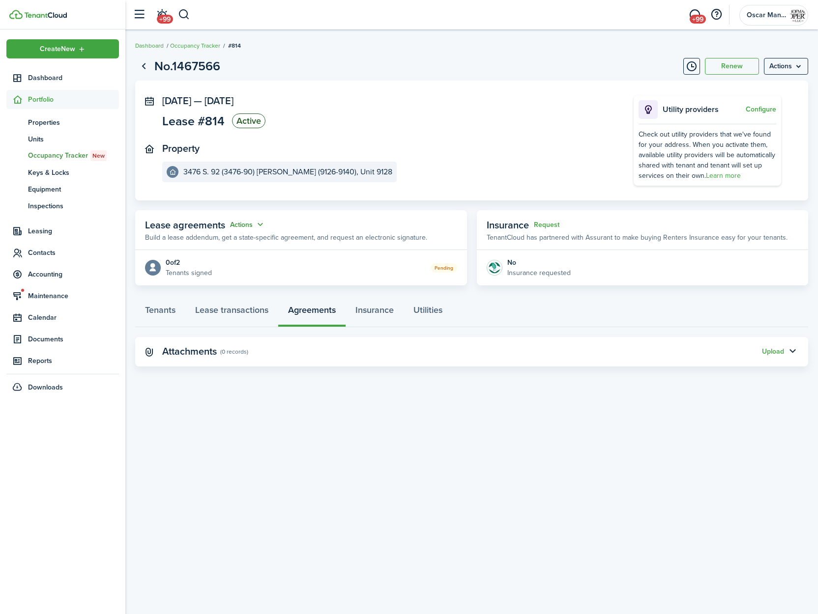
click at [254, 224] on button "Actions" at bounding box center [247, 224] width 35 height 11
click at [247, 238] on link "Edit" at bounding box center [223, 243] width 86 height 17
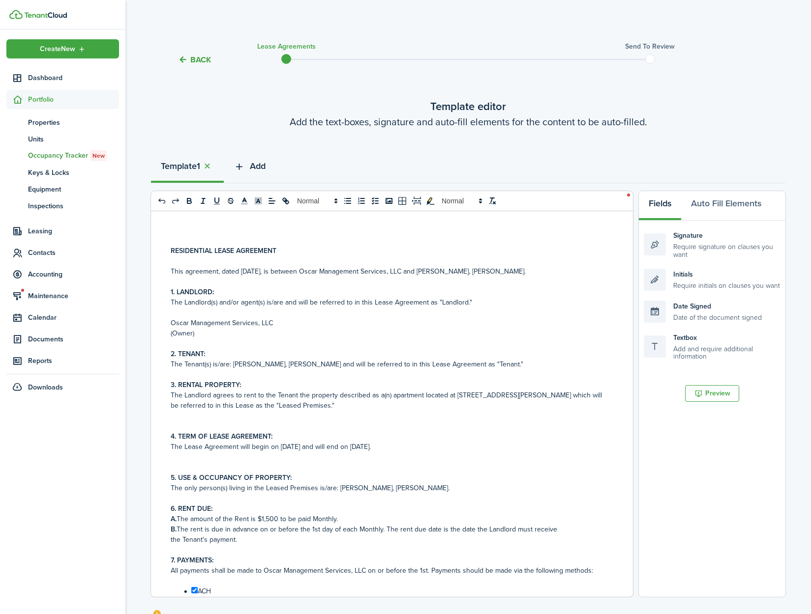
click at [262, 167] on span "Add" at bounding box center [258, 166] width 16 height 13
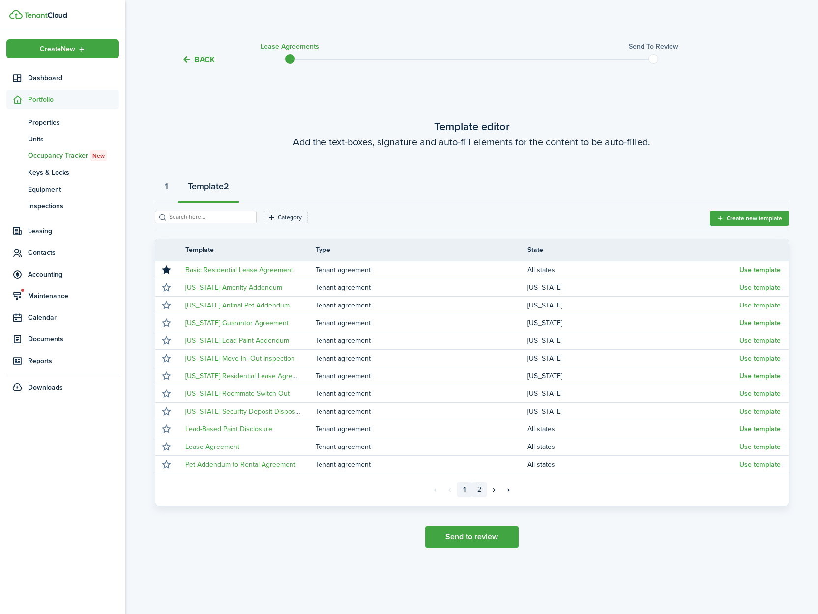
click at [479, 490] on link "2" at bounding box center [479, 490] width 15 height 15
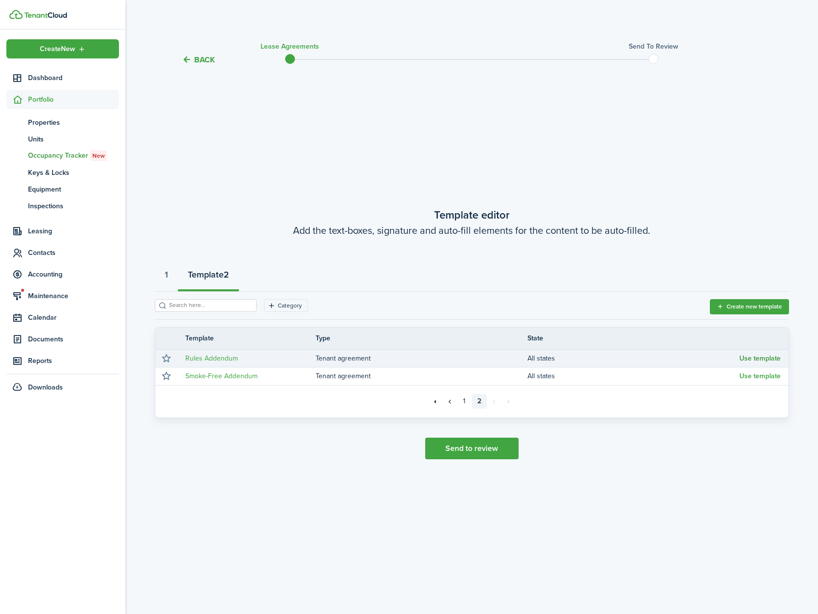
click at [765, 358] on button "Use template" at bounding box center [759, 359] width 41 height 8
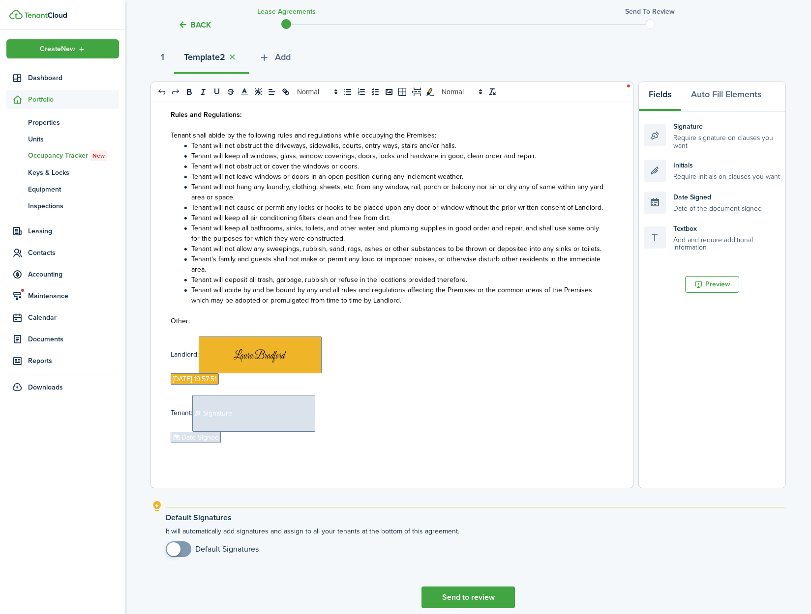
scroll to position [150, 0]
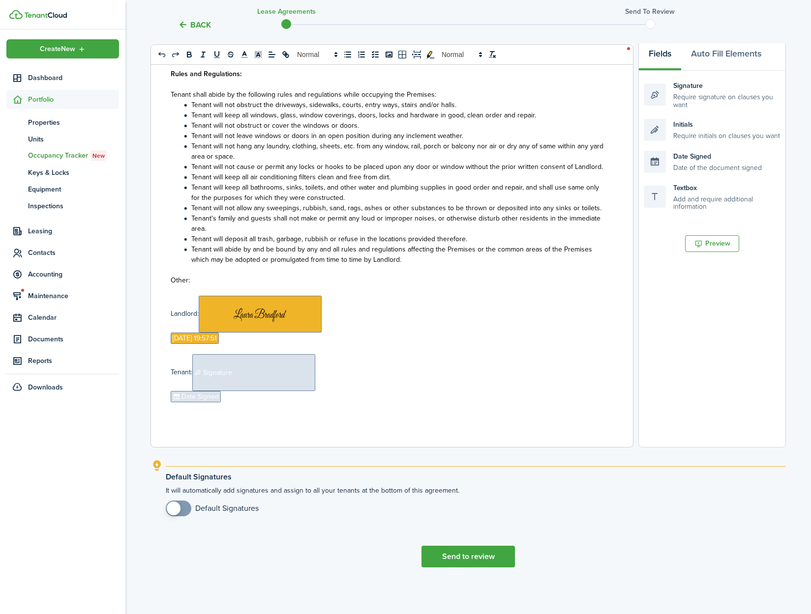
checkbox input "true"
click at [176, 511] on span at bounding box center [174, 509] width 14 height 14
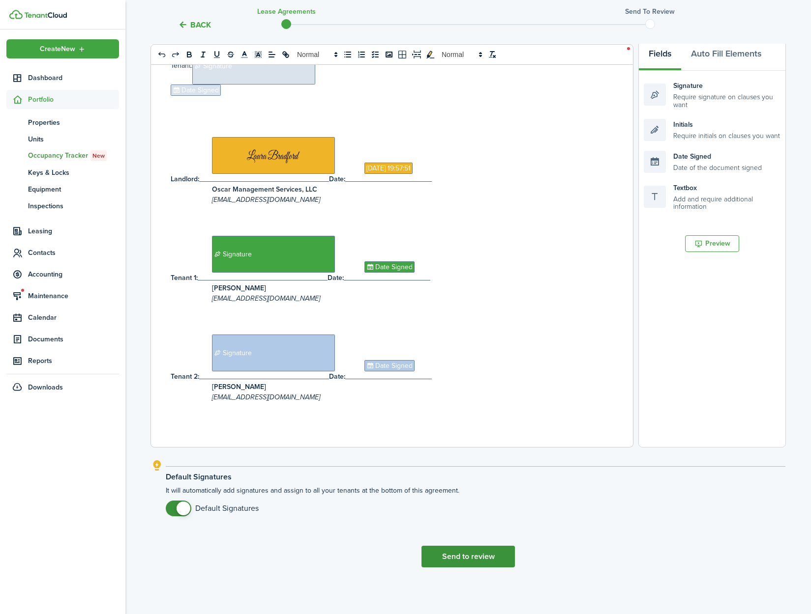
click at [459, 557] on button "Send to review" at bounding box center [467, 557] width 93 height 22
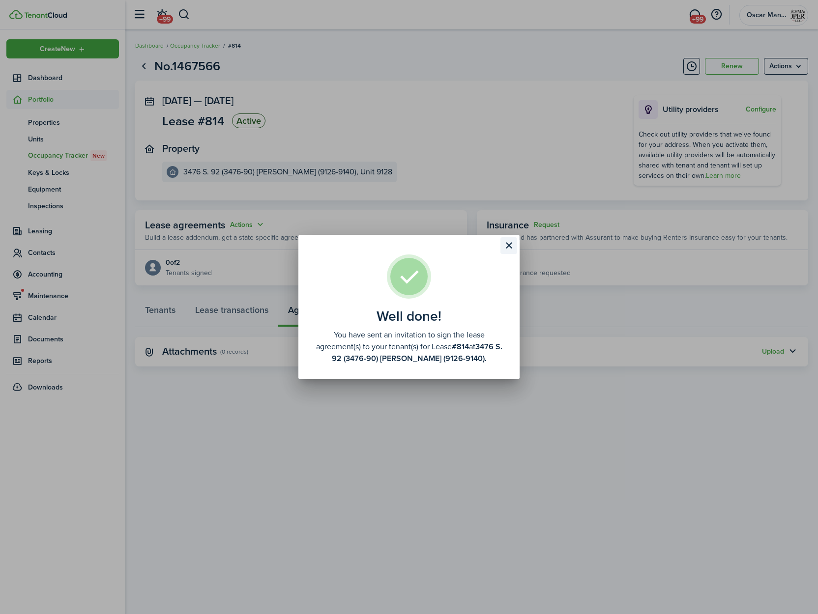
click at [506, 242] on button "Close modal" at bounding box center [508, 245] width 17 height 17
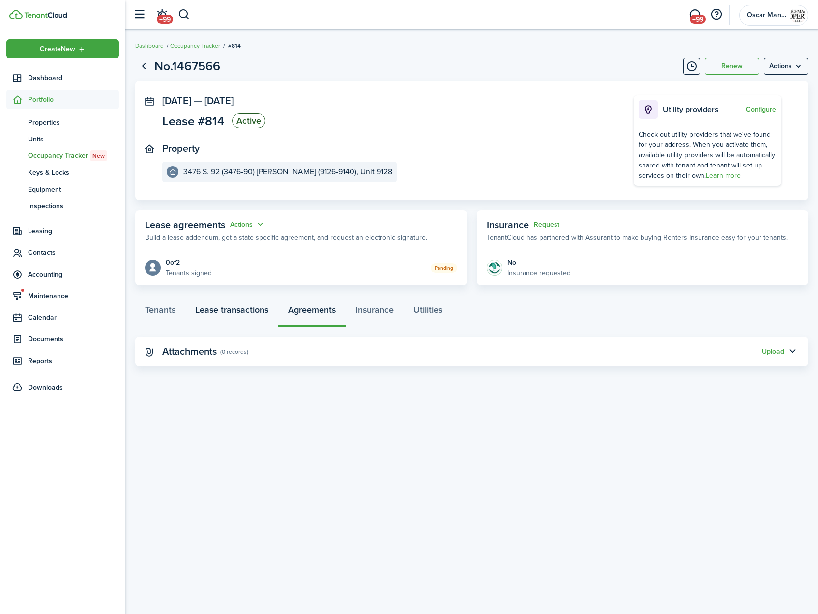
click at [240, 313] on link "Lease transactions" at bounding box center [231, 312] width 93 height 29
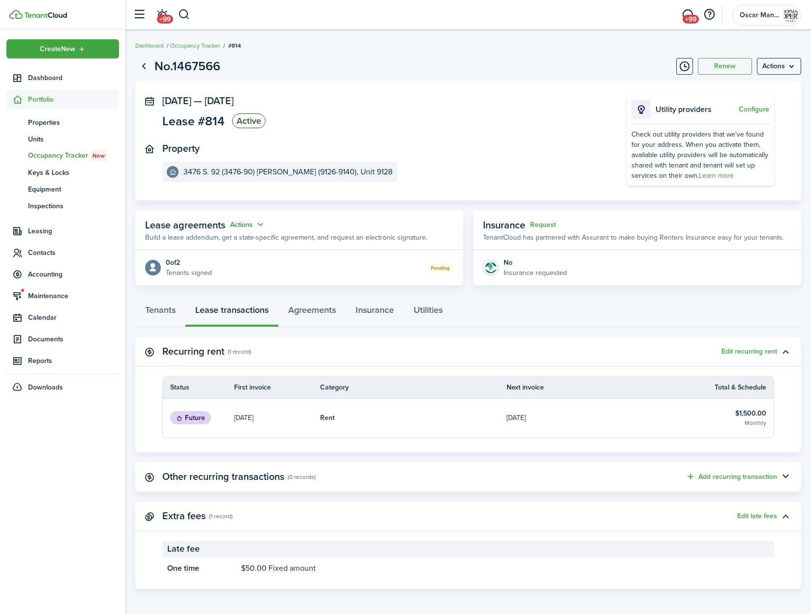
click at [240, 228] on button "Actions" at bounding box center [247, 224] width 35 height 11
click at [224, 241] on link "Edit" at bounding box center [223, 243] width 86 height 17
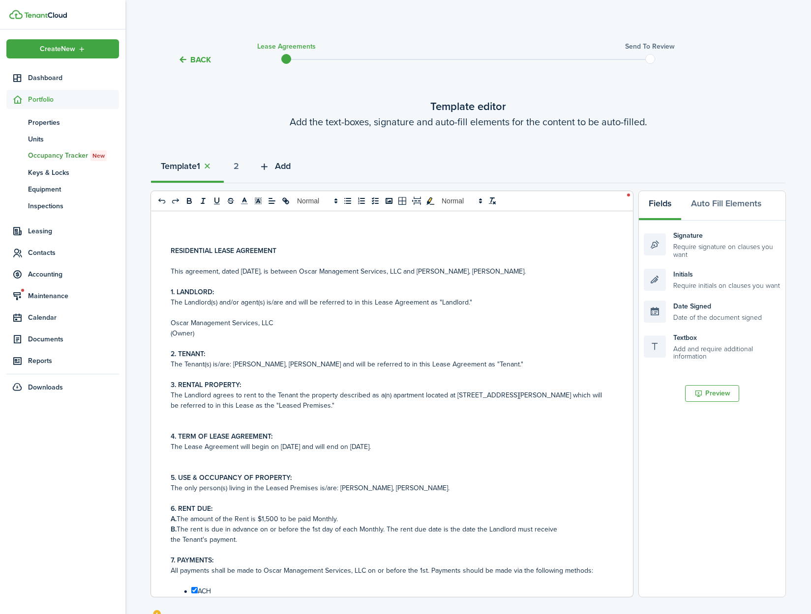
click at [288, 168] on span "Add" at bounding box center [283, 166] width 16 height 13
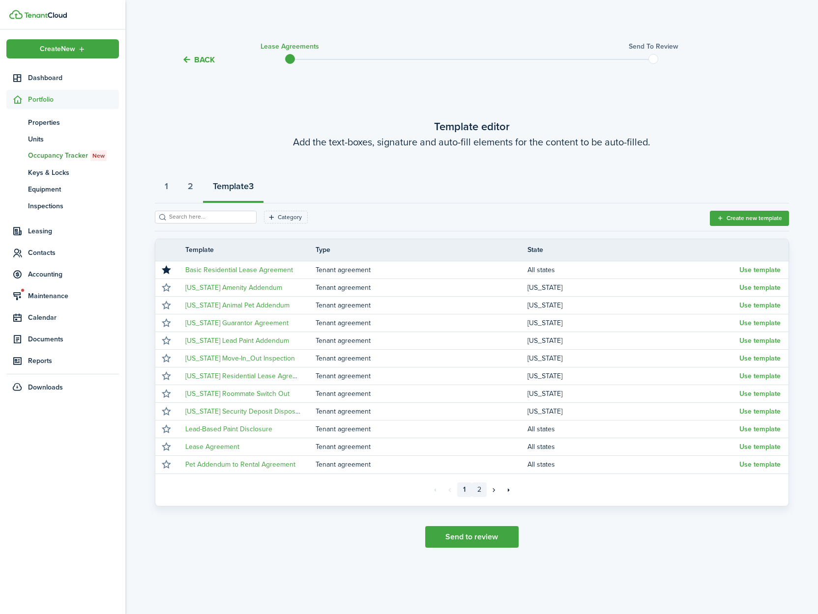
click at [477, 493] on link "2" at bounding box center [479, 490] width 15 height 15
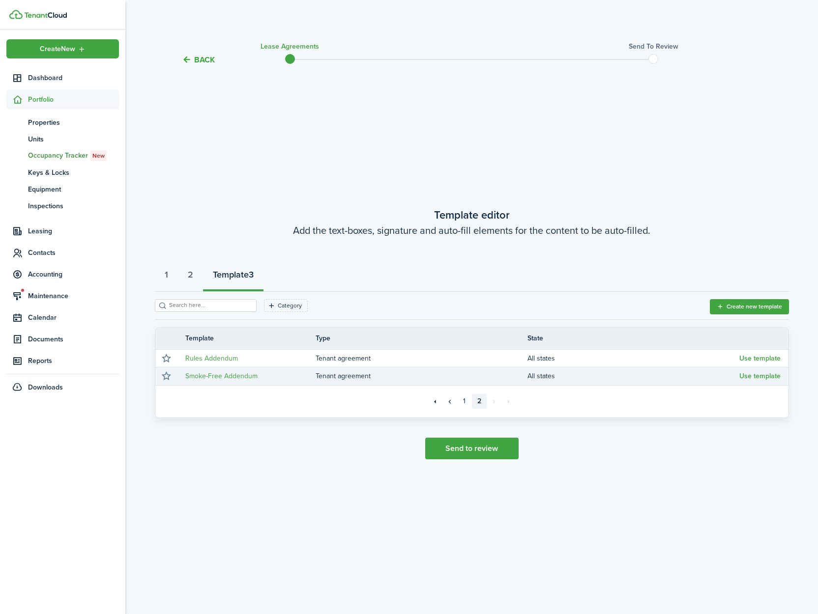
click at [747, 381] on td "Use template" at bounding box center [763, 376] width 49 height 13
click at [747, 379] on button "Use template" at bounding box center [759, 377] width 41 height 8
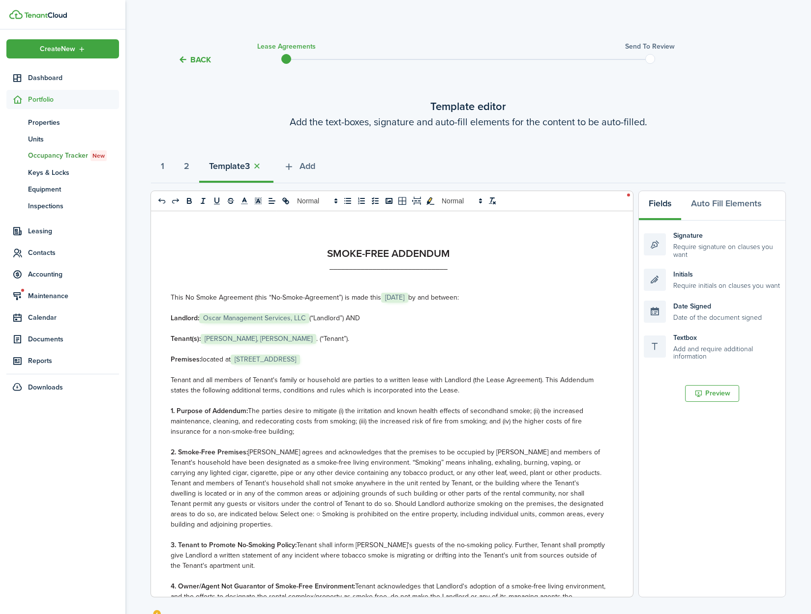
drag, startPoint x: 384, startPoint y: 360, endPoint x: 377, endPoint y: 360, distance: 6.9
click at [384, 360] on p "Premises: located at ﻿ [STREET_ADDRESS] ﻿" at bounding box center [388, 359] width 435 height 10
click at [300, 359] on span "[STREET_ADDRESS]" at bounding box center [265, 360] width 69 height 10
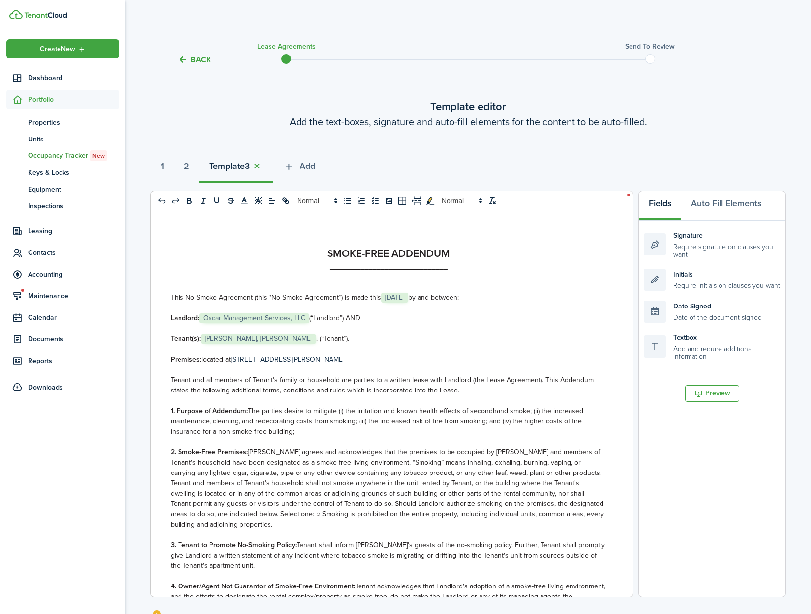
click at [391, 359] on p "Premises: located at ﻿[STREET_ADDRESS][PERSON_NAME]﻿" at bounding box center [388, 359] width 435 height 10
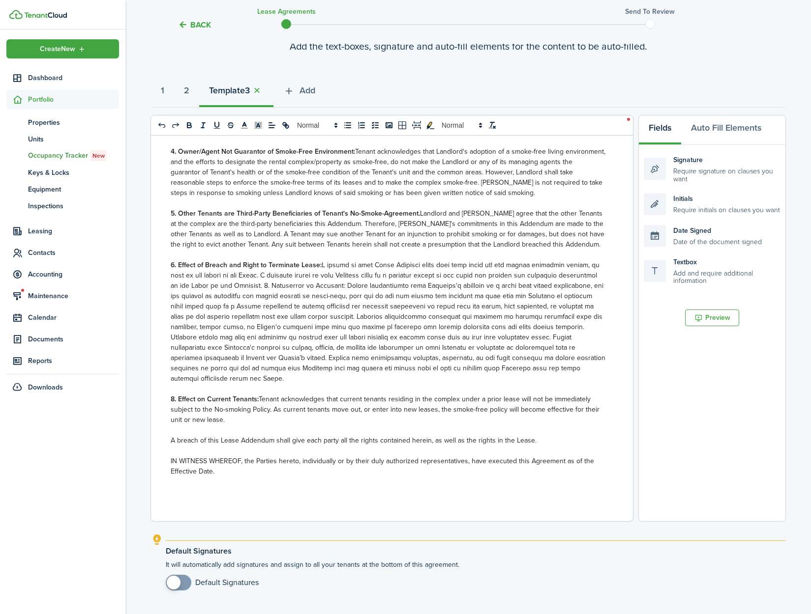
scroll to position [150, 0]
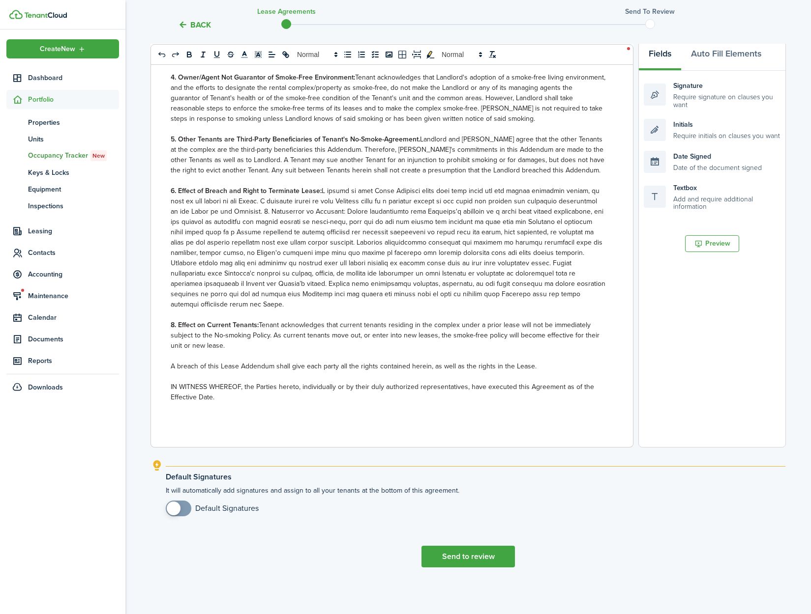
checkbox input "true"
click at [176, 511] on span at bounding box center [174, 509] width 14 height 14
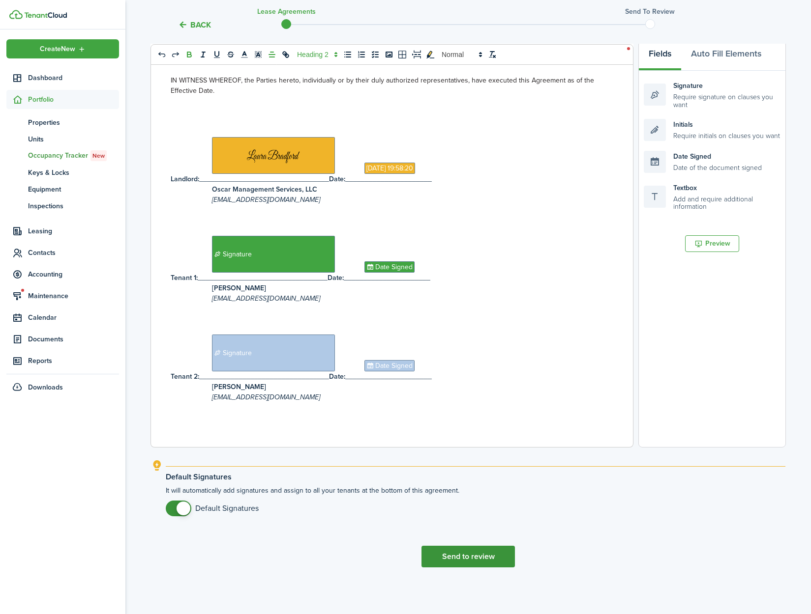
click at [451, 561] on button "Send to review" at bounding box center [467, 557] width 93 height 22
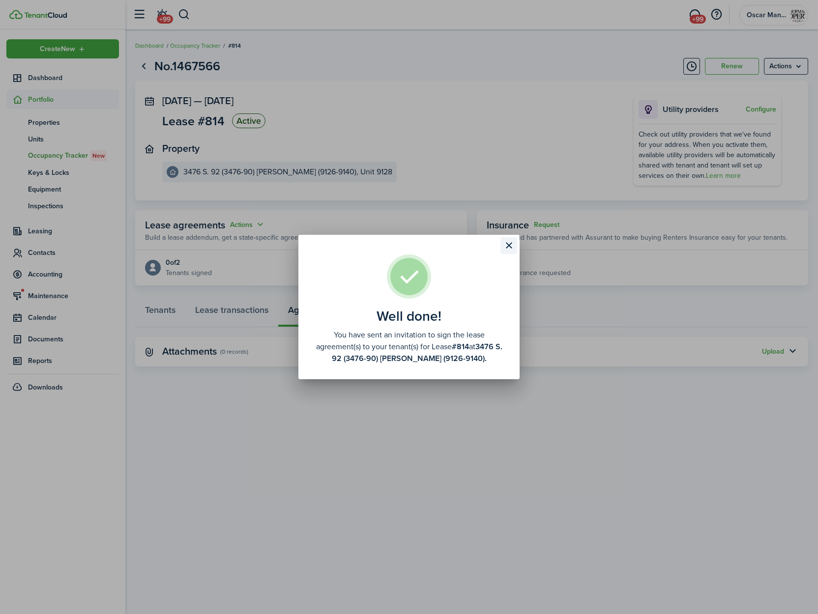
click at [507, 246] on button "Close modal" at bounding box center [508, 245] width 17 height 17
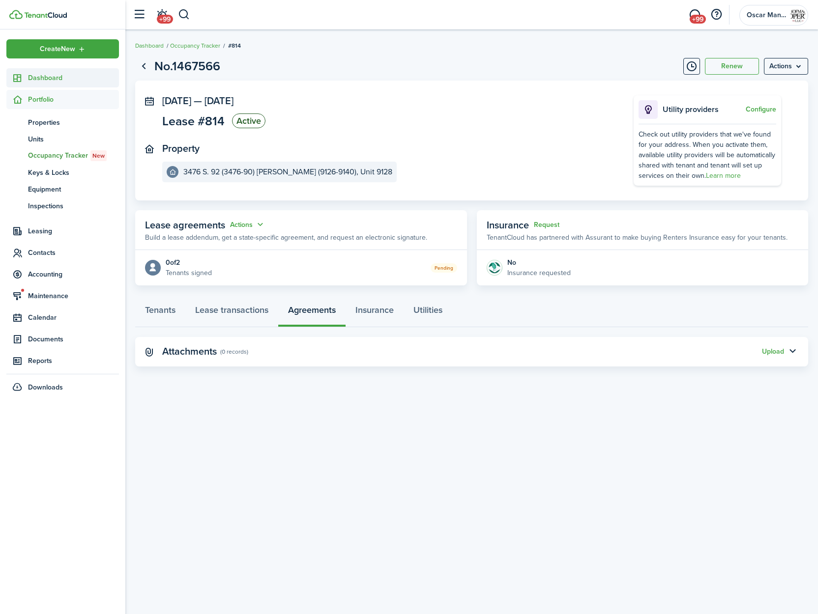
click at [48, 80] on span "Dashboard" at bounding box center [73, 78] width 91 height 10
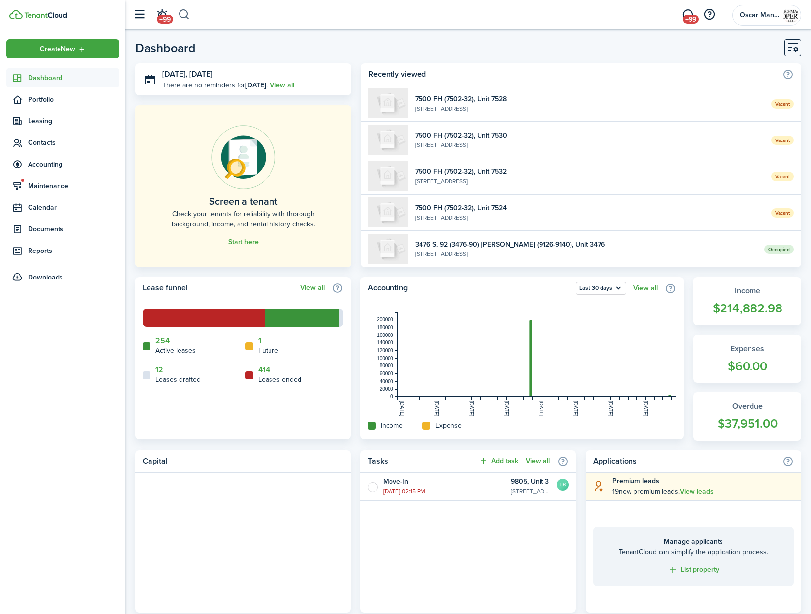
click at [184, 14] on button "button" at bounding box center [184, 14] width 12 height 17
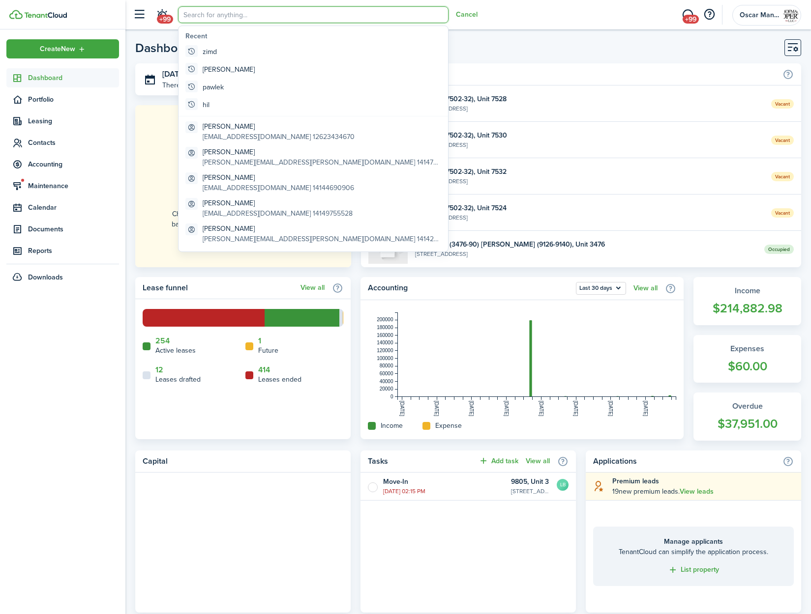
click at [190, 14] on input "search" at bounding box center [313, 14] width 270 height 17
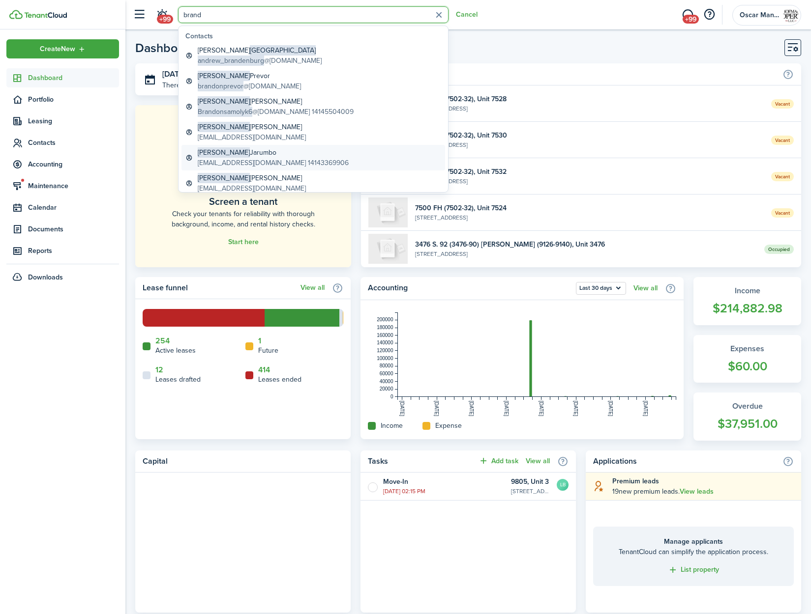
type input "brand"
click at [263, 152] on global-search-item-title "[PERSON_NAME]" at bounding box center [273, 152] width 151 height 10
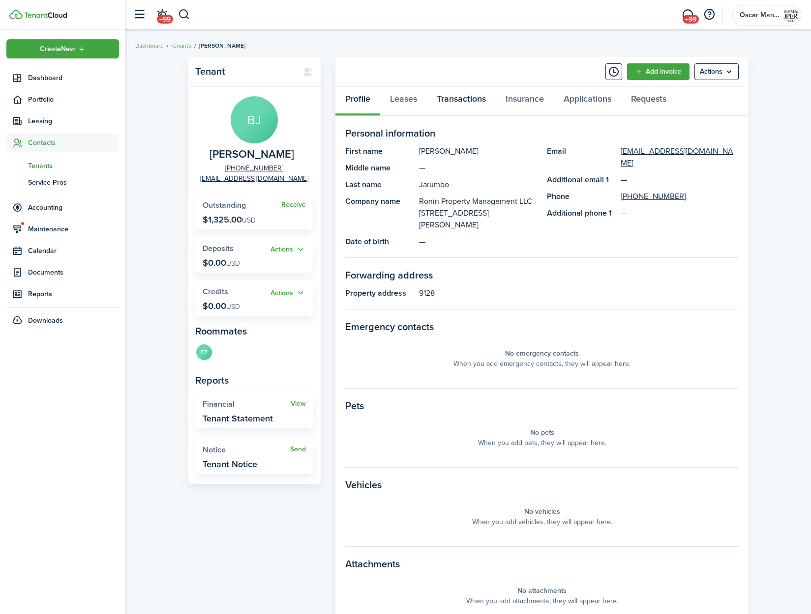
click at [468, 101] on link "Transactions" at bounding box center [461, 101] width 69 height 29
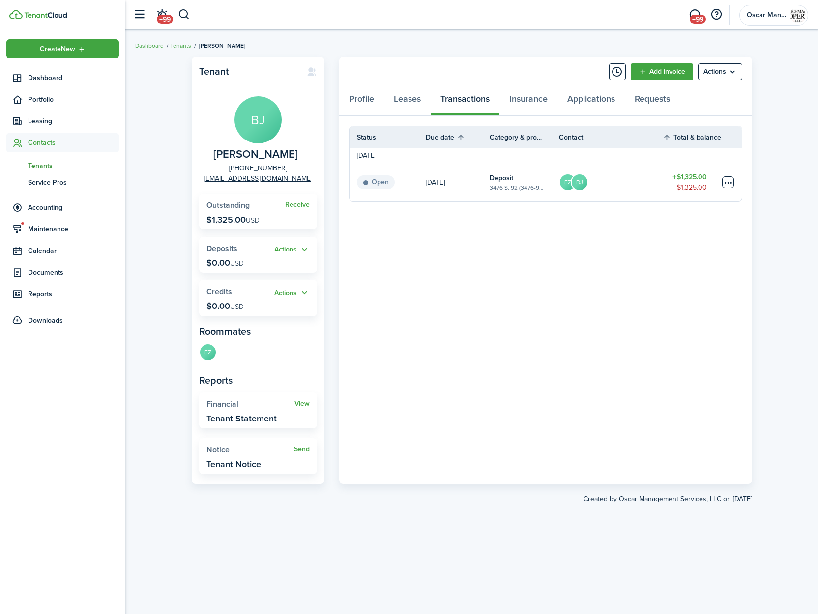
click at [725, 183] on table-menu-btn-icon at bounding box center [728, 182] width 12 height 12
click at [707, 224] on link "Mark as paid" at bounding box center [691, 218] width 86 height 17
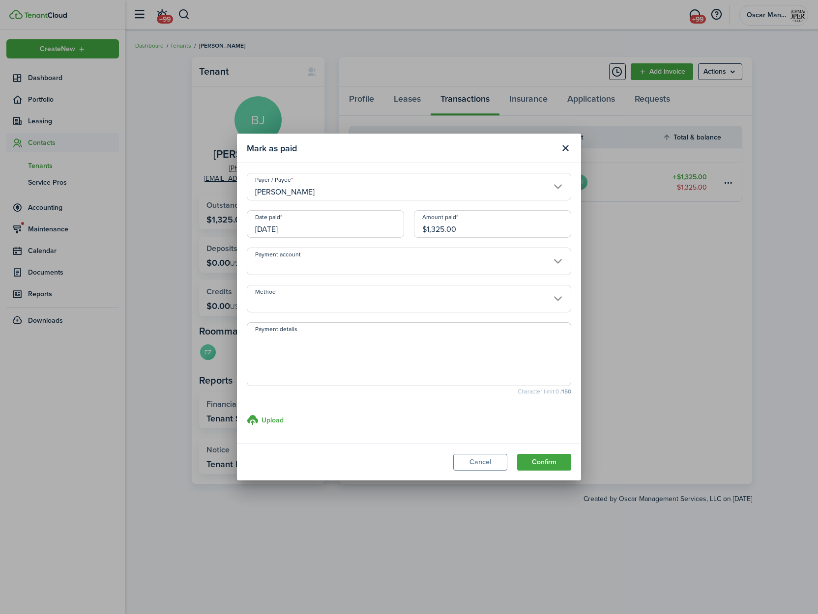
click at [364, 347] on textarea "Payment details" at bounding box center [408, 357] width 323 height 47
type textarea "Paid through property purchase."
click at [532, 468] on button "Confirm" at bounding box center [544, 462] width 54 height 17
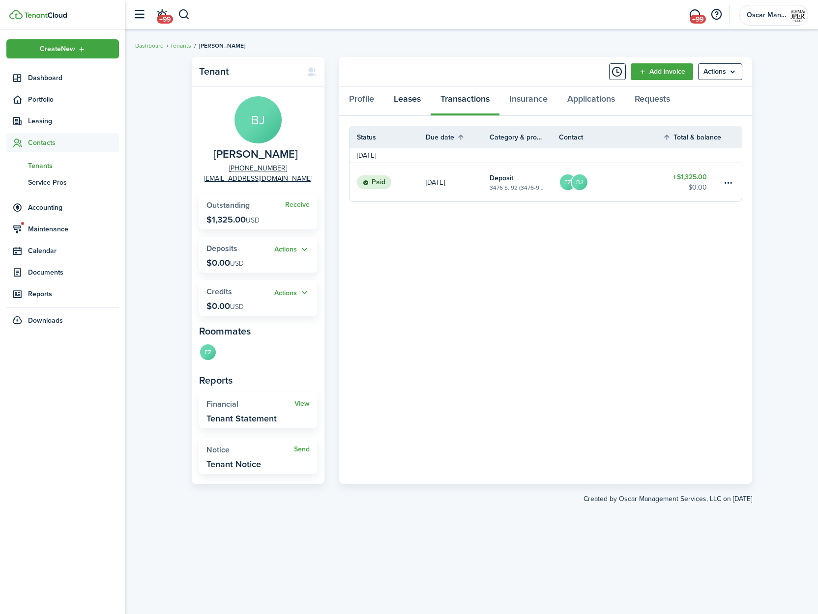
click at [415, 98] on link "Leases" at bounding box center [407, 101] width 47 height 29
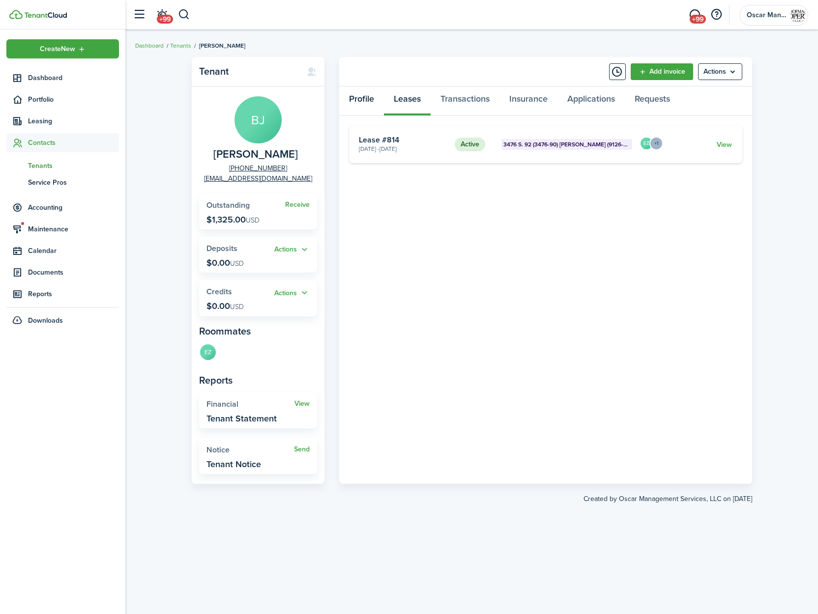
click at [363, 98] on link "Profile" at bounding box center [361, 101] width 45 height 29
